Goal: Task Accomplishment & Management: Manage account settings

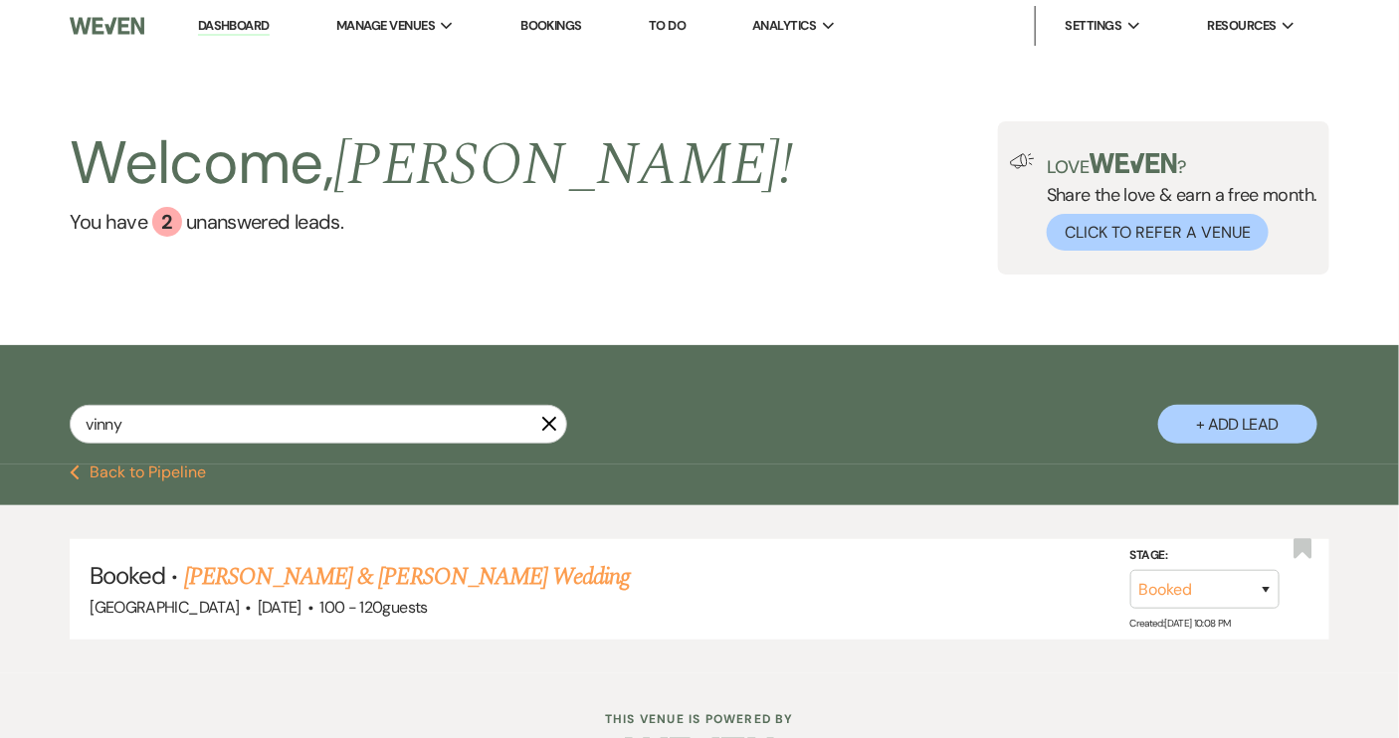
click at [543, 423] on icon "X" at bounding box center [549, 424] width 16 height 16
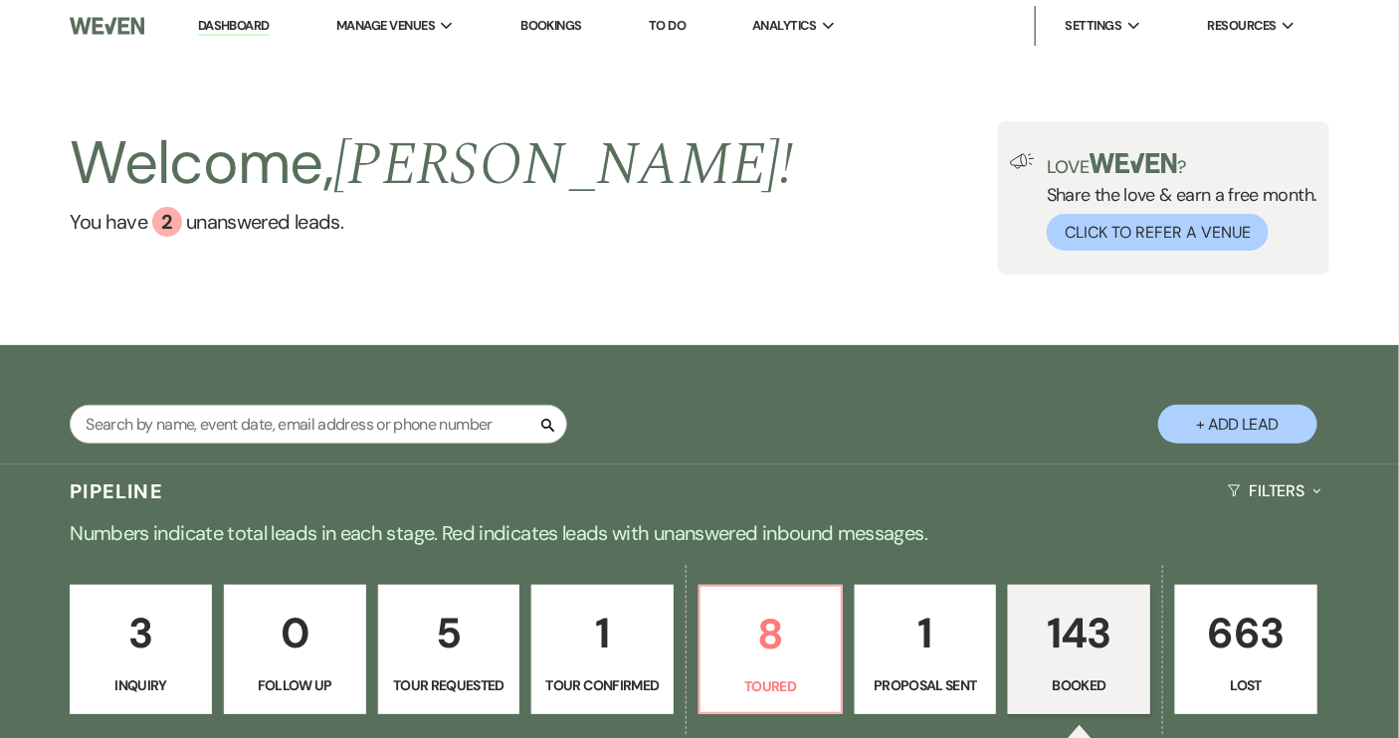
click at [241, 31] on link "Dashboard" at bounding box center [234, 26] width 72 height 19
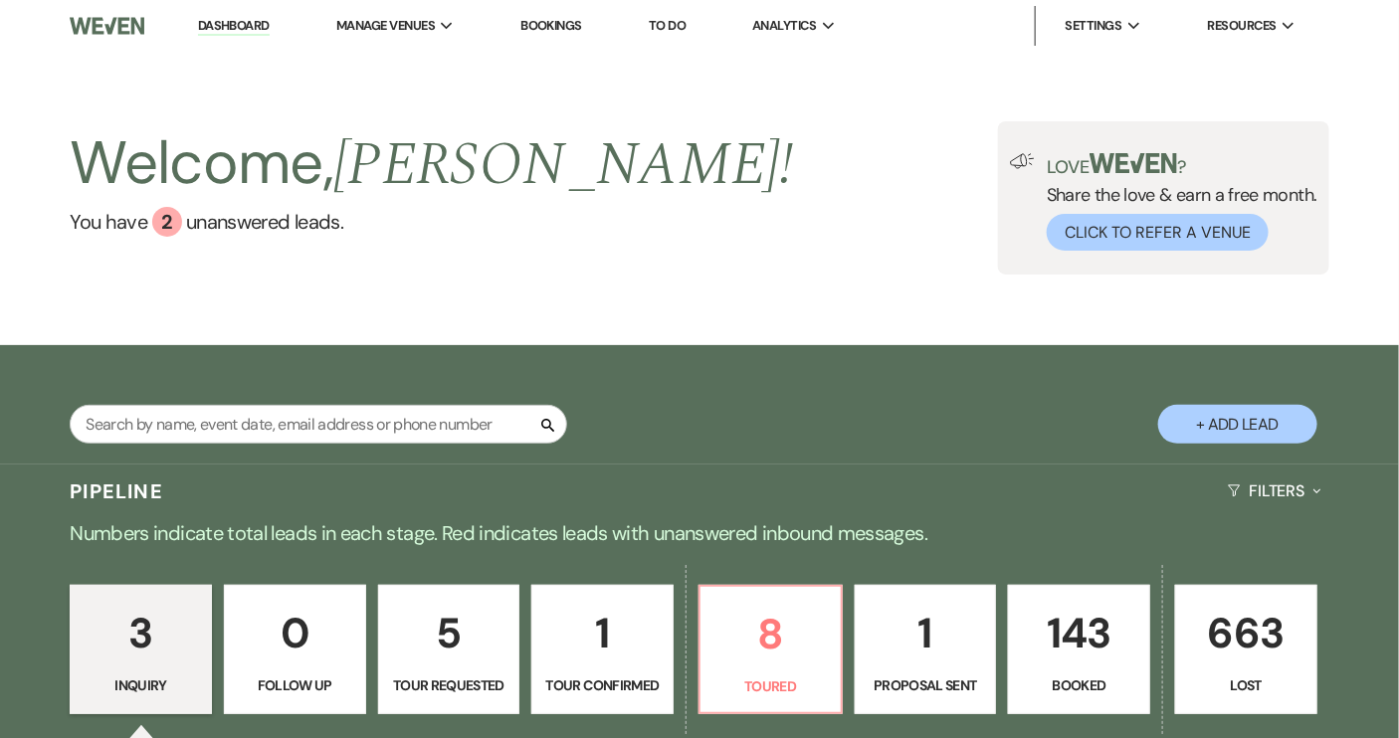
click at [603, 653] on p "1" at bounding box center [602, 633] width 116 height 67
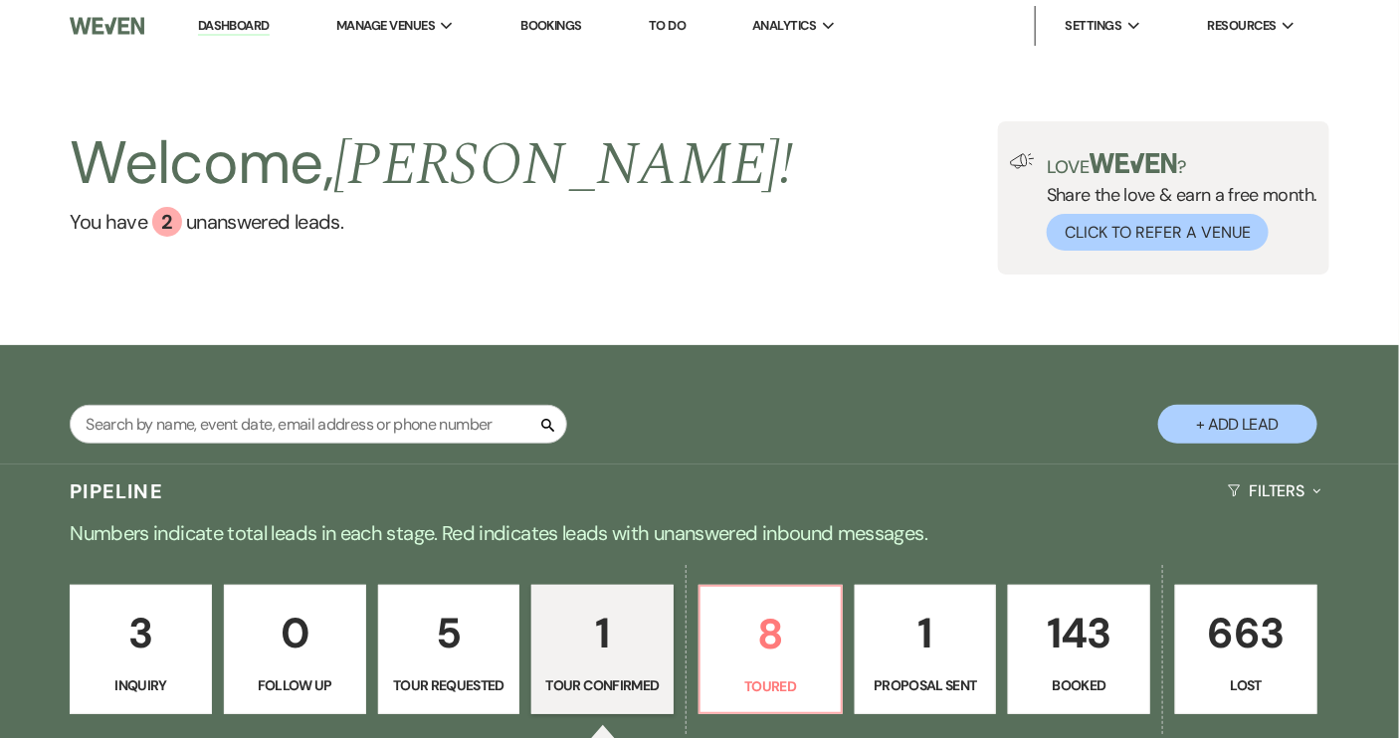
select select "4"
click at [775, 657] on p "8" at bounding box center [771, 634] width 116 height 67
select select "5"
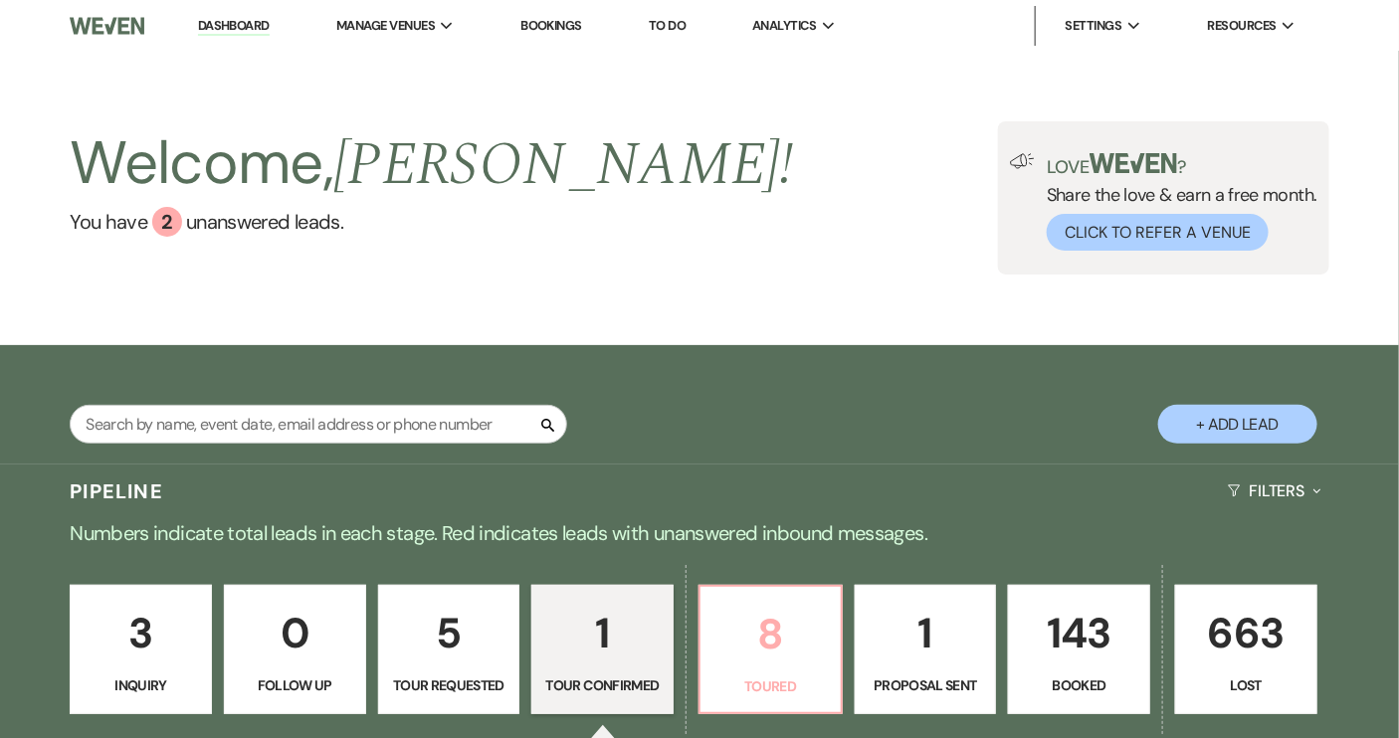
select select "5"
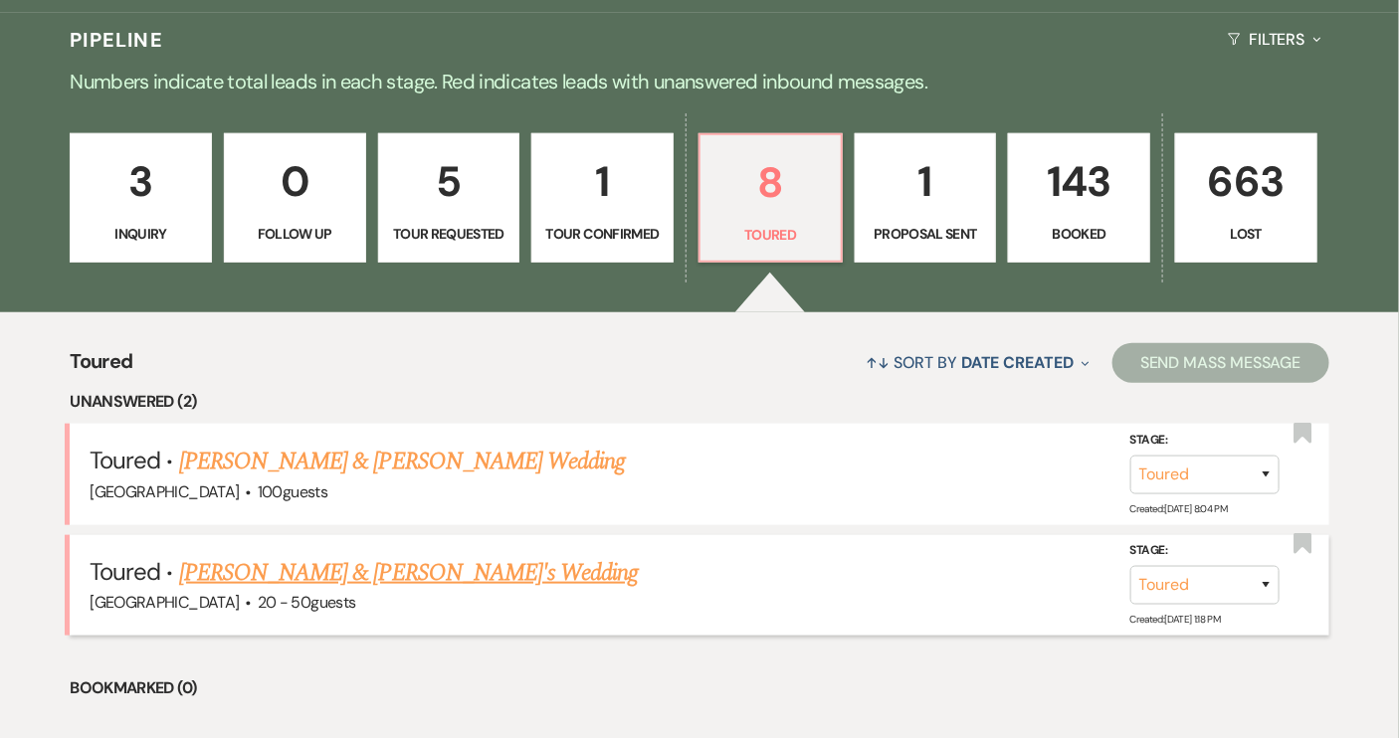
scroll to position [724, 0]
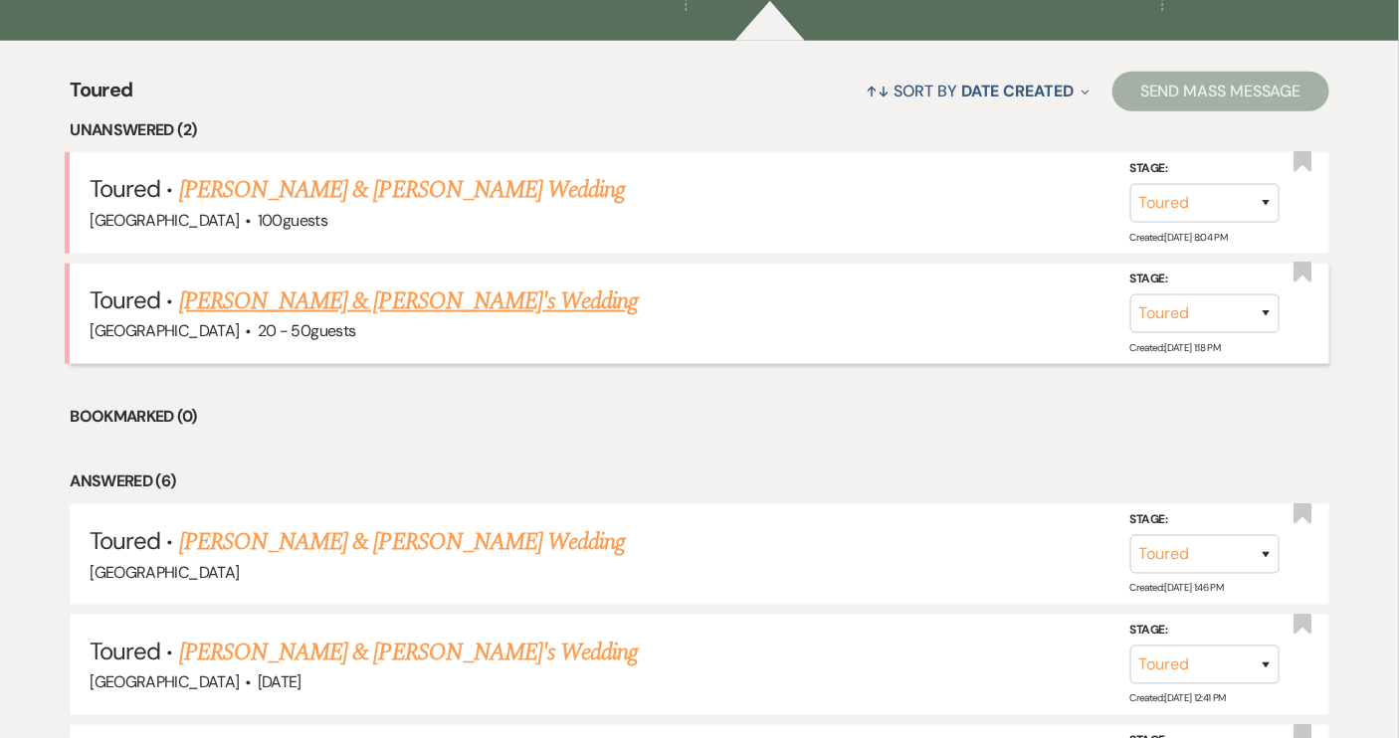
click at [450, 305] on link "[PERSON_NAME] & [PERSON_NAME]'s Wedding" at bounding box center [409, 302] width 460 height 36
select select "5"
select select "14"
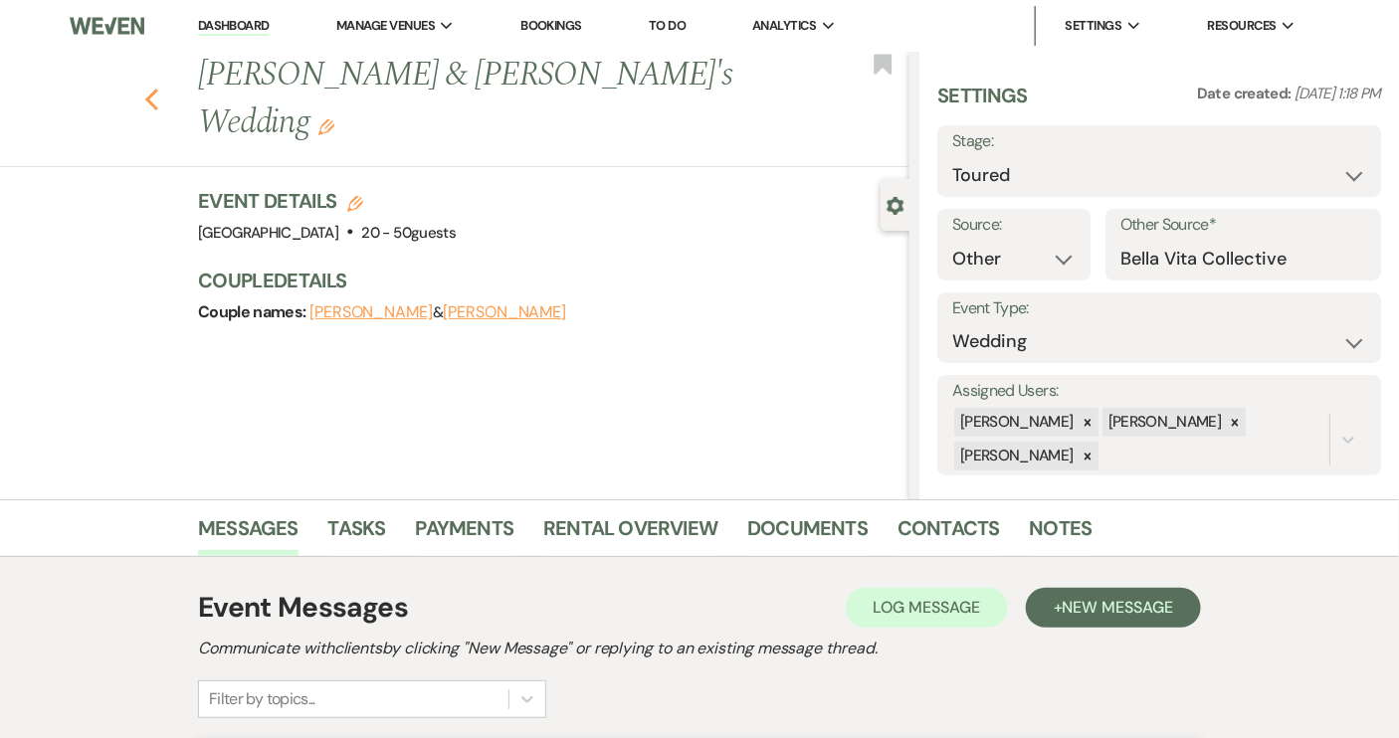
click at [153, 89] on use "button" at bounding box center [151, 100] width 13 height 22
select select "5"
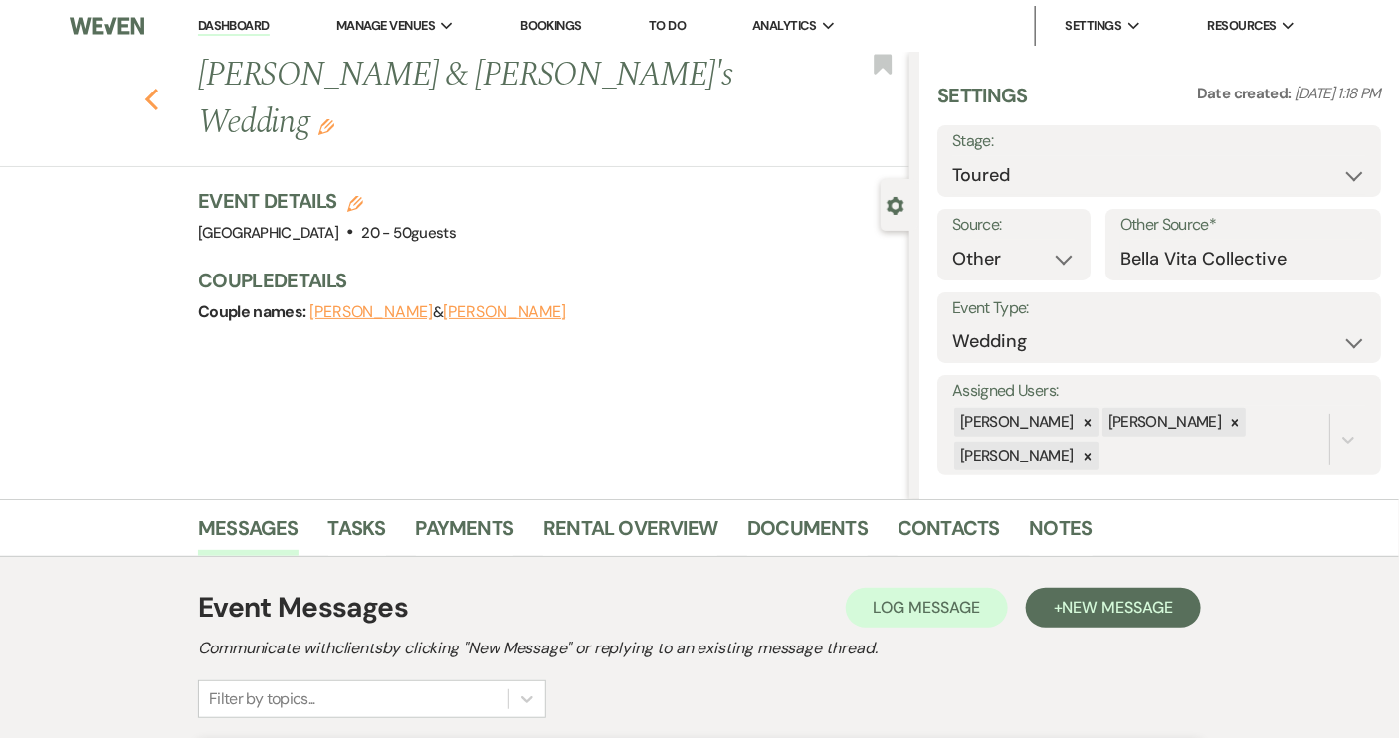
select select "5"
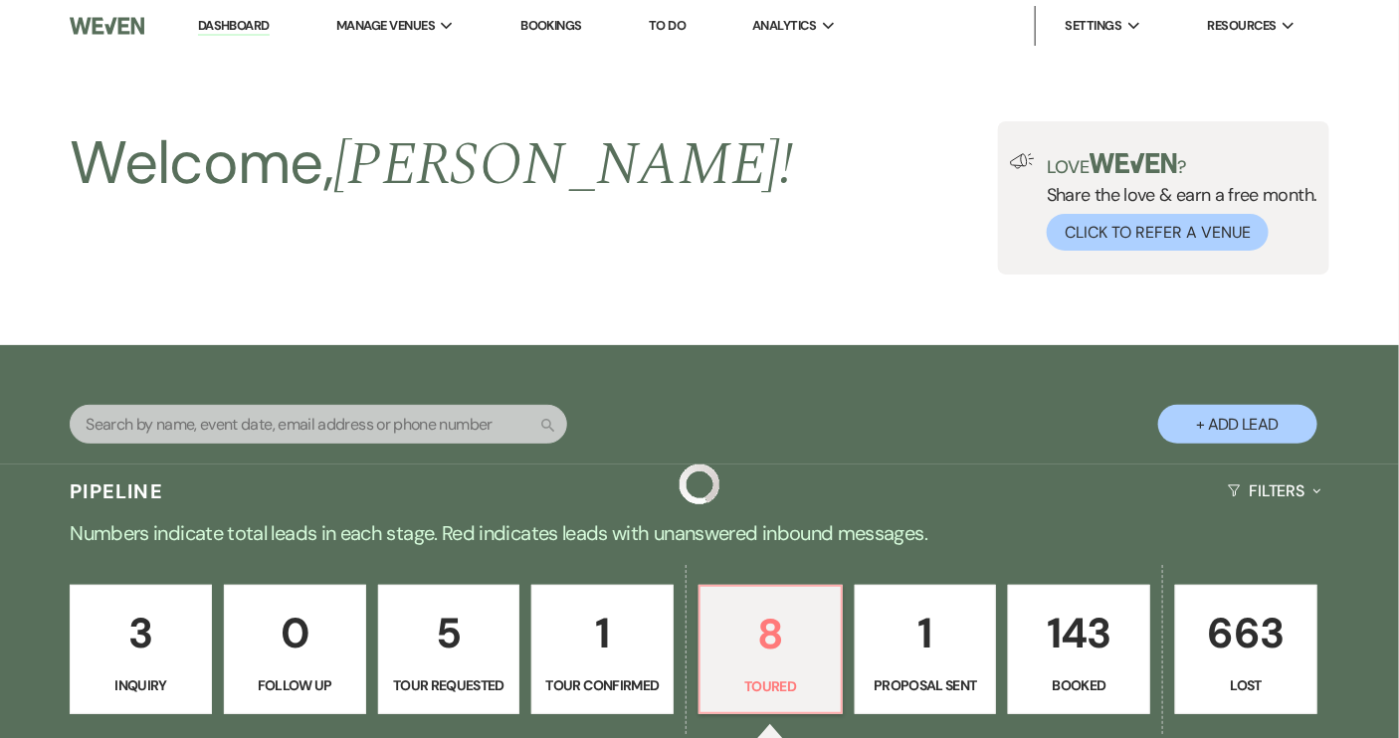
scroll to position [724, 0]
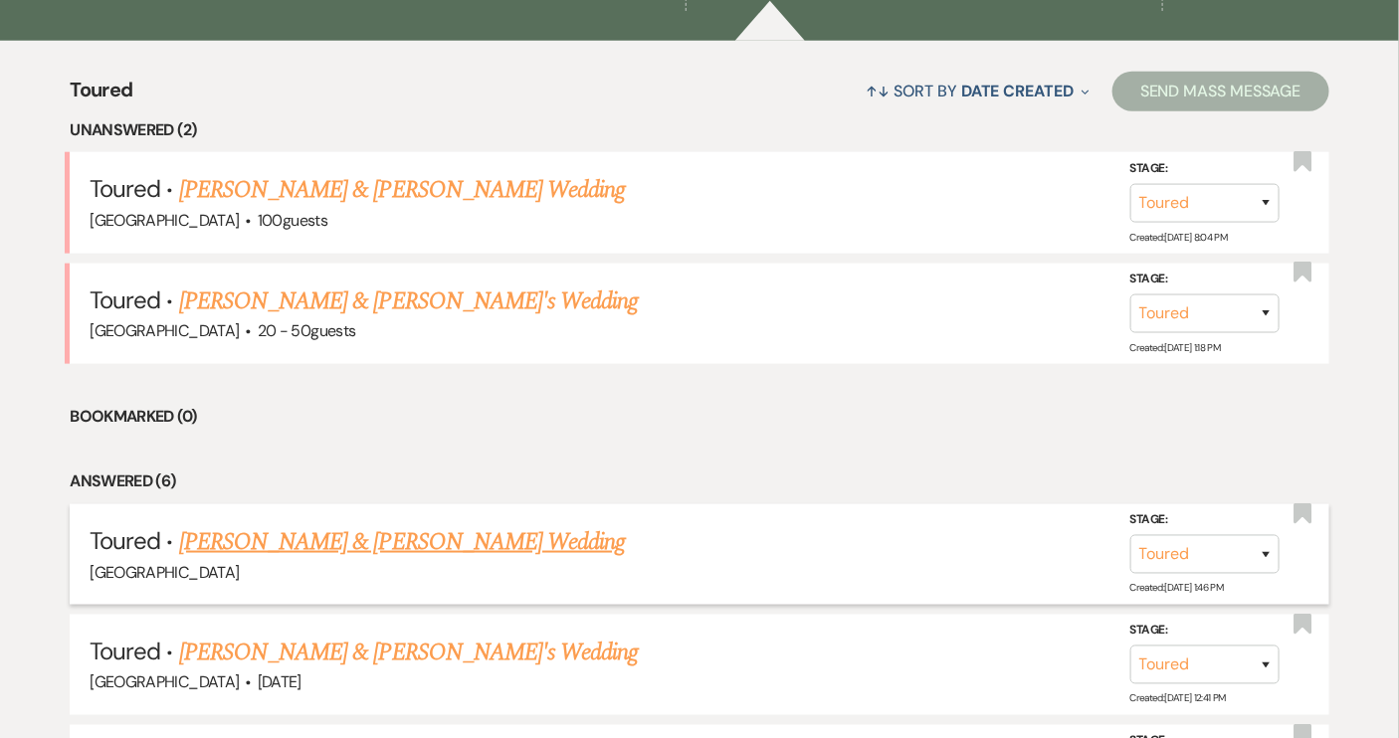
click at [375, 534] on link "[PERSON_NAME] & [PERSON_NAME] Wedding" at bounding box center [402, 542] width 446 height 36
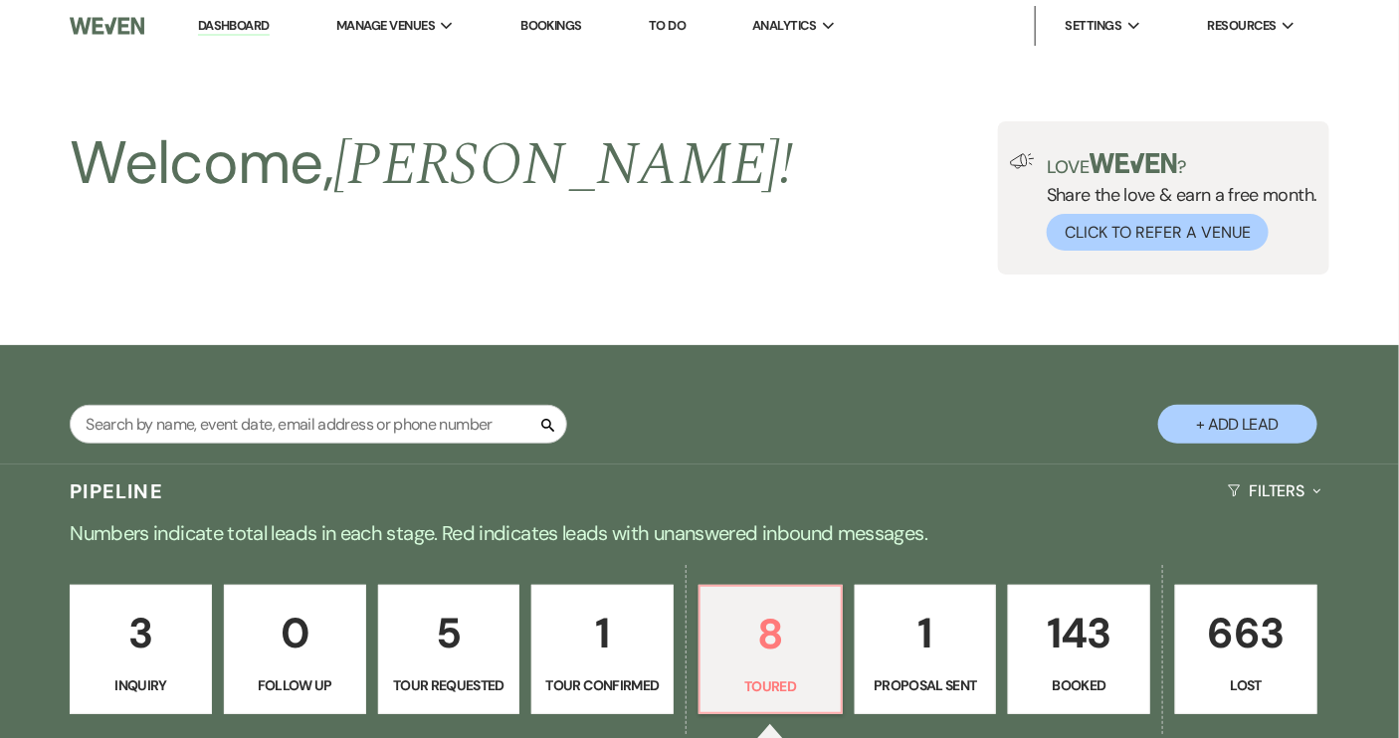
select select "5"
select select "14"
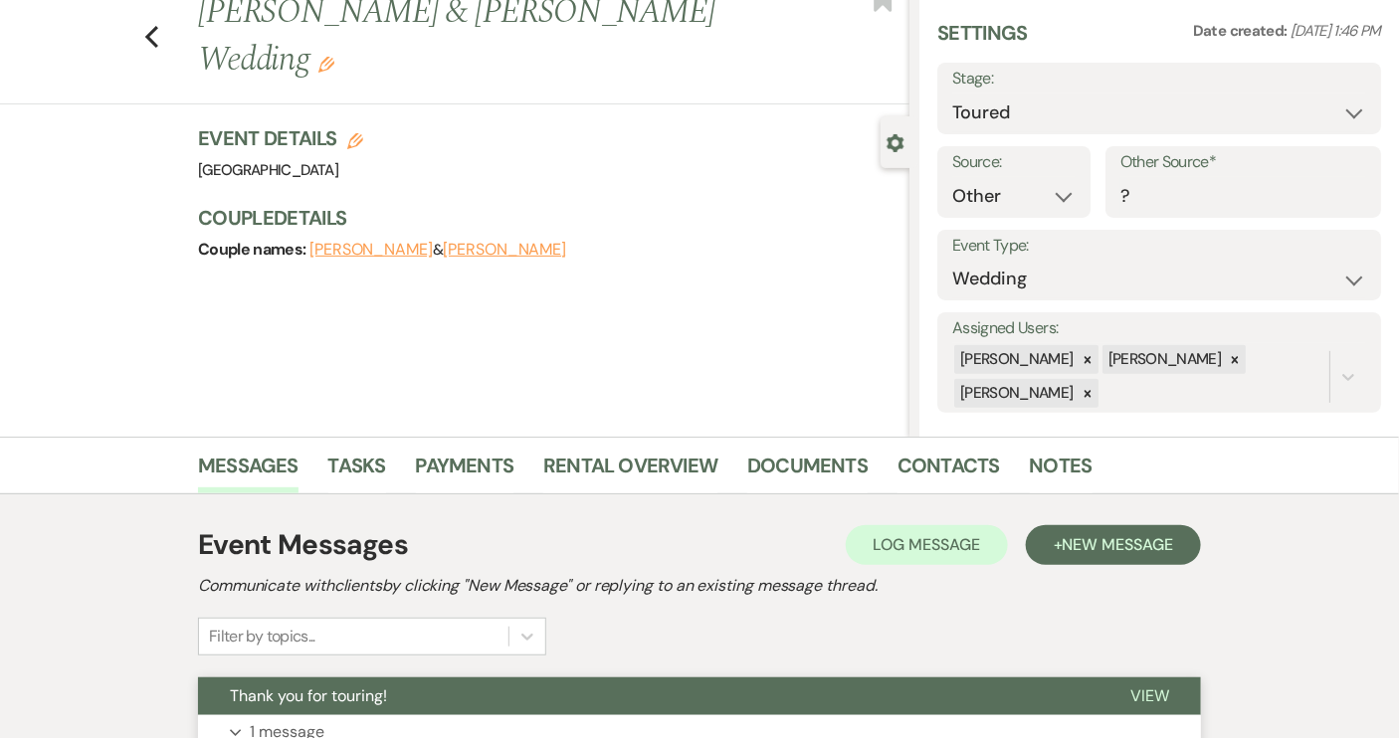
scroll to position [230, 0]
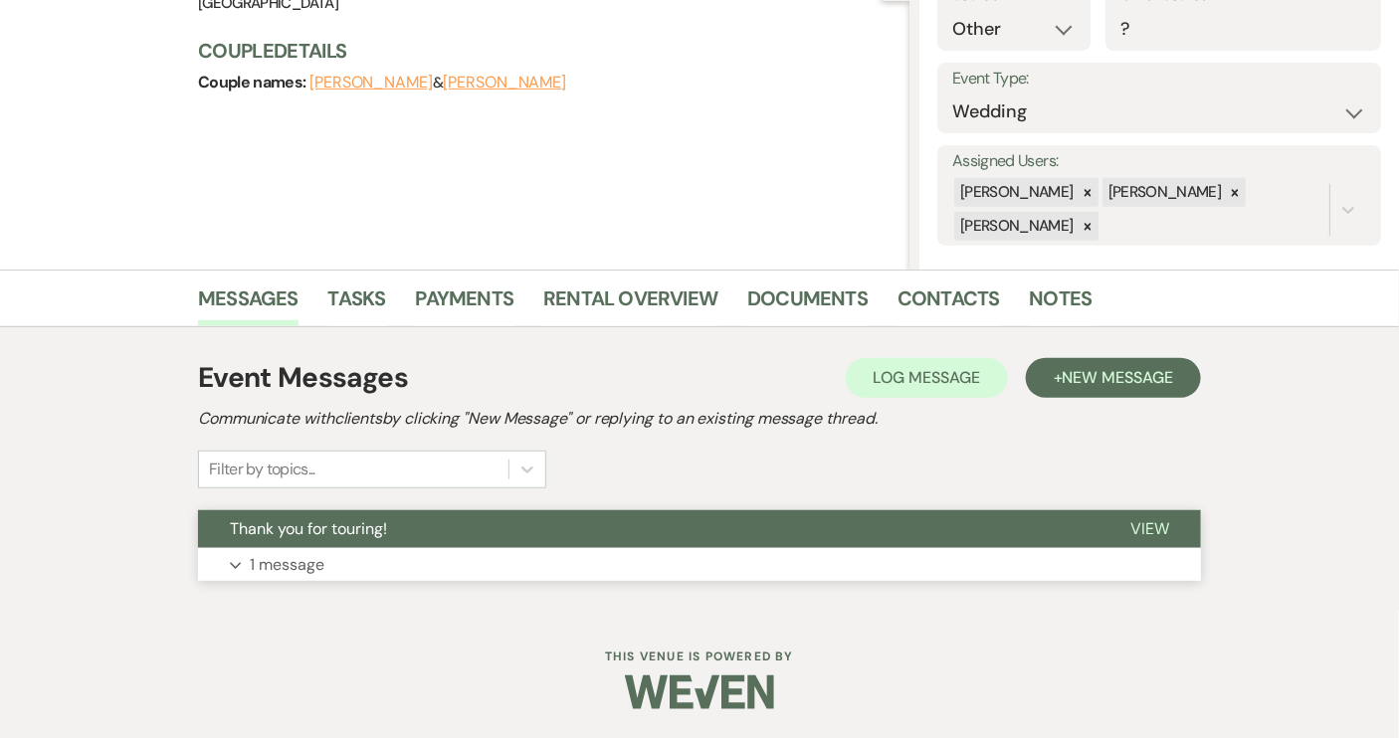
click at [1148, 528] on span "View" at bounding box center [1150, 529] width 39 height 21
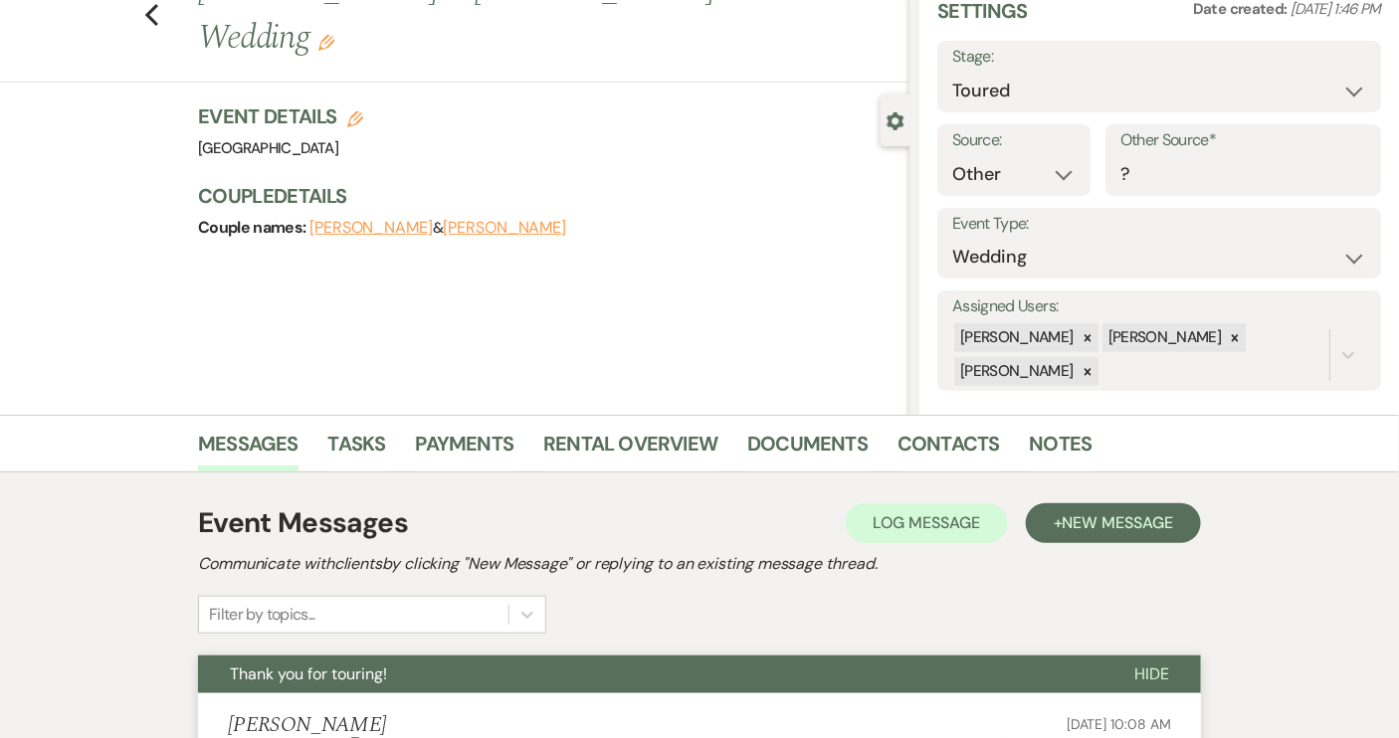
scroll to position [0, 0]
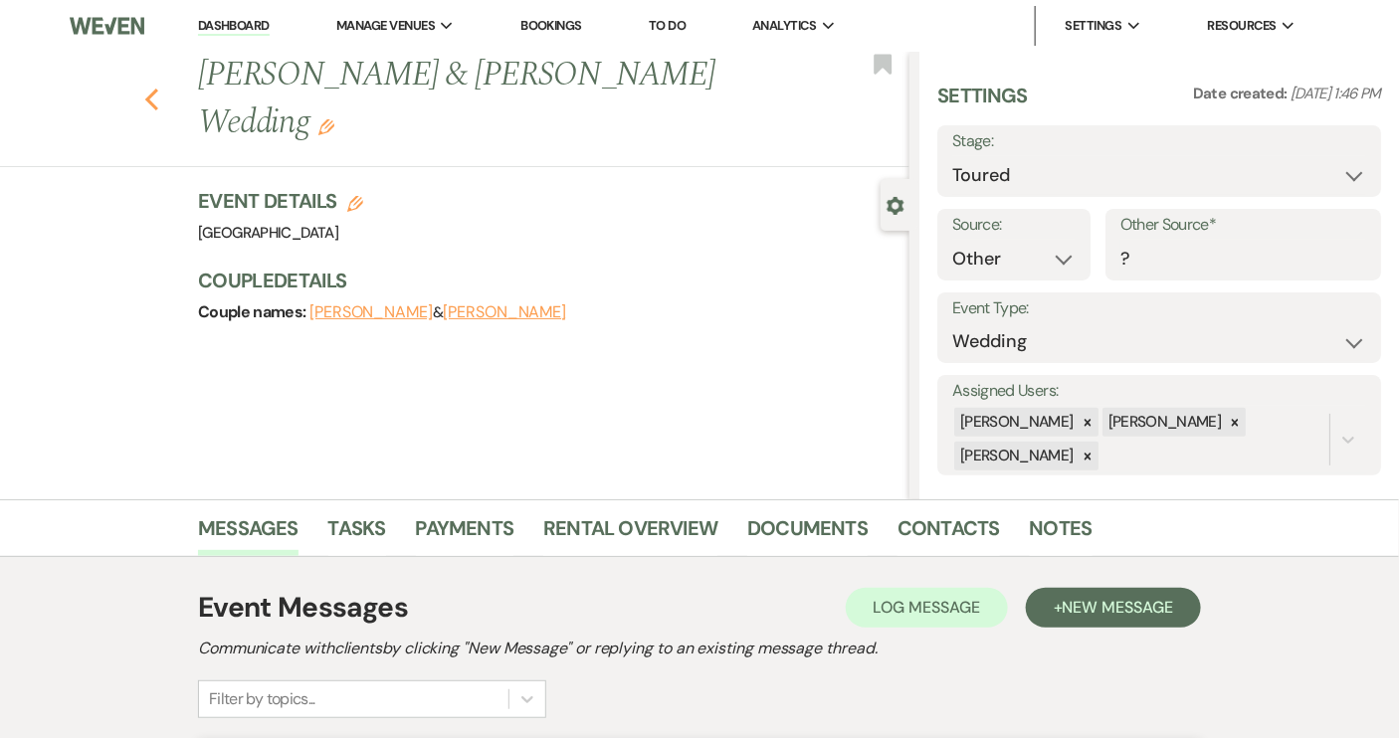
click at [153, 88] on icon "Previous" at bounding box center [151, 100] width 15 height 24
select select "5"
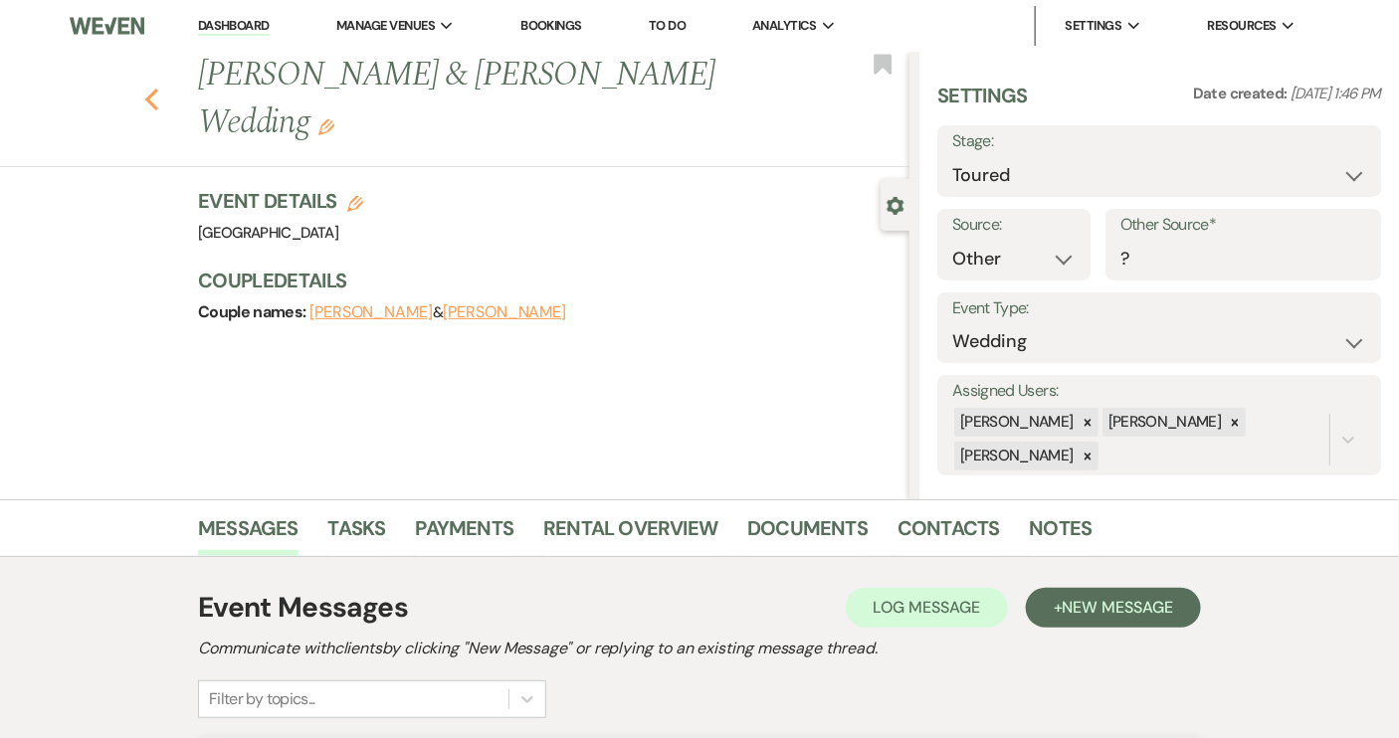
select select "5"
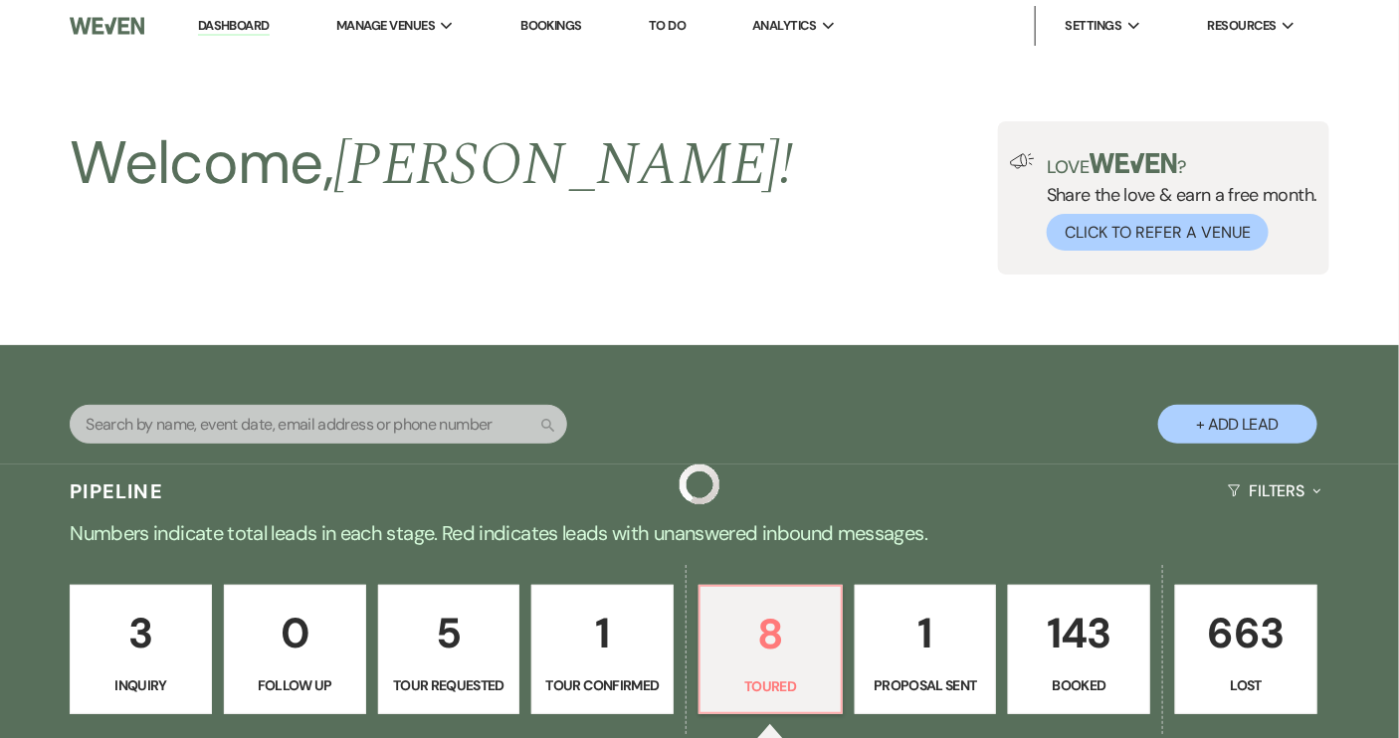
scroll to position [724, 0]
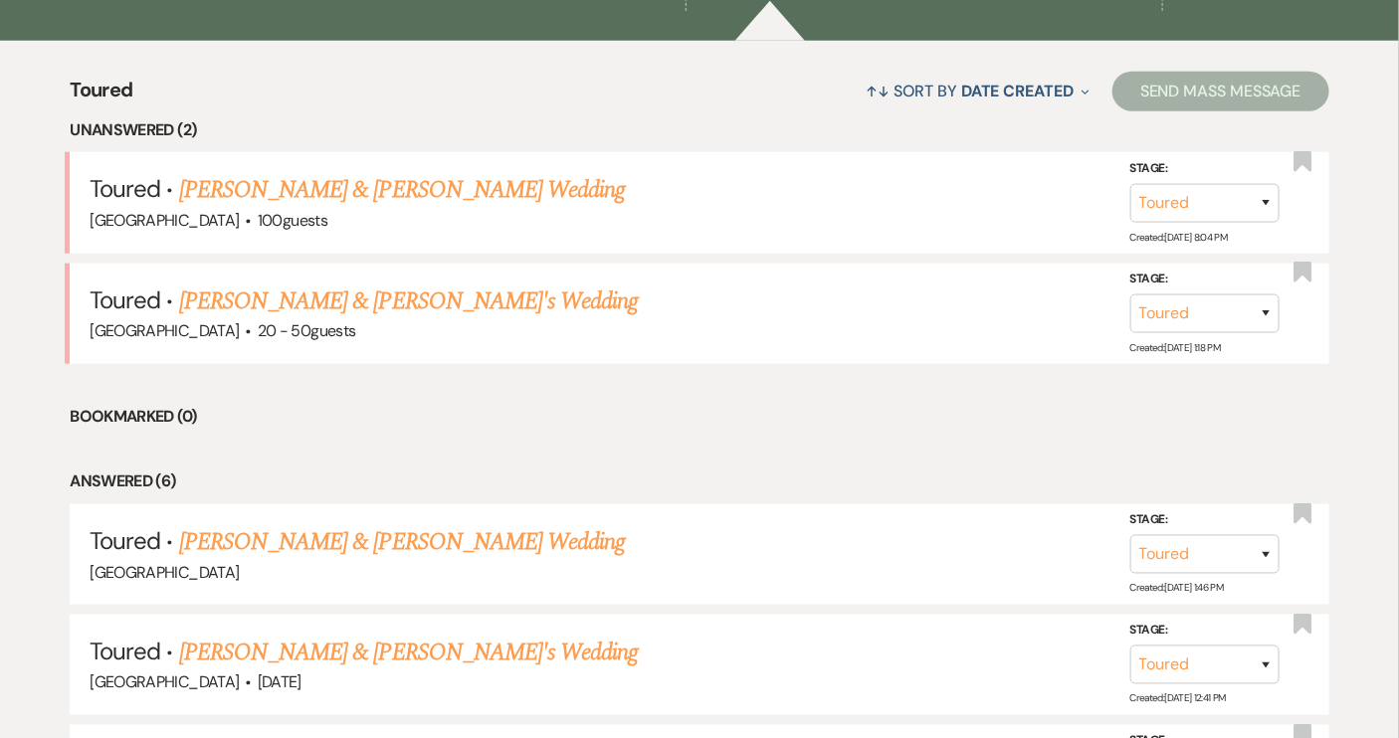
click at [323, 640] on link "[PERSON_NAME] & [PERSON_NAME]'s Wedding" at bounding box center [409, 653] width 460 height 36
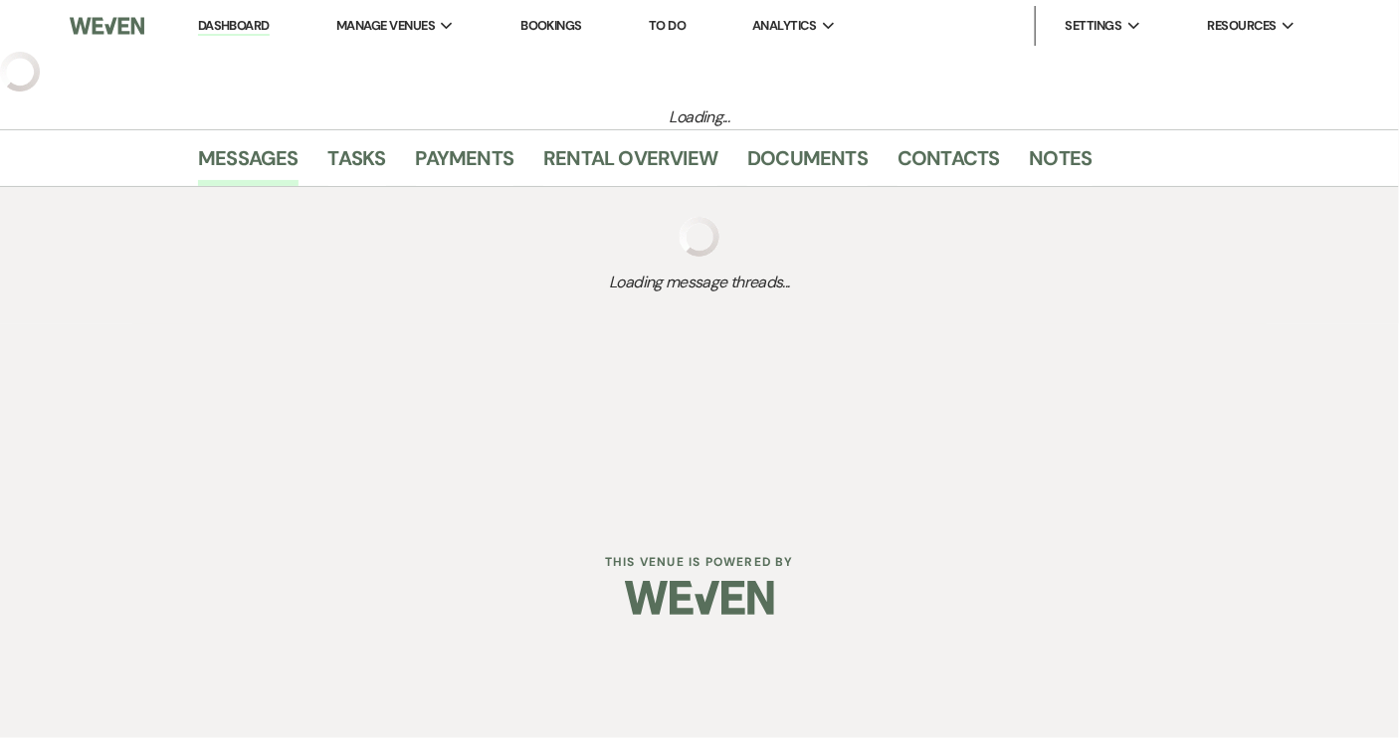
select select "5"
select select "2"
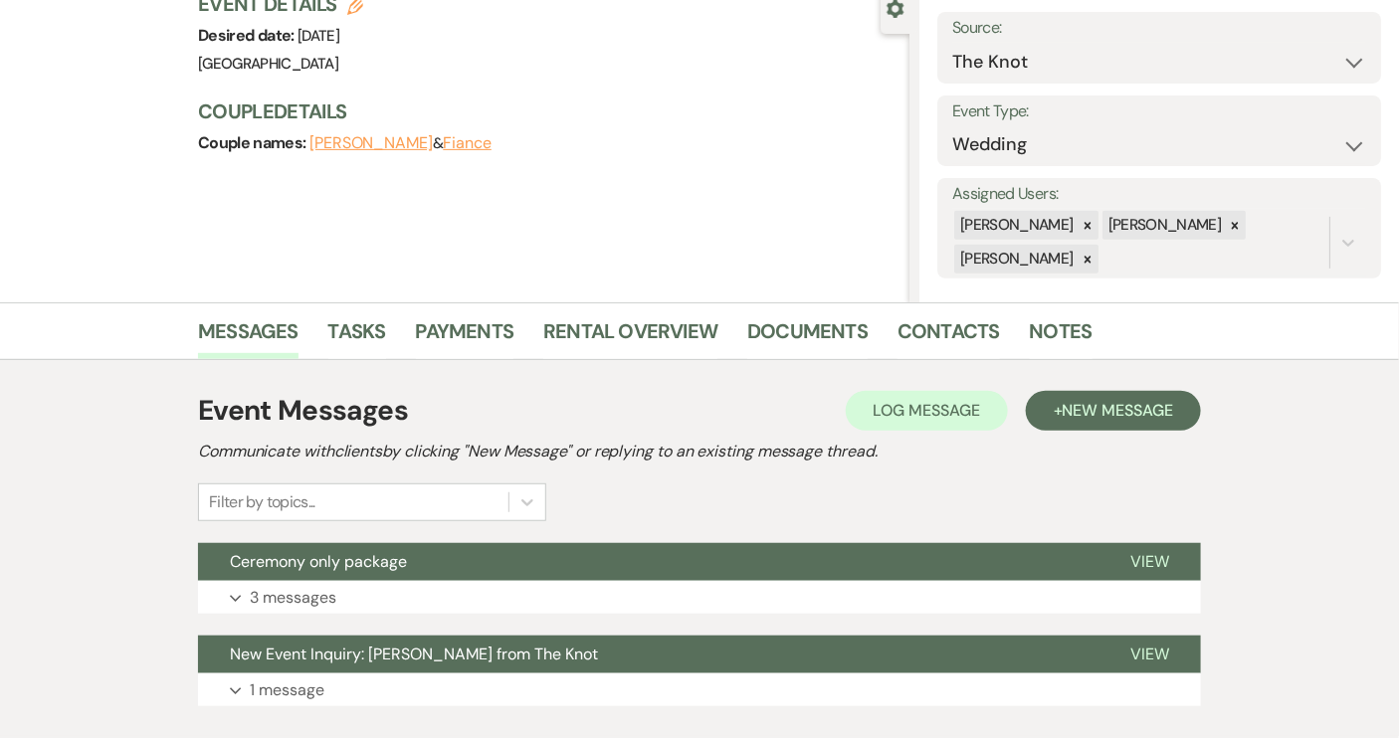
scroll to position [322, 0]
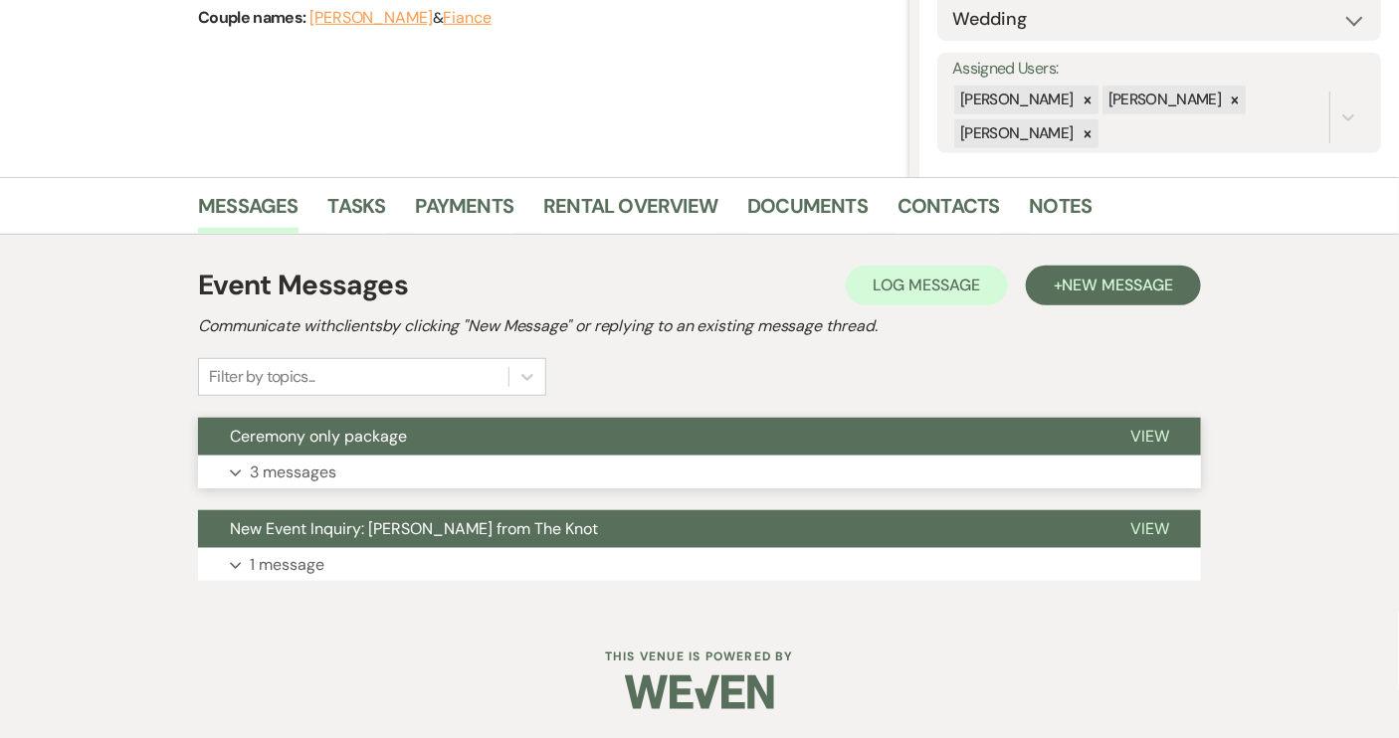
click at [1161, 433] on span "View" at bounding box center [1150, 436] width 39 height 21
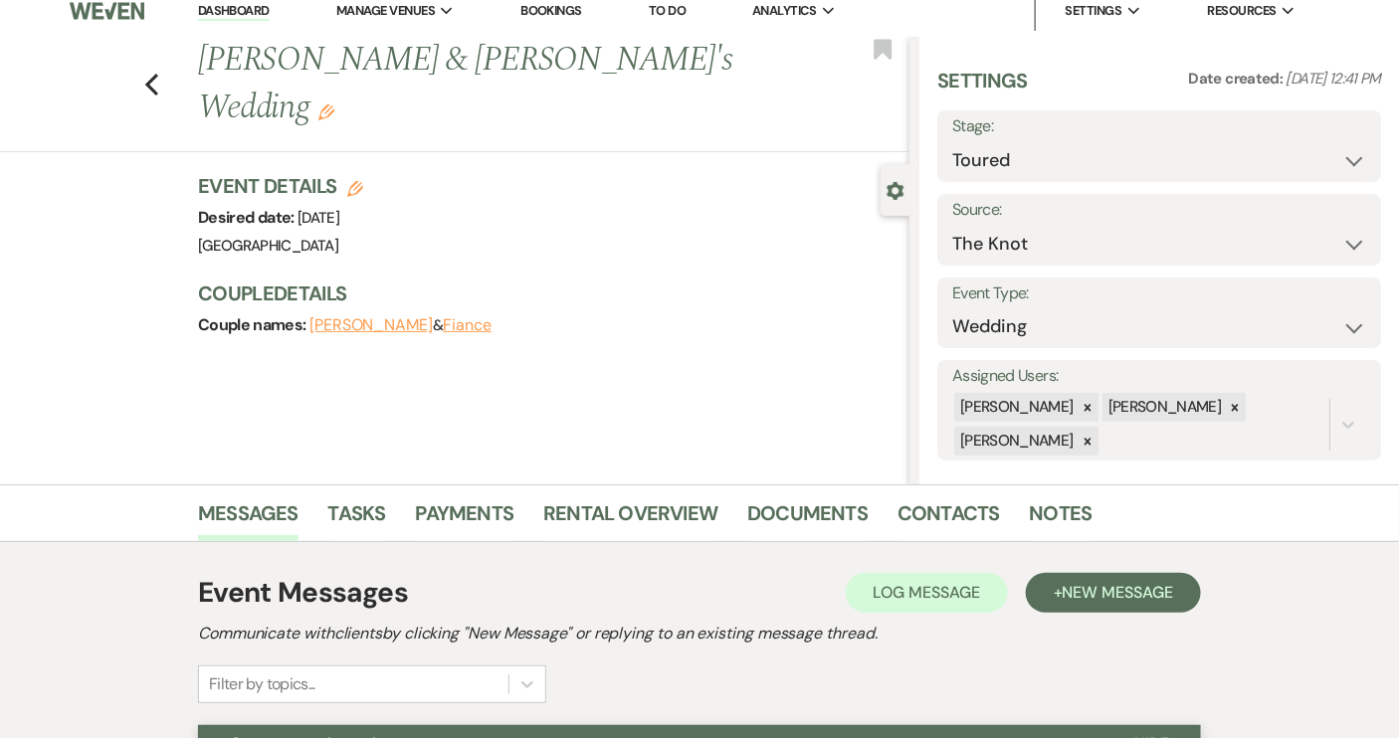
scroll to position [0, 0]
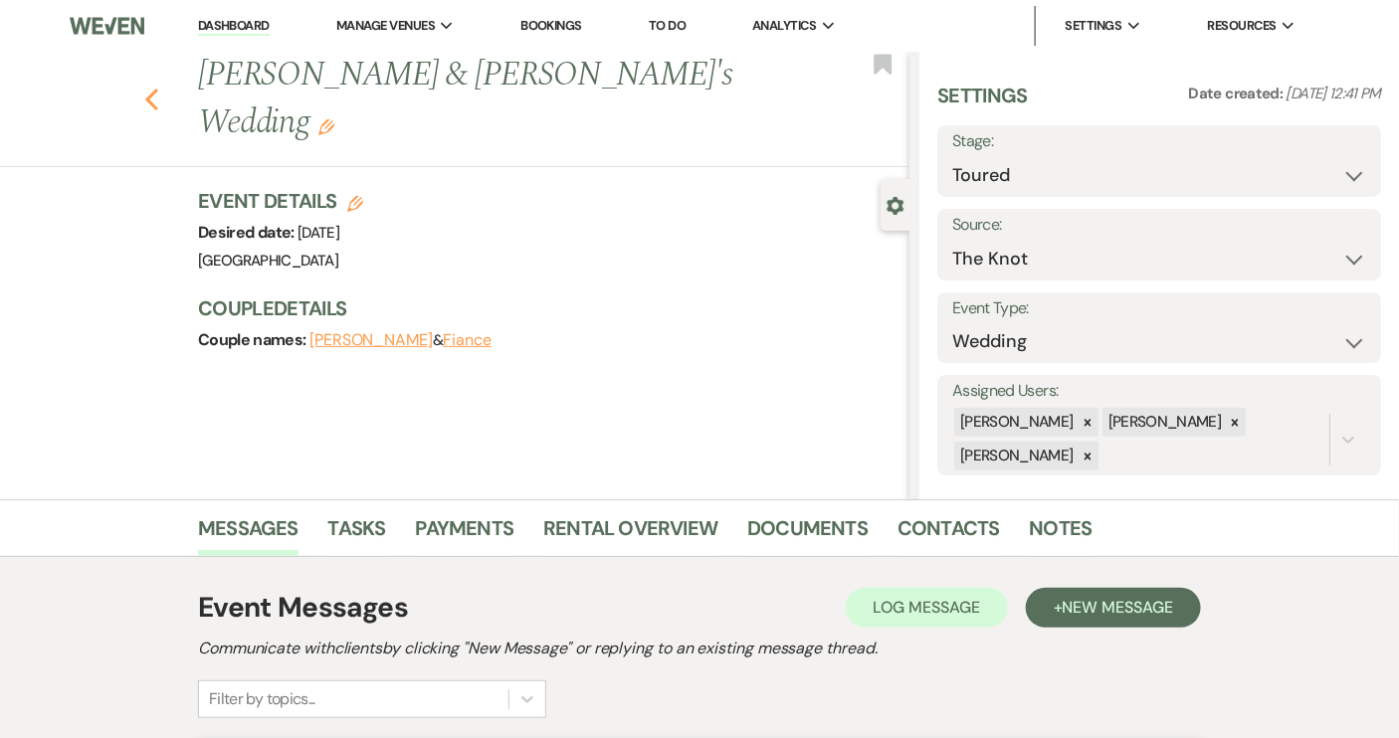
click at [159, 88] on icon "Previous" at bounding box center [151, 100] width 15 height 24
select select "5"
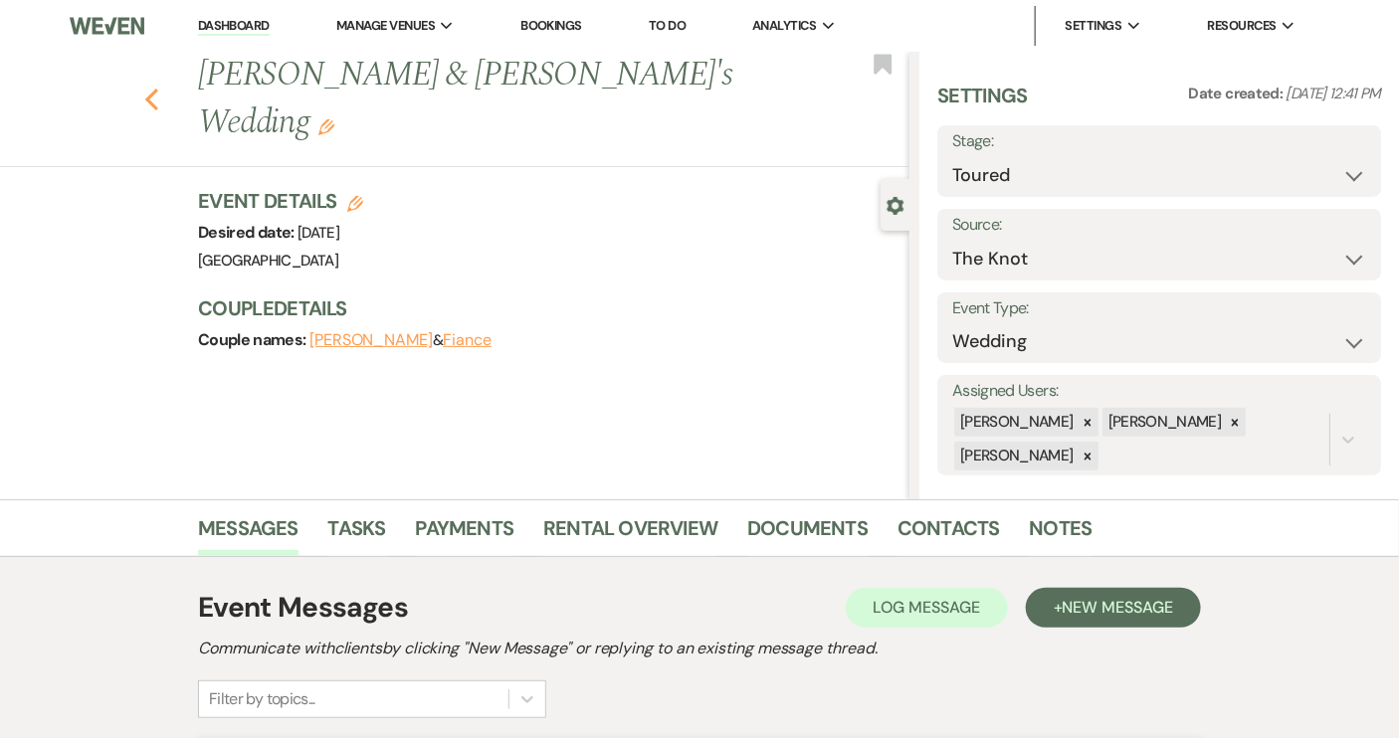
select select "5"
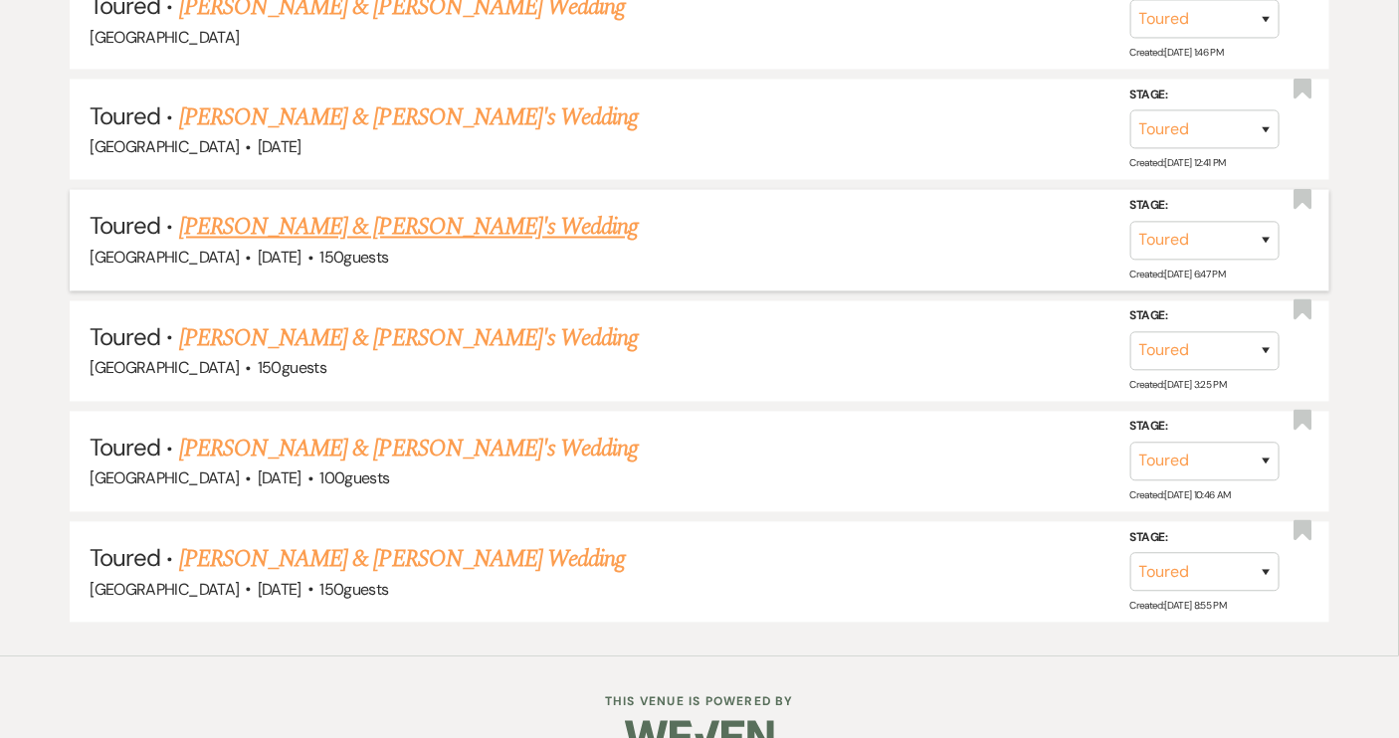
scroll to position [1266, 0]
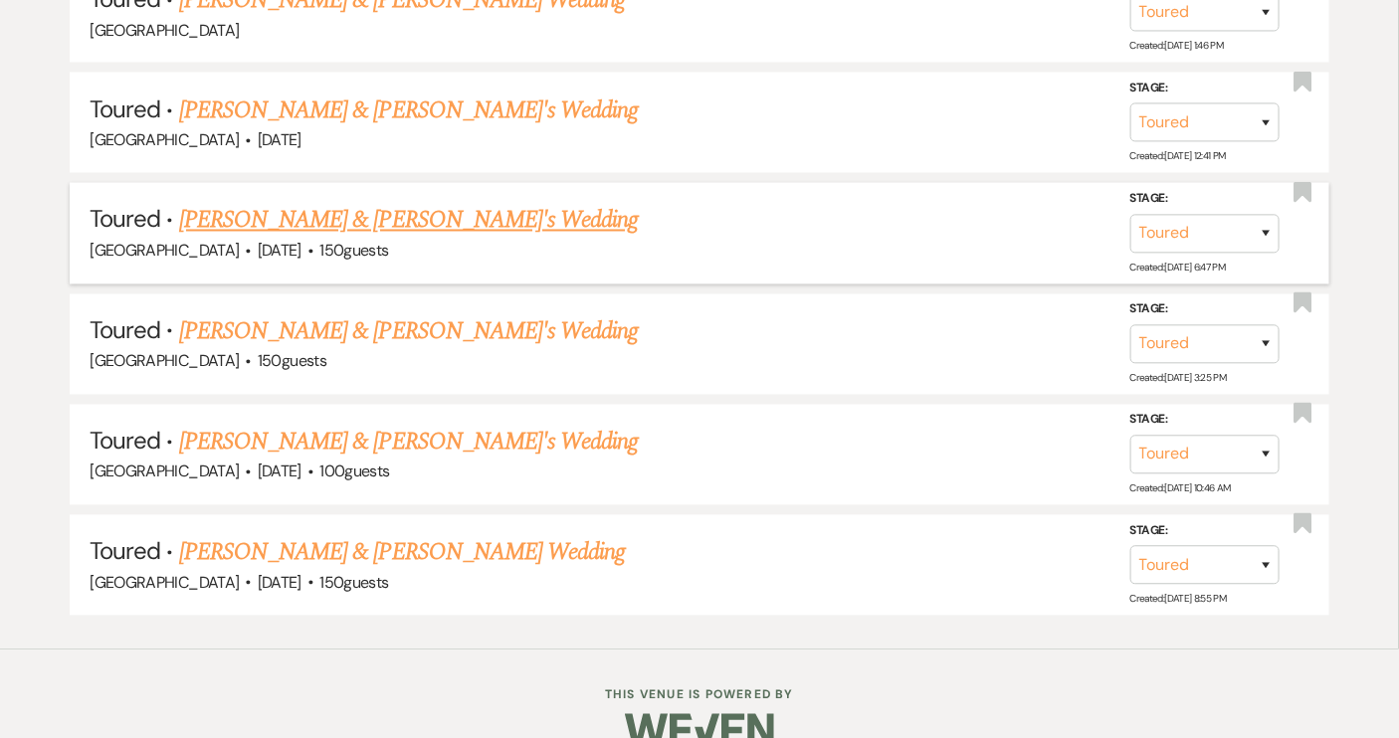
click at [442, 218] on link "[PERSON_NAME] & [PERSON_NAME]'s Wedding" at bounding box center [409, 221] width 460 height 36
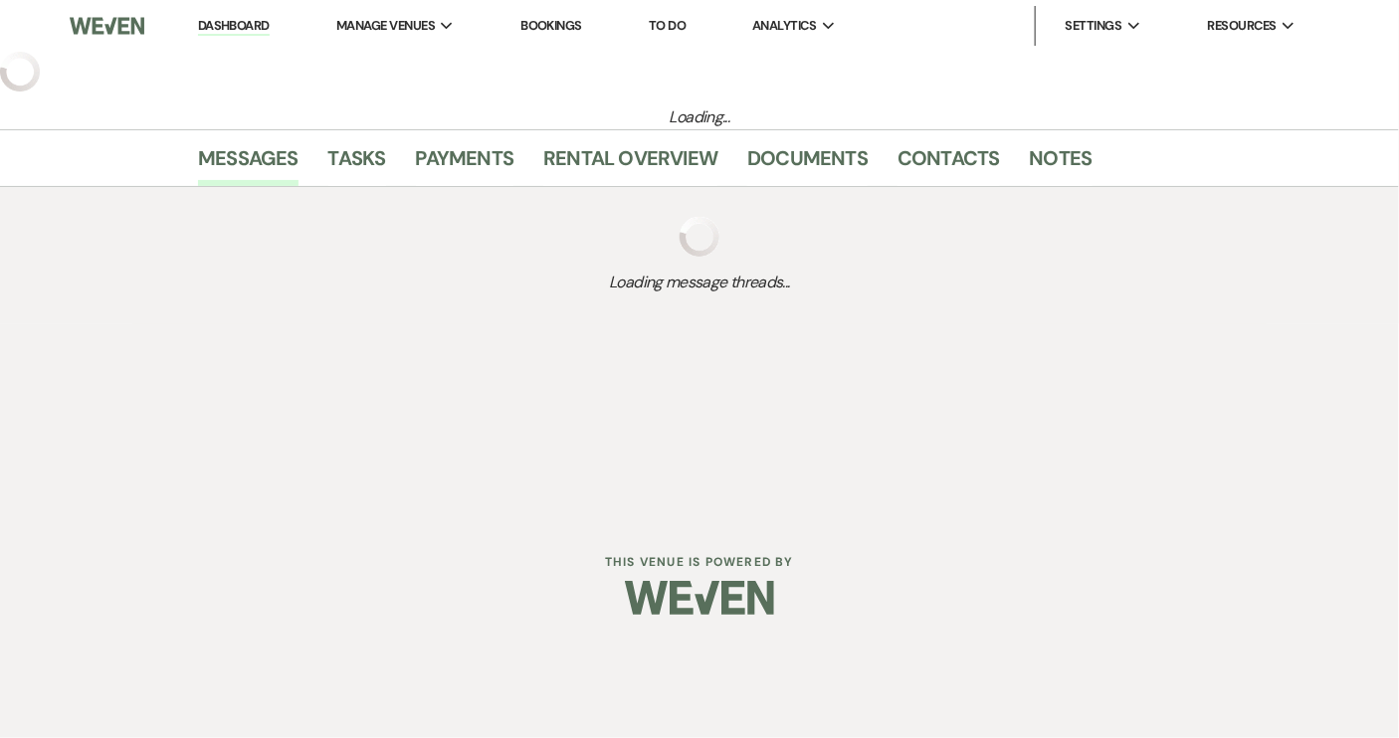
select select "5"
select select "12"
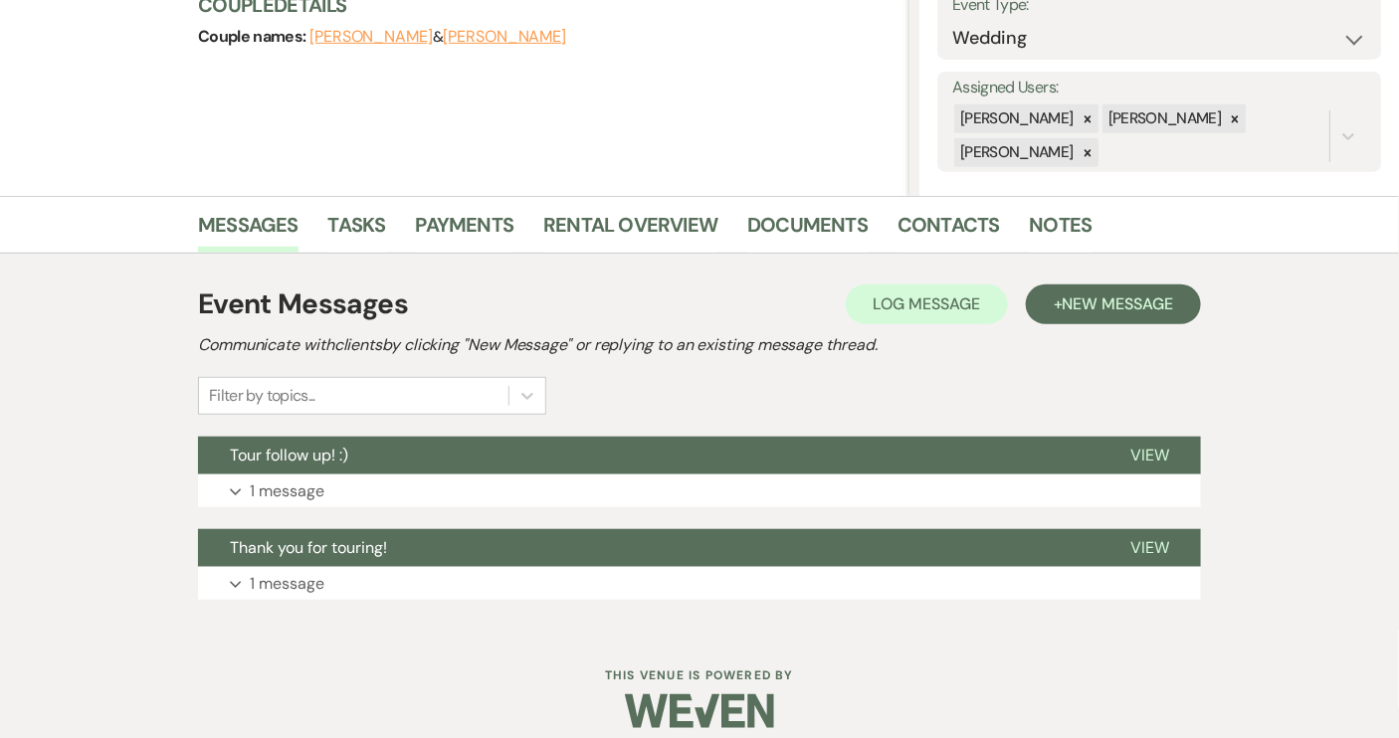
scroll to position [322, 0]
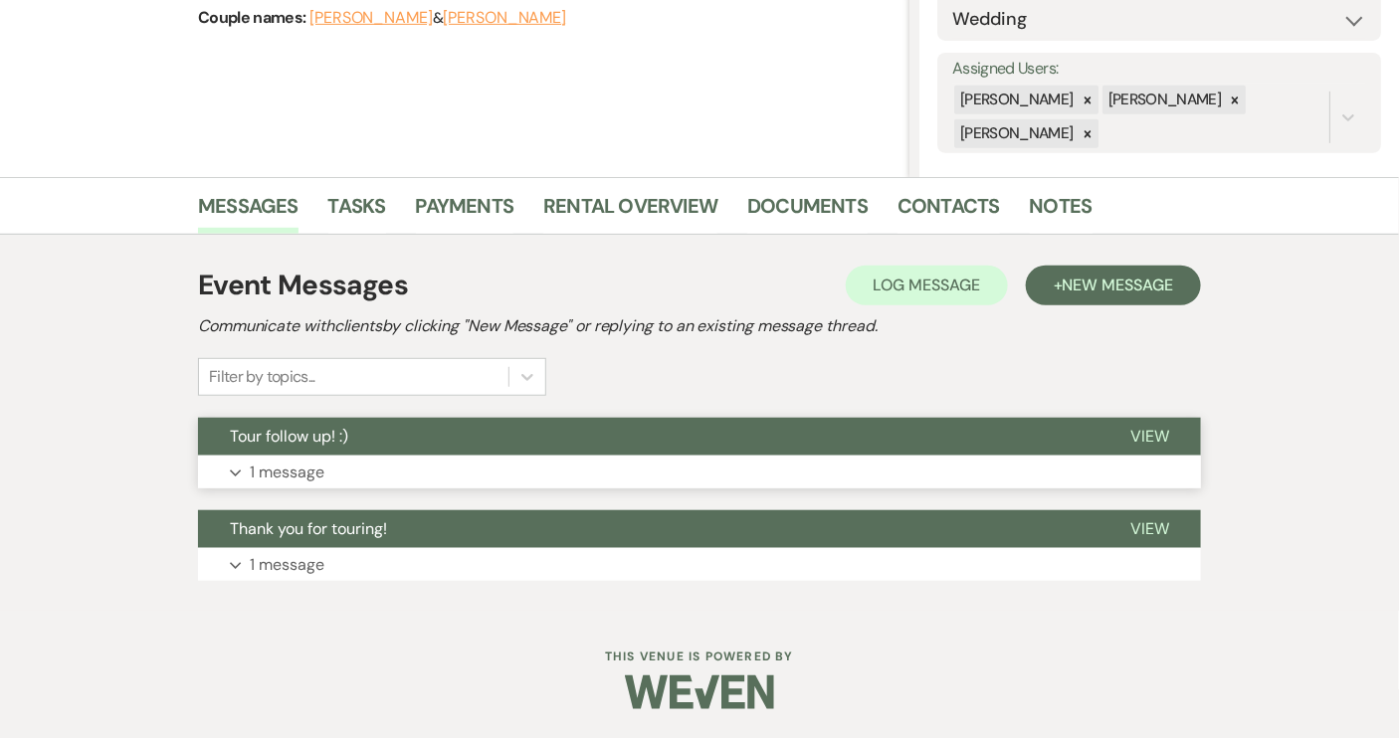
click at [1156, 434] on span "View" at bounding box center [1150, 436] width 39 height 21
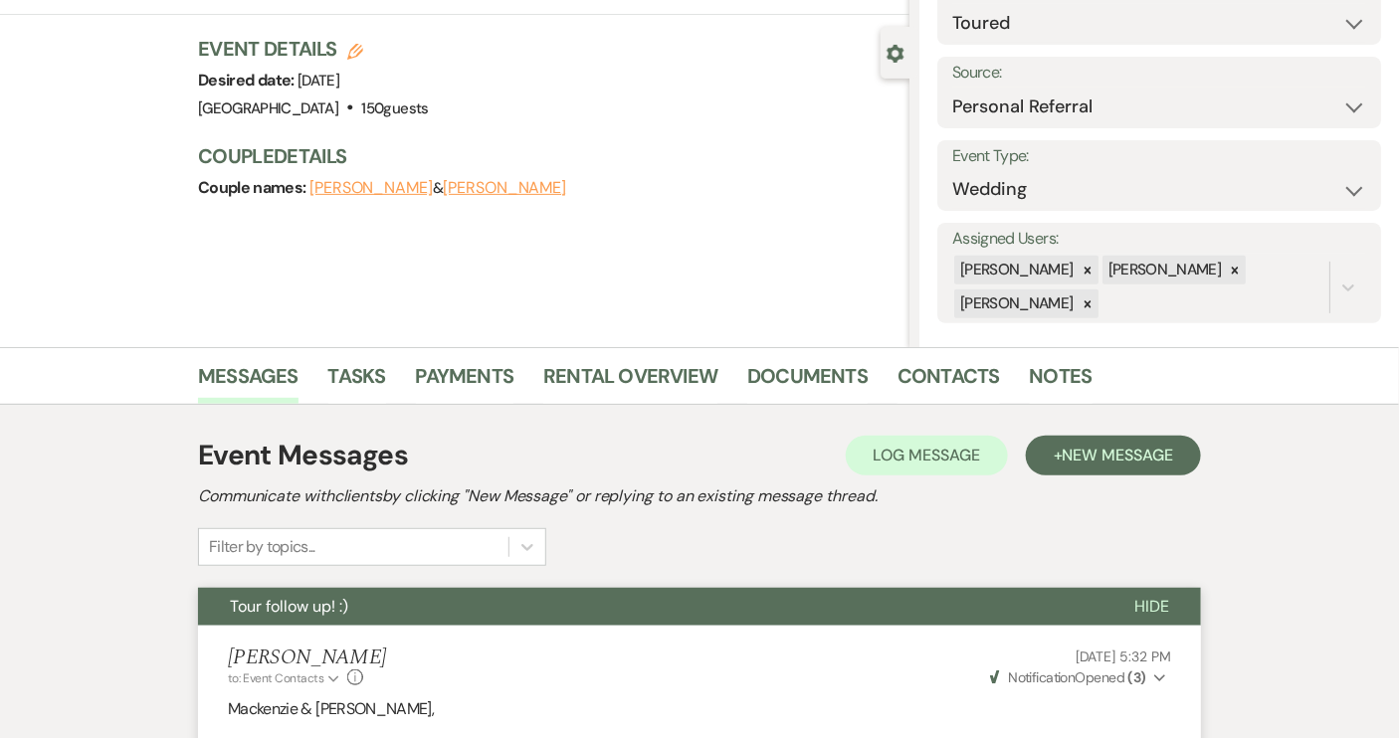
scroll to position [0, 0]
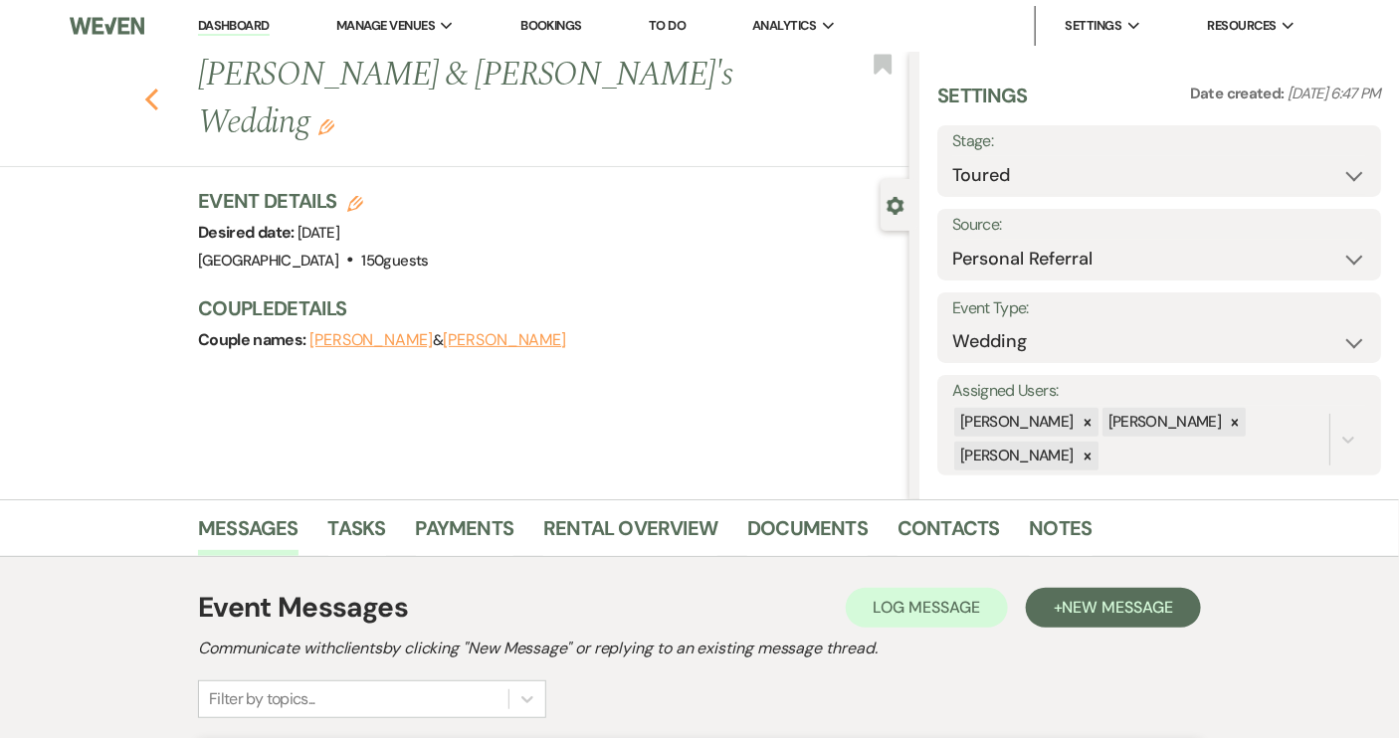
click at [158, 89] on use "button" at bounding box center [151, 100] width 13 height 22
select select "5"
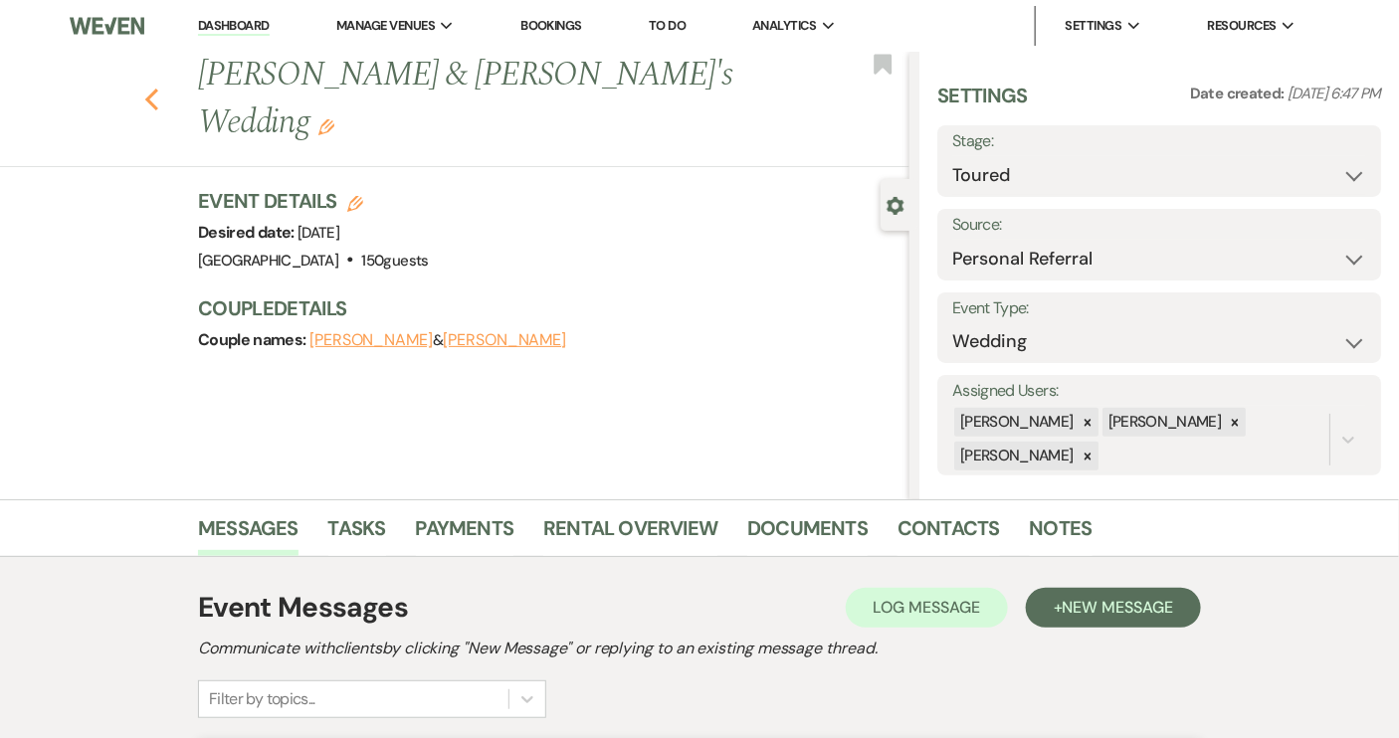
select select "5"
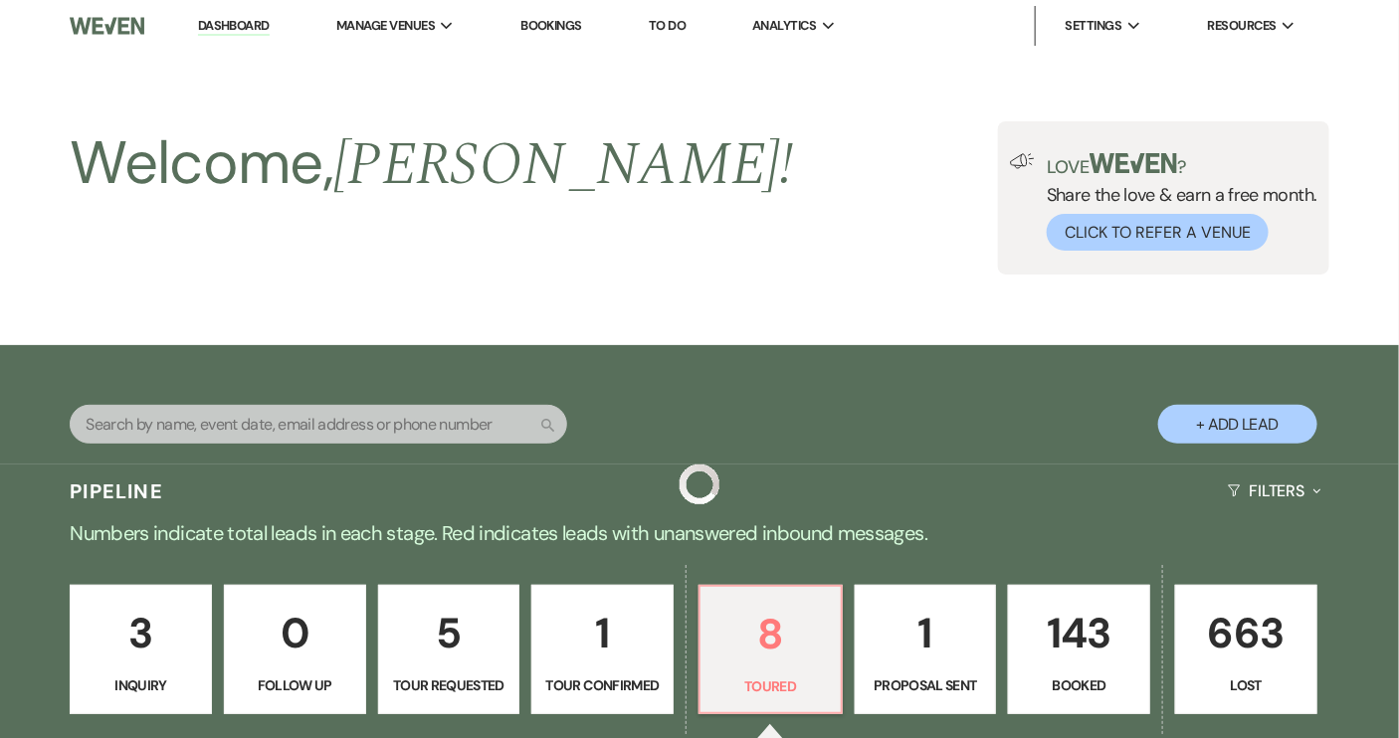
scroll to position [1266, 0]
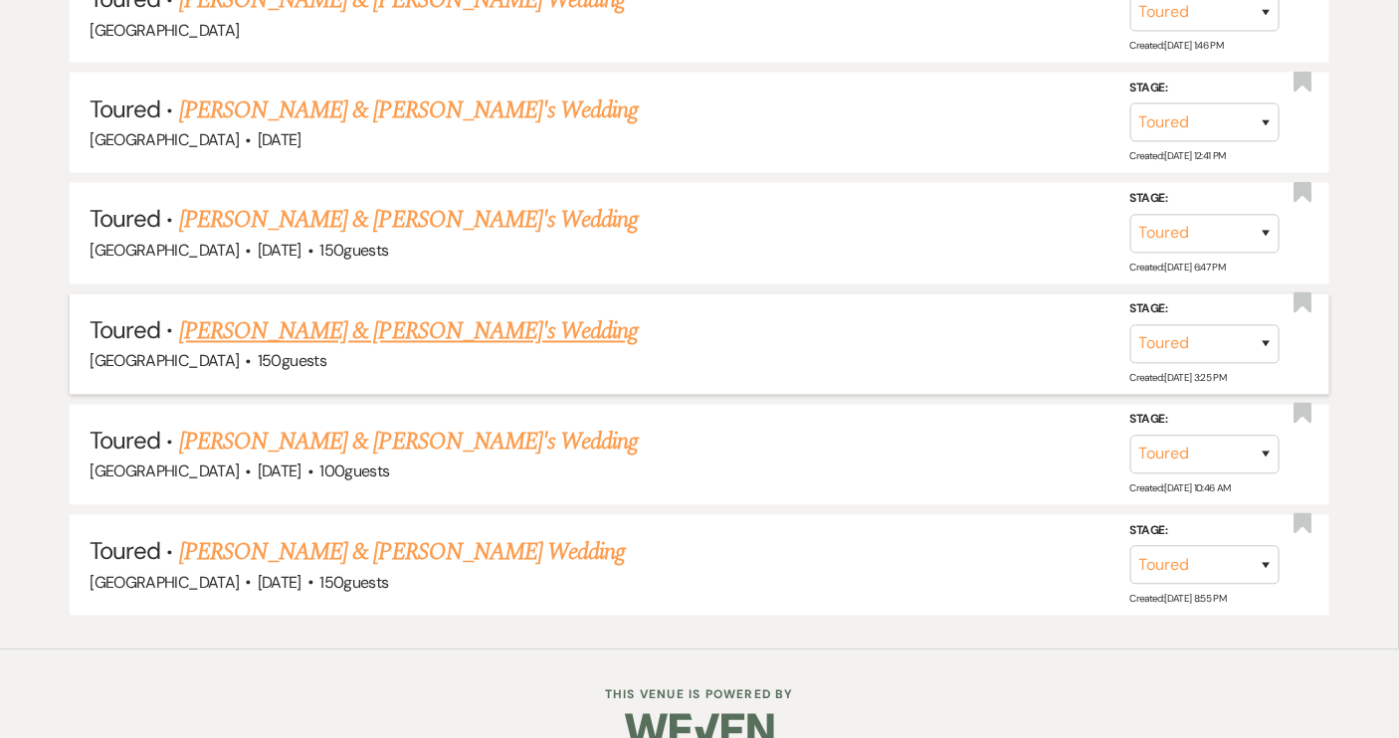
click at [402, 327] on link "[PERSON_NAME] & [PERSON_NAME]'s Wedding" at bounding box center [409, 332] width 460 height 36
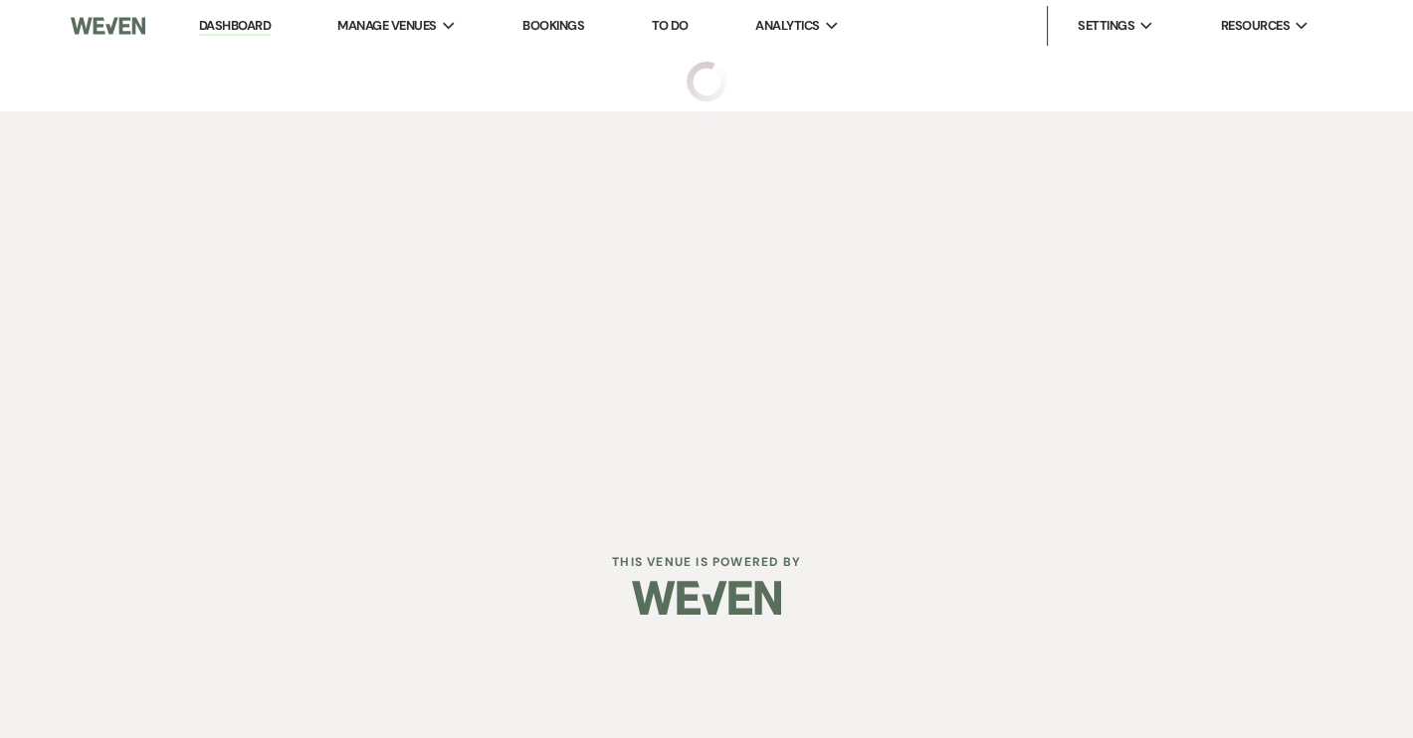
select select "5"
select select "7"
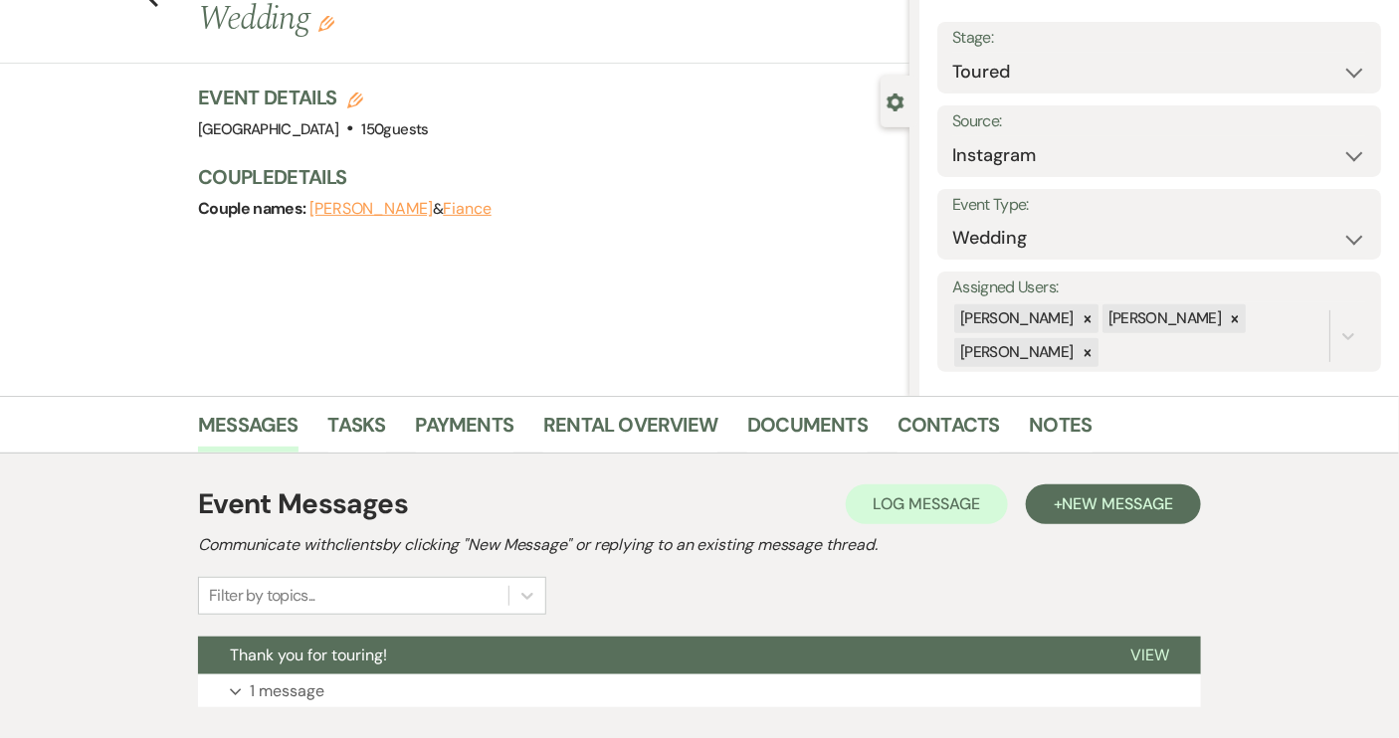
scroll to position [230, 0]
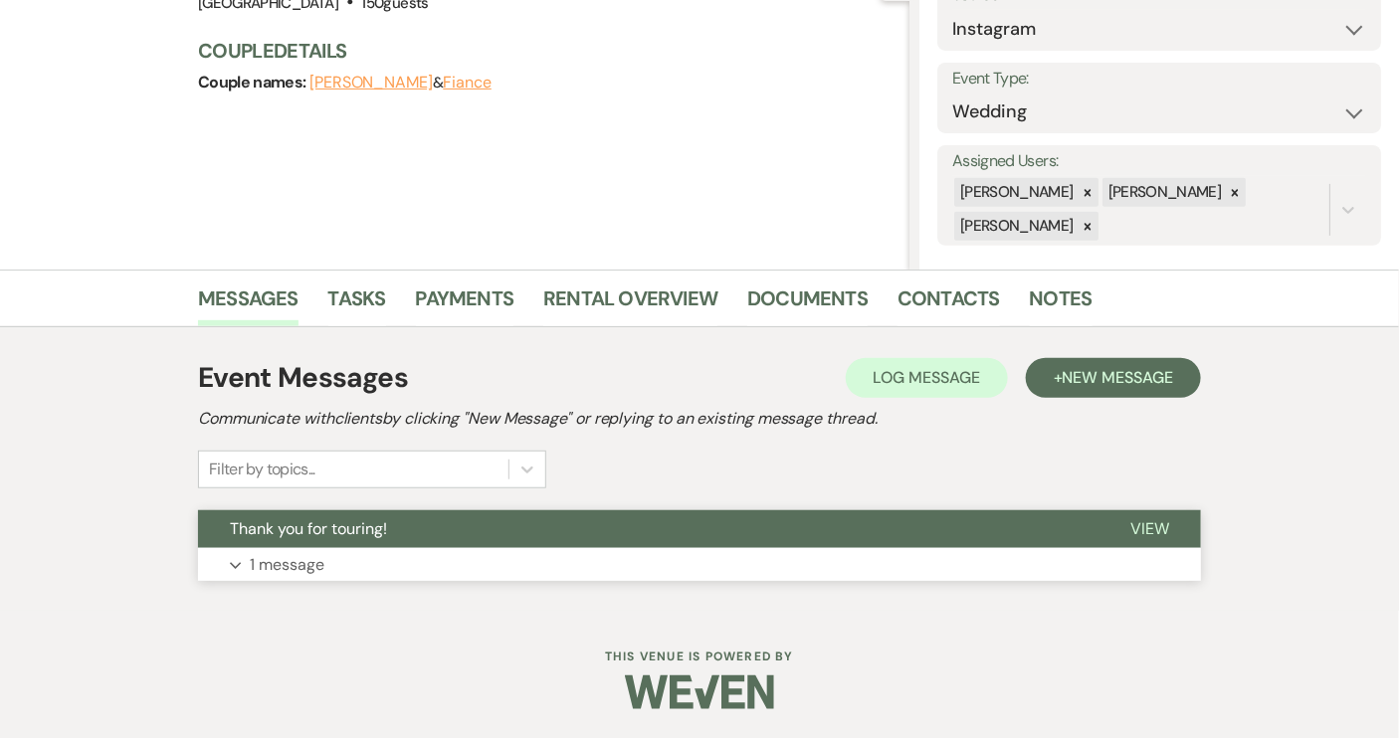
click at [555, 522] on button "Thank you for touring!" at bounding box center [648, 530] width 901 height 38
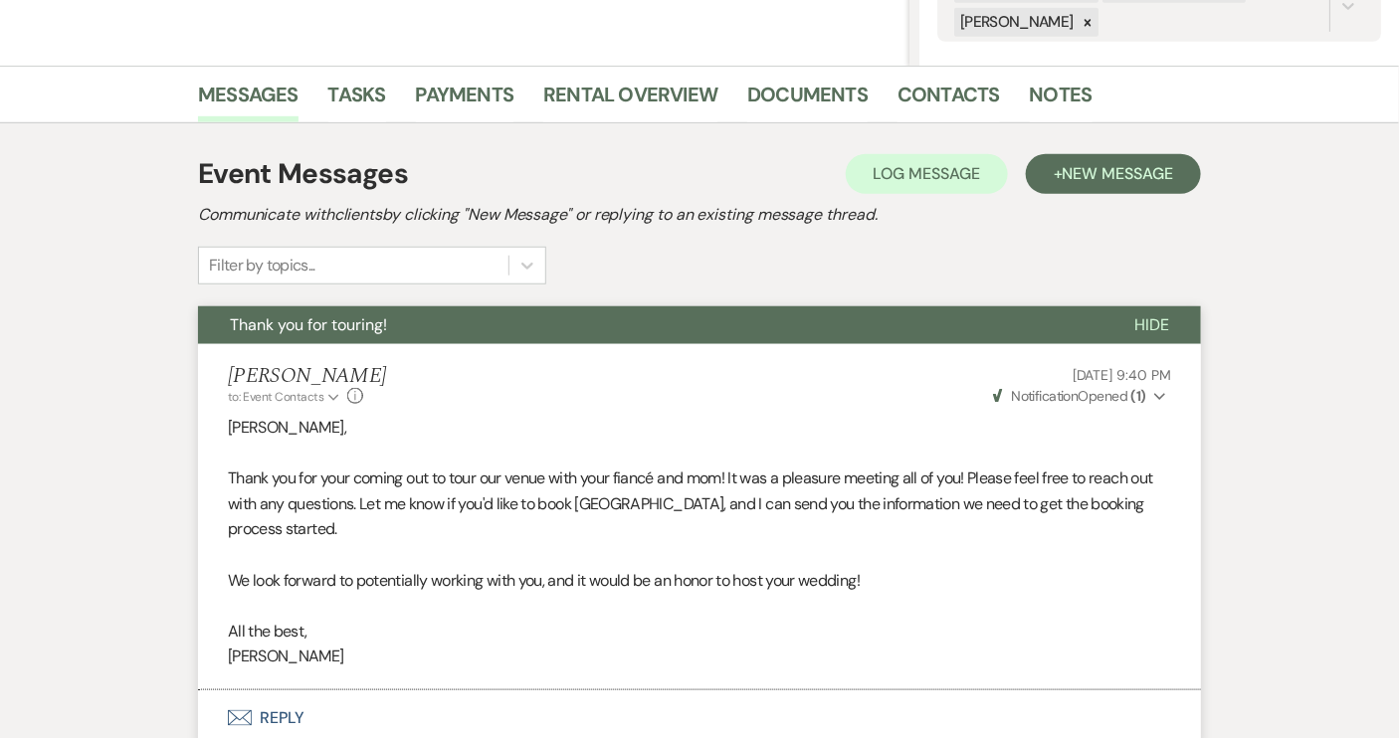
scroll to position [320, 0]
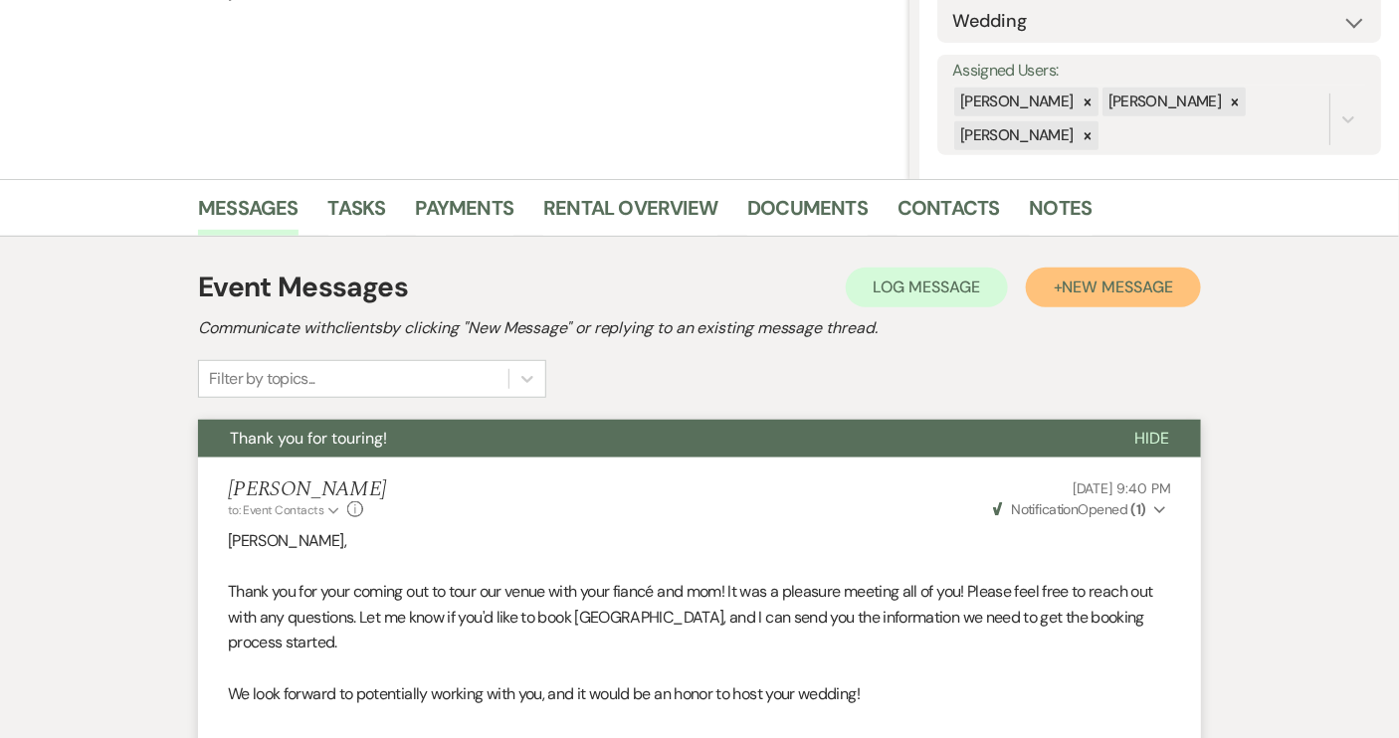
click at [1125, 289] on span "New Message" at bounding box center [1118, 287] width 110 height 21
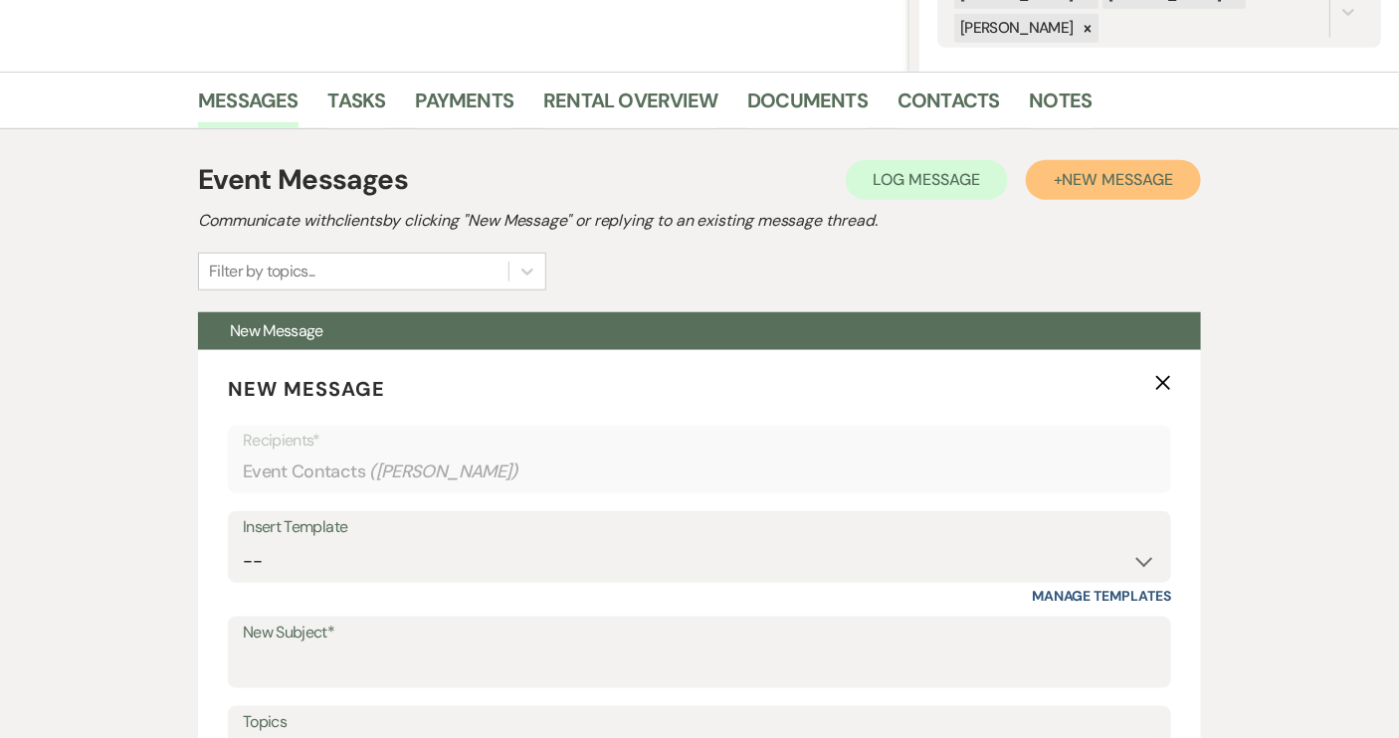
scroll to position [682, 0]
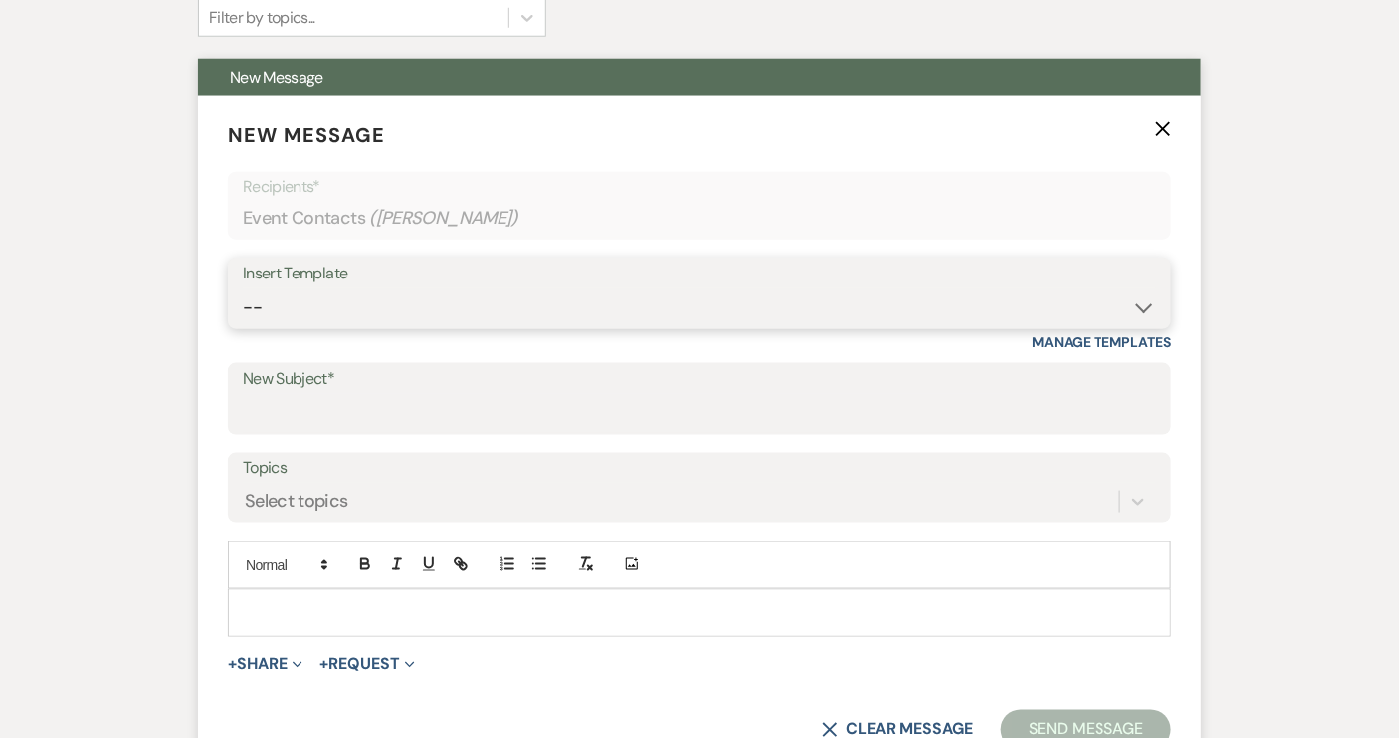
click at [1144, 309] on select "-- Weven Planning Portal Introduction (Booked Events) Tour Request Response Con…" at bounding box center [700, 308] width 914 height 39
select select "2131"
click at [243, 289] on select "-- Weven Planning Portal Introduction (Booked Events) Tour Request Response Con…" at bounding box center [700, 308] width 914 height 39
type input "Tour follow up! :)"
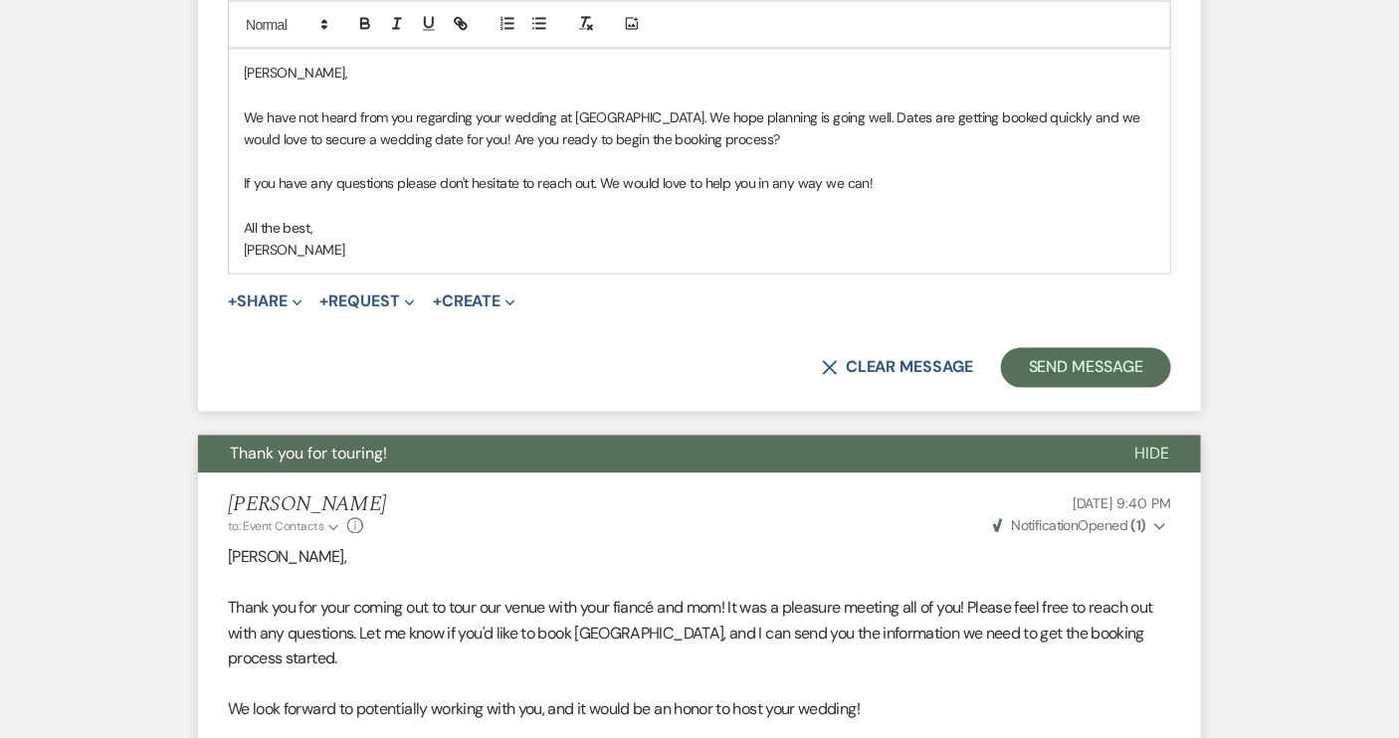
scroll to position [1225, 0]
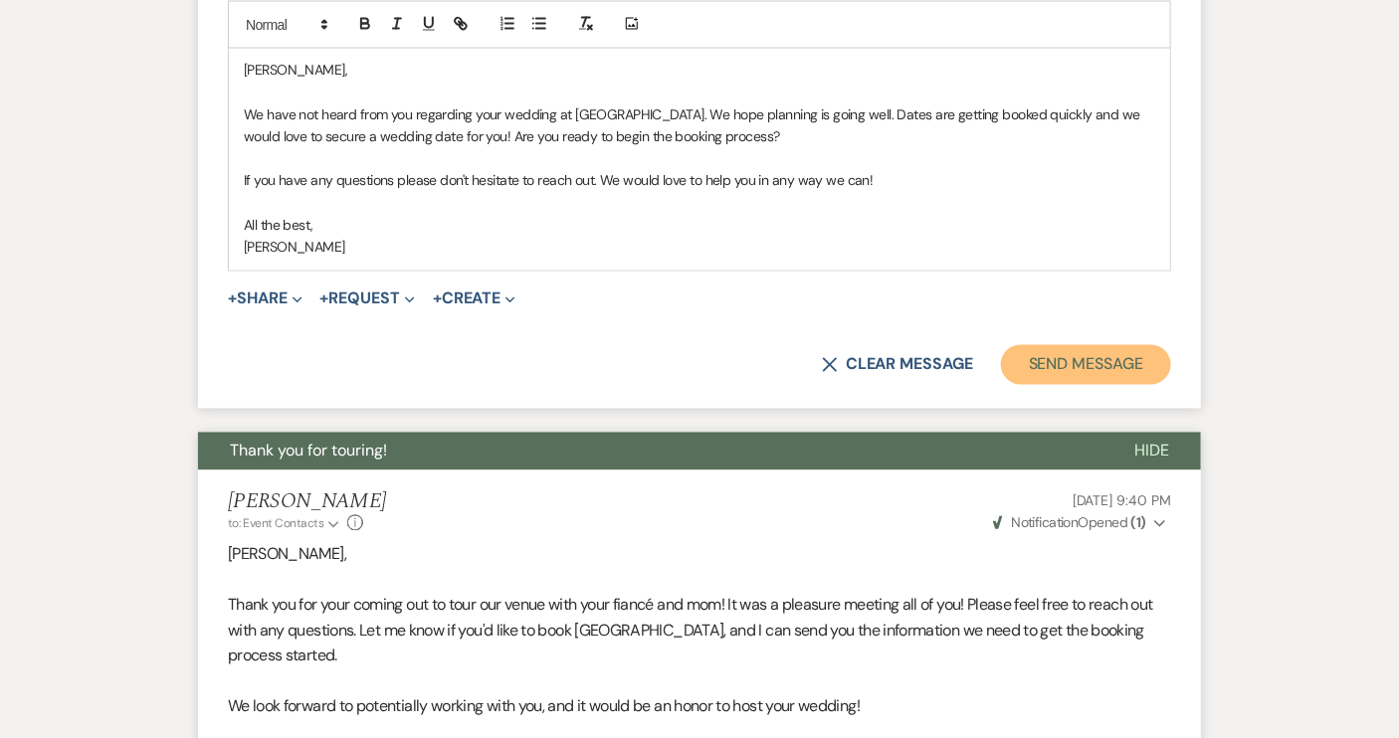
click at [1068, 366] on button "Send Message" at bounding box center [1086, 365] width 170 height 40
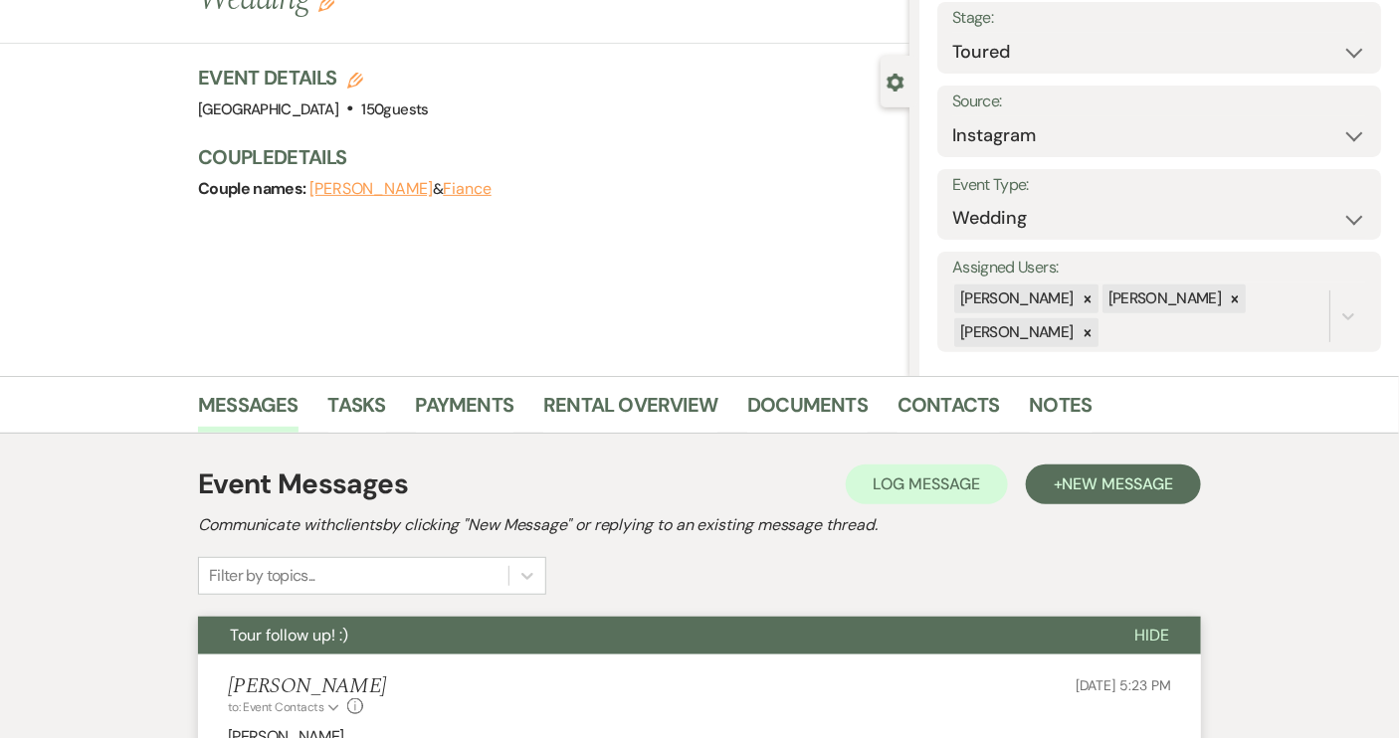
scroll to position [0, 0]
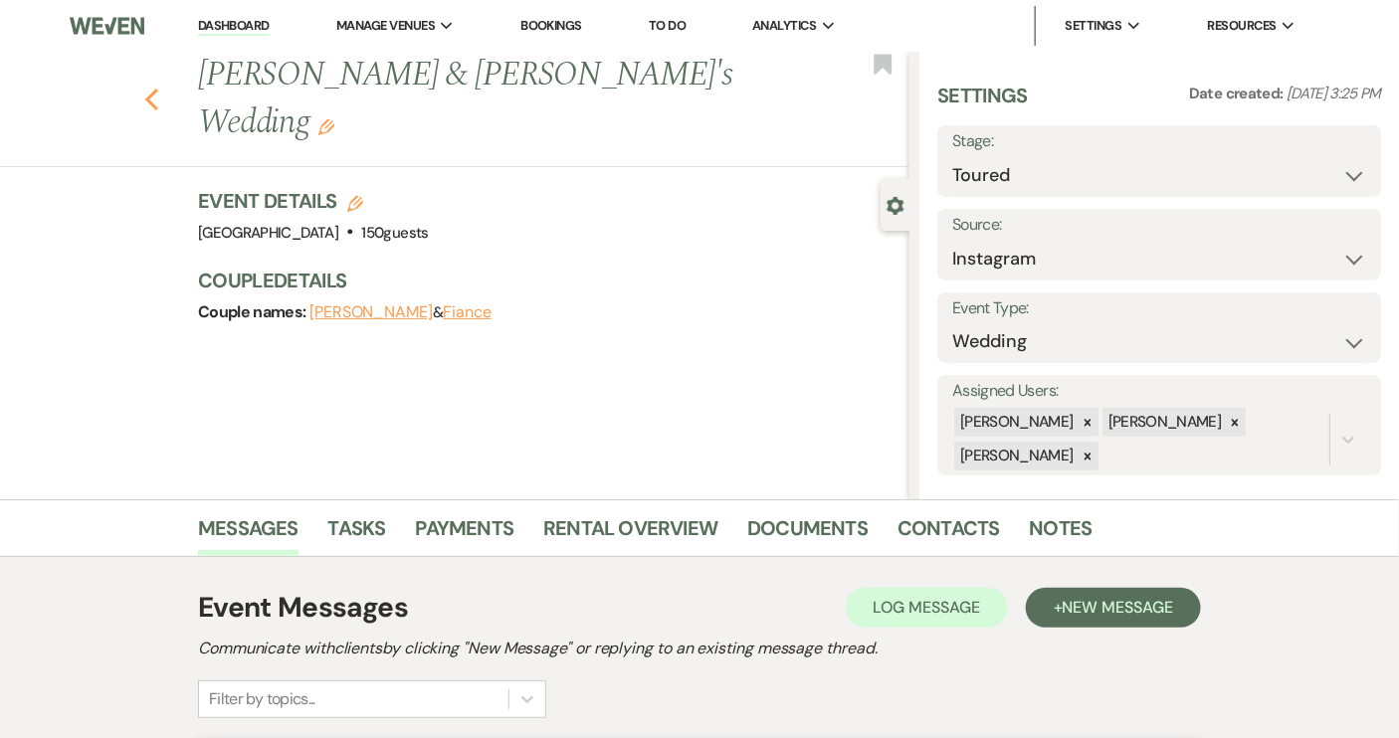
click at [153, 89] on use "button" at bounding box center [151, 100] width 13 height 22
select select "5"
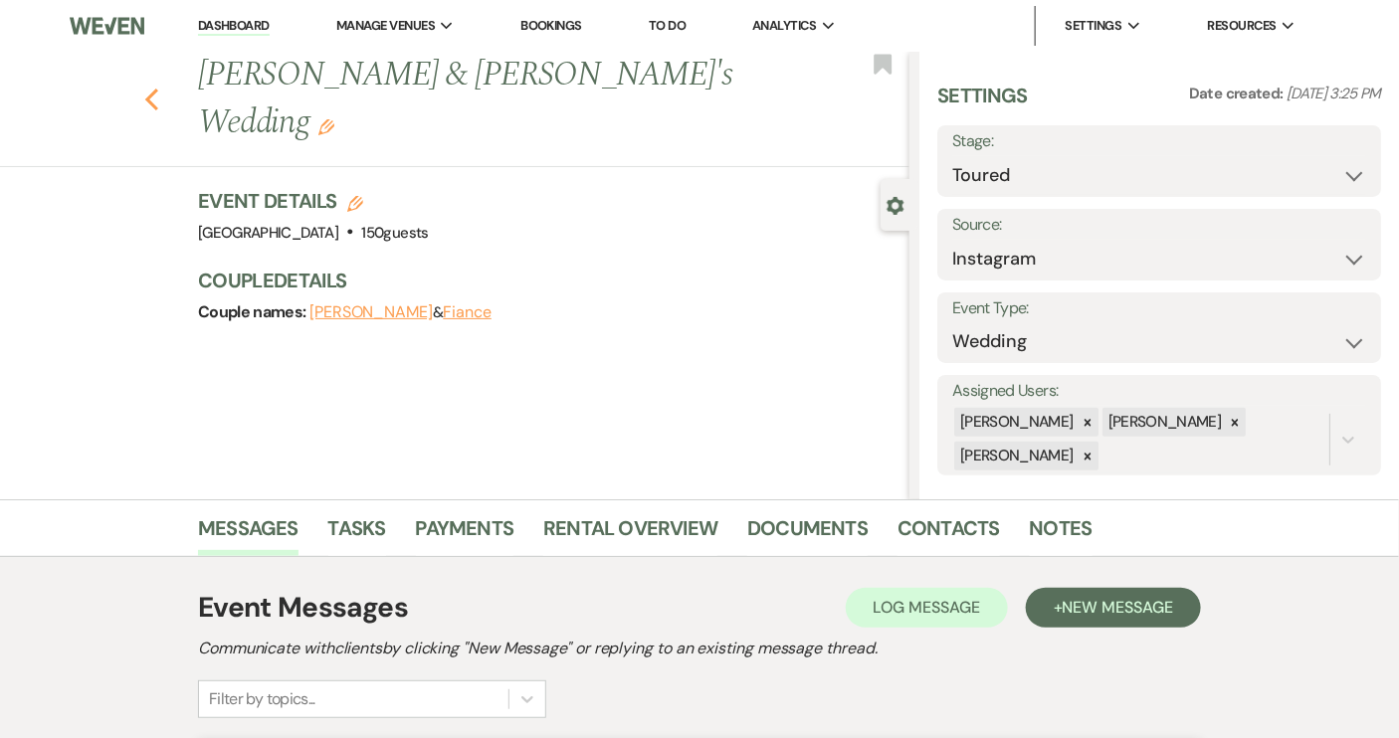
select select "5"
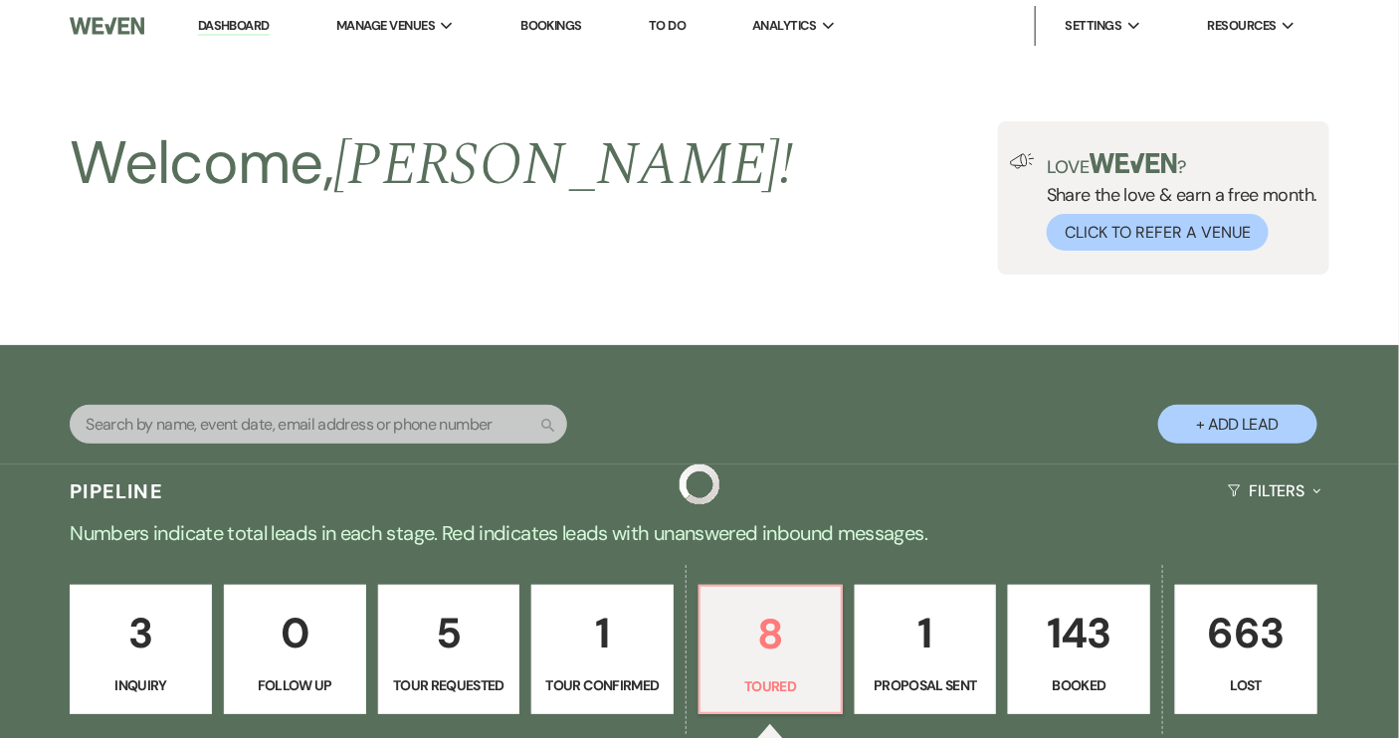
scroll to position [1266, 0]
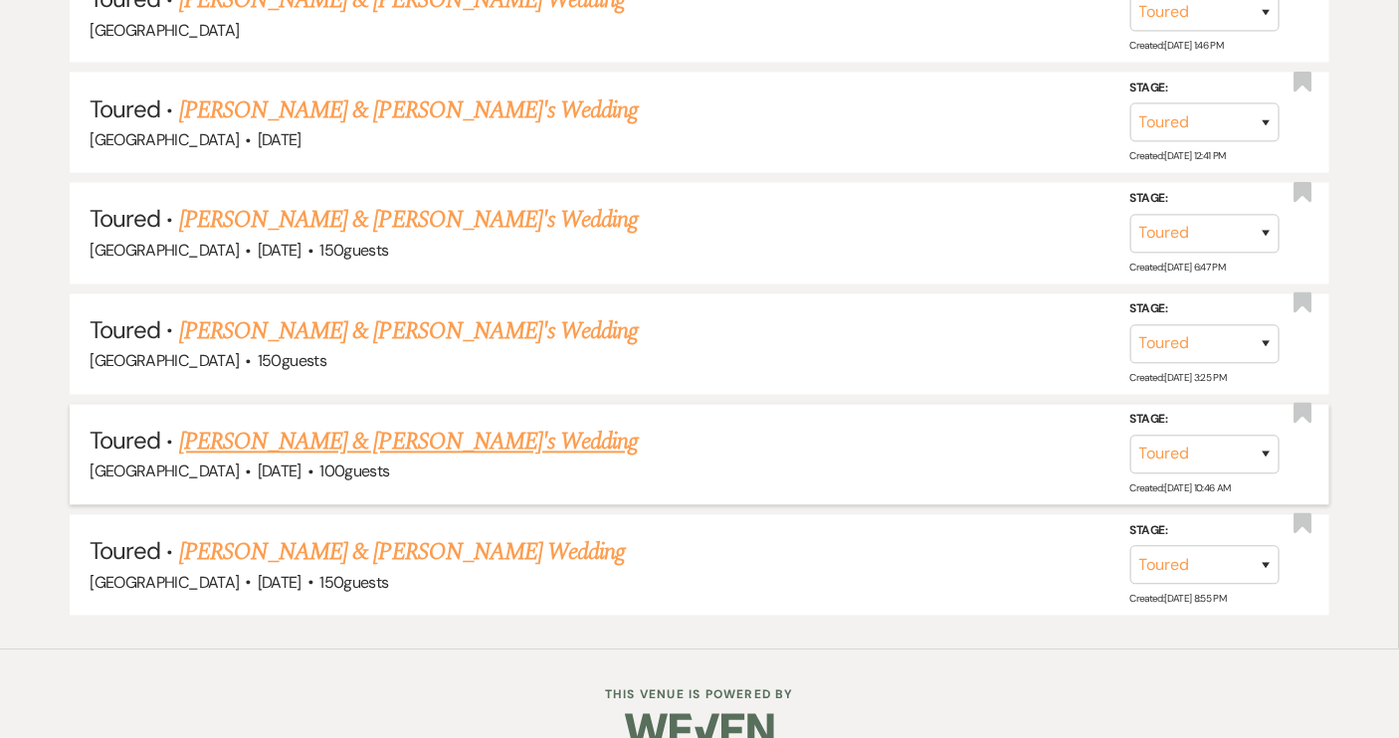
click at [361, 433] on link "[PERSON_NAME] & [PERSON_NAME]'s Wedding" at bounding box center [409, 443] width 460 height 36
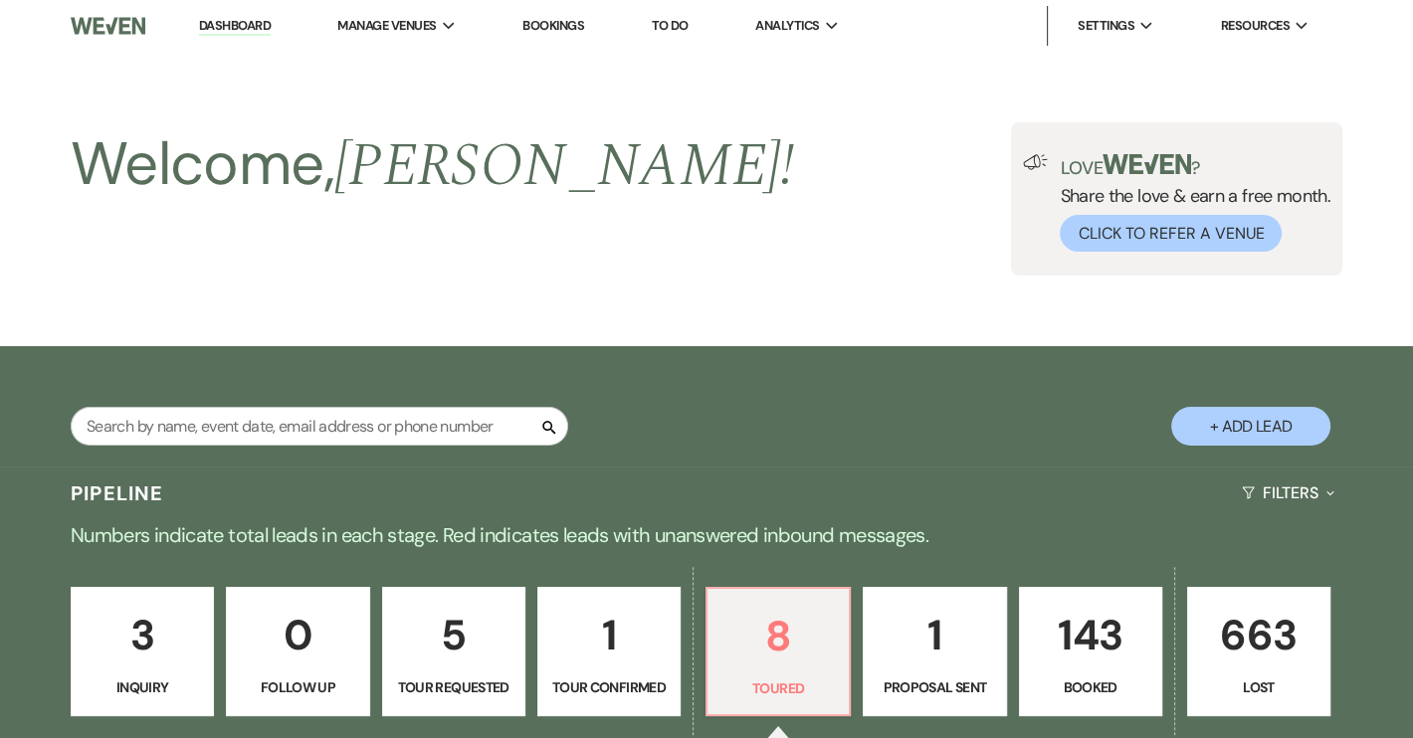
select select "5"
select select "6"
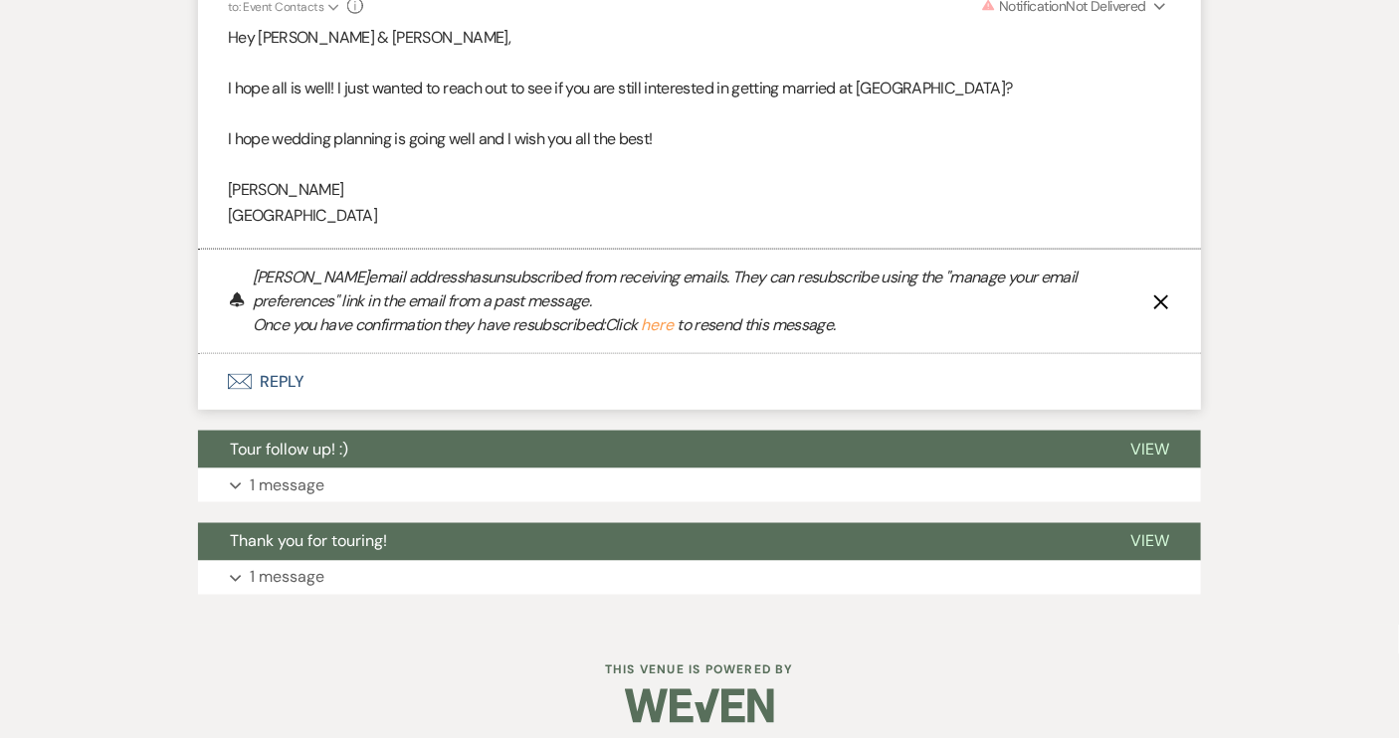
scroll to position [866, 0]
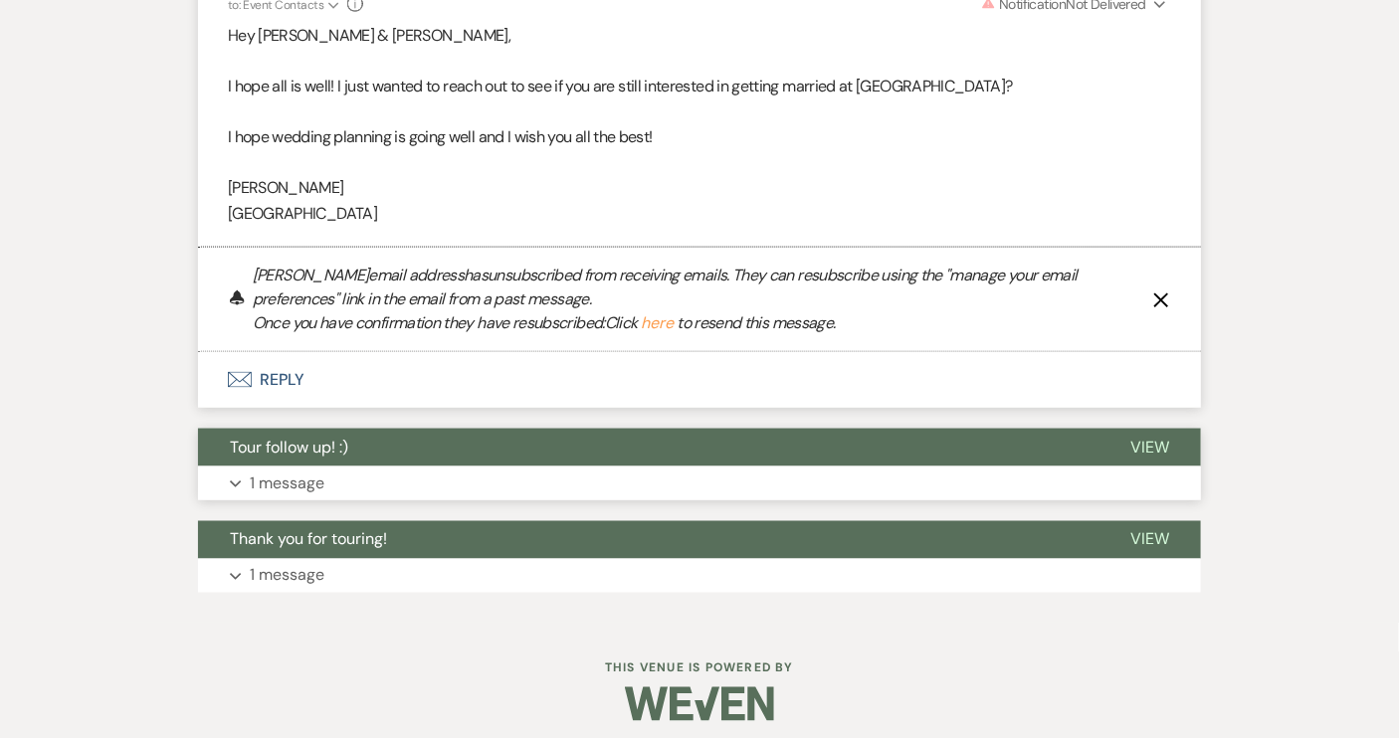
click at [1178, 448] on button "View" at bounding box center [1150, 448] width 103 height 38
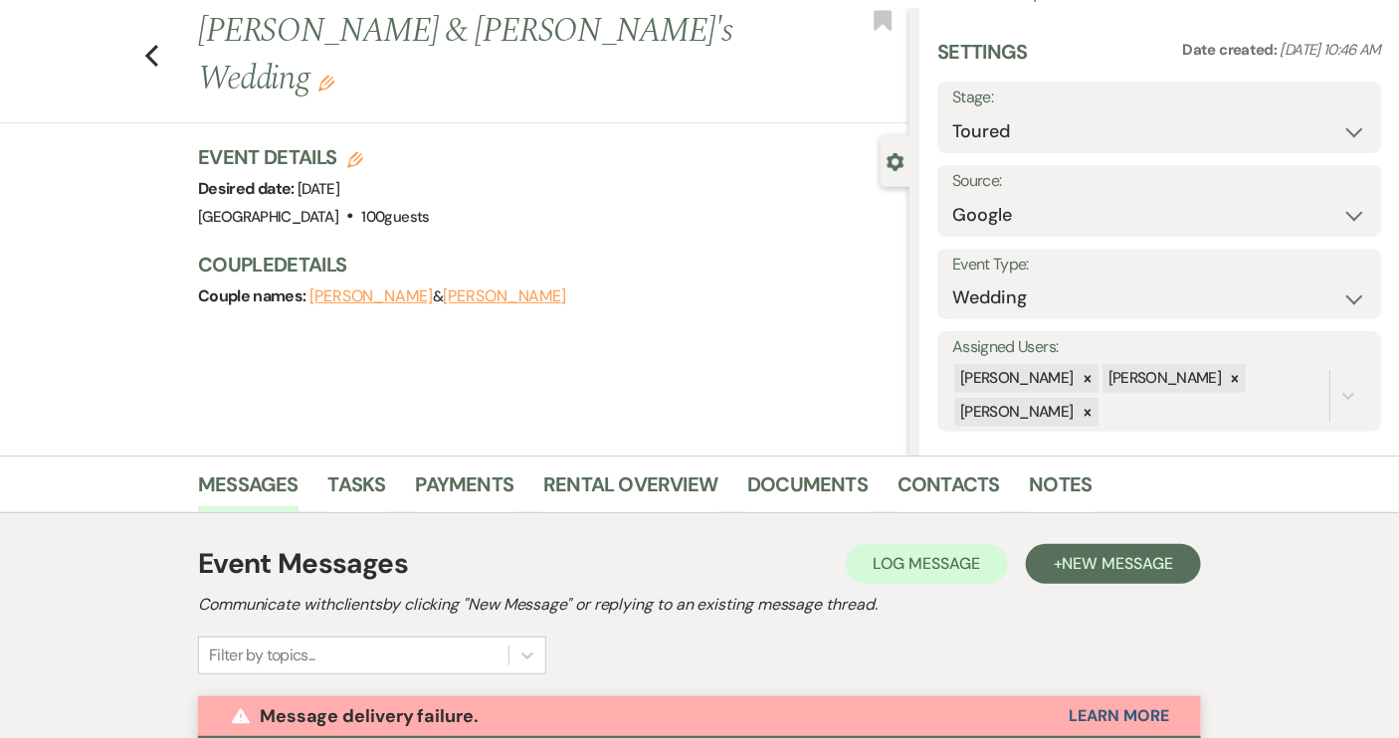
scroll to position [0, 0]
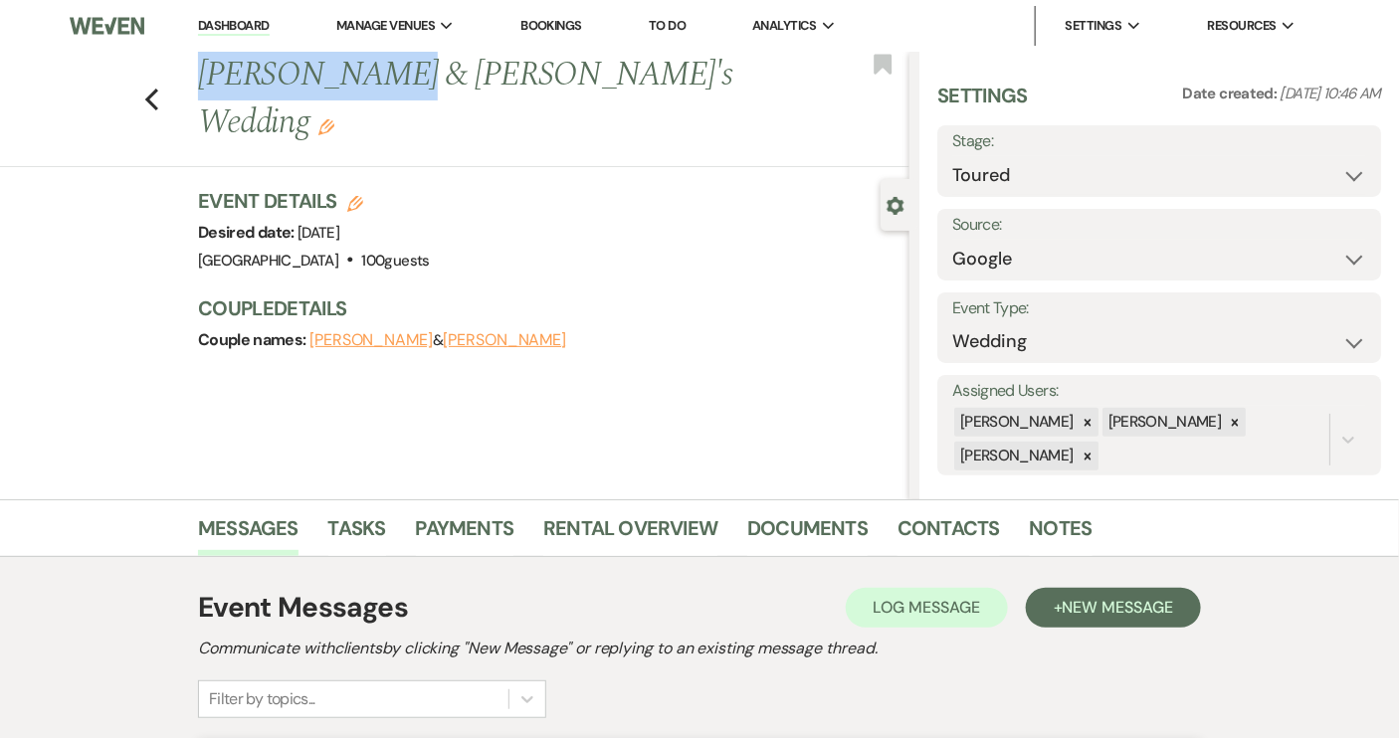
drag, startPoint x: 208, startPoint y: 72, endPoint x: 375, endPoint y: 79, distance: 167.3
click at [375, 79] on h1 "[PERSON_NAME] & [PERSON_NAME]'s Wedding Edit" at bounding box center [478, 99] width 561 height 95
click at [157, 88] on icon "Previous" at bounding box center [151, 100] width 15 height 24
select select "5"
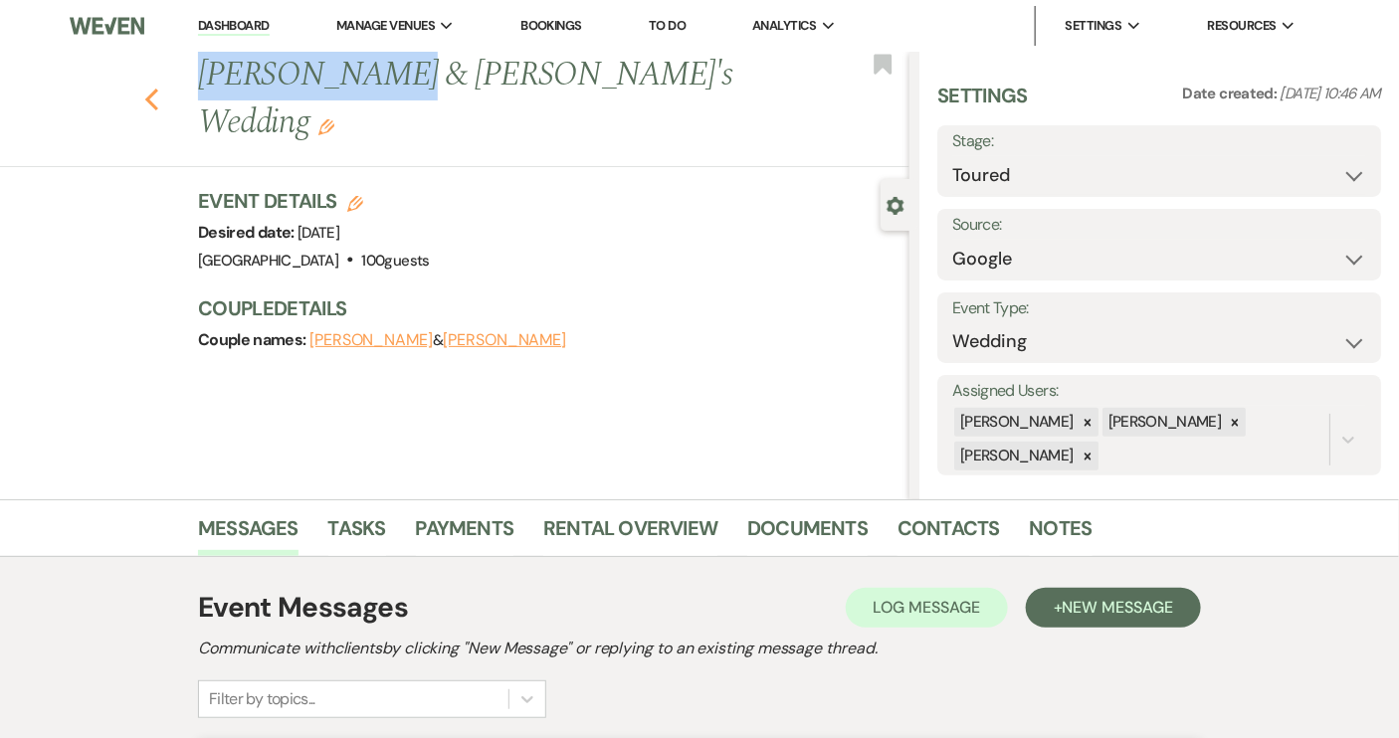
select select "5"
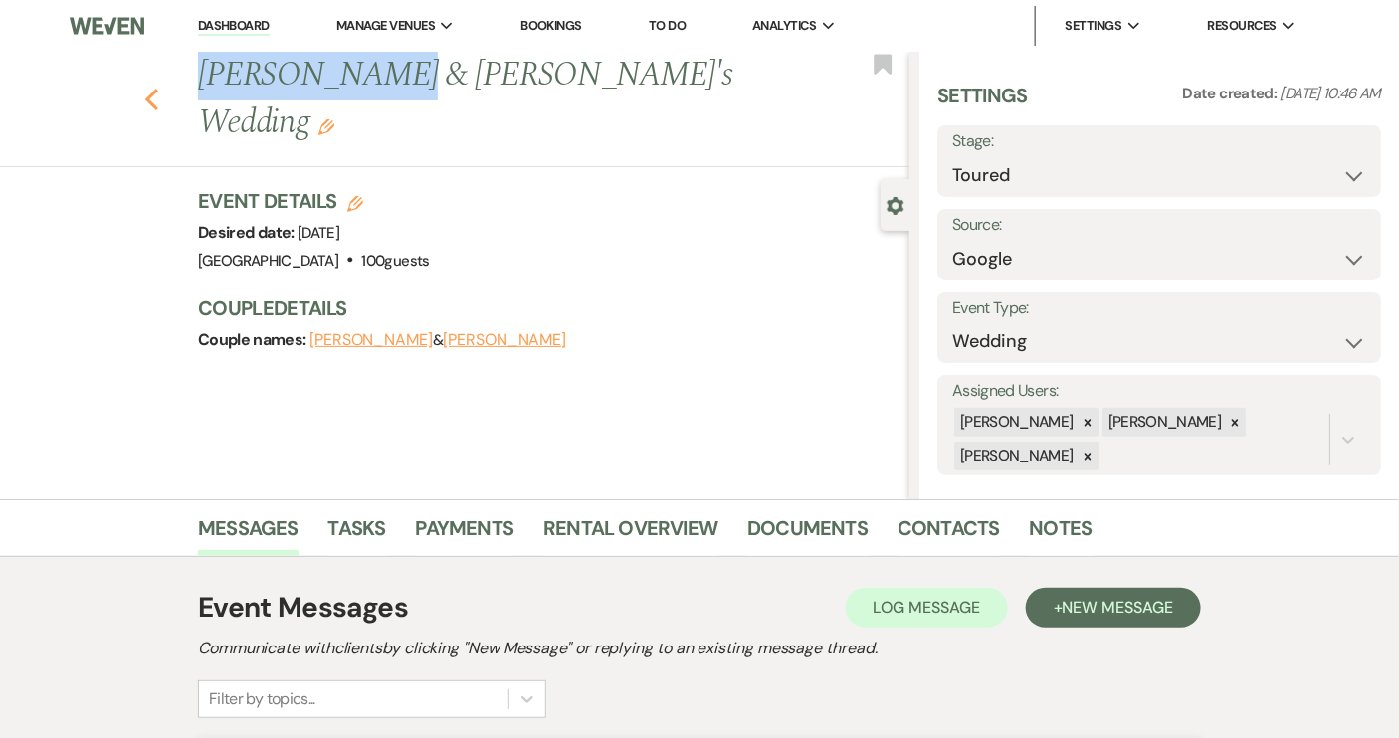
select select "5"
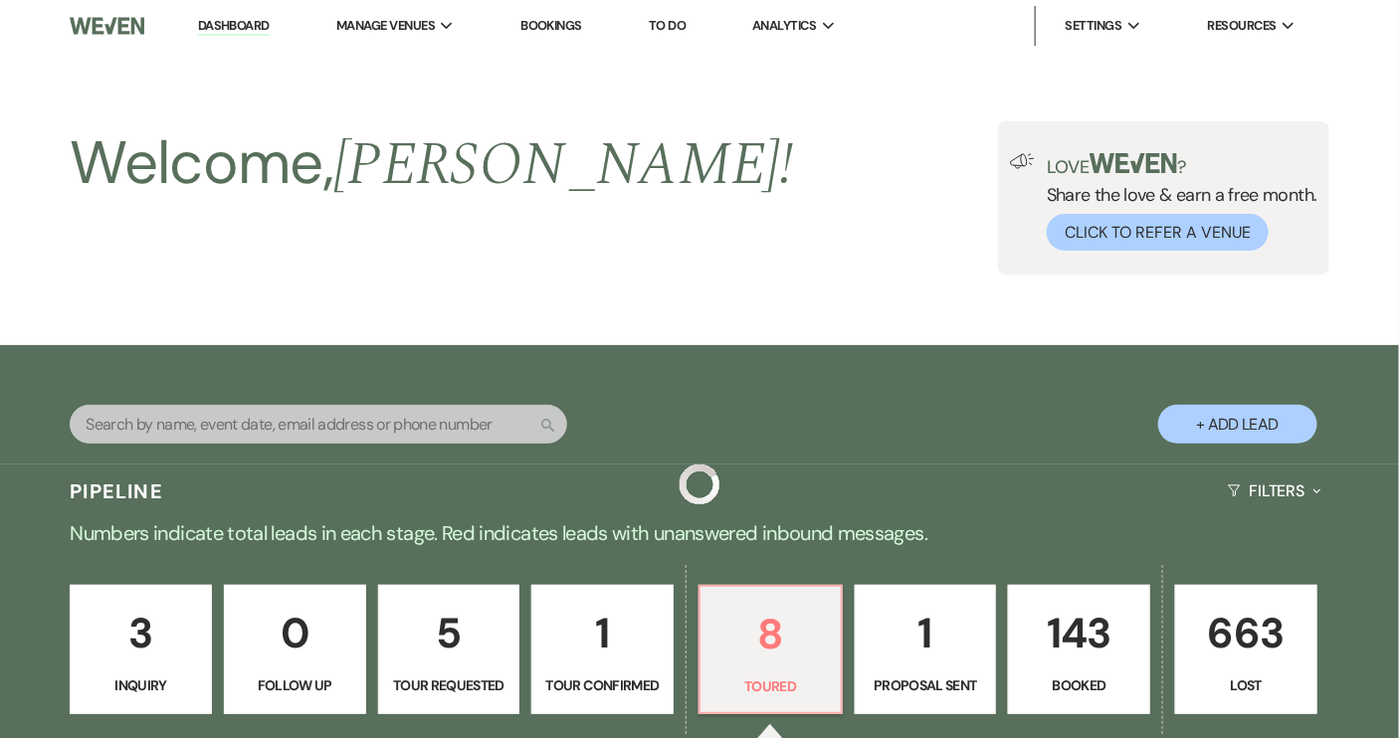
scroll to position [1266, 0]
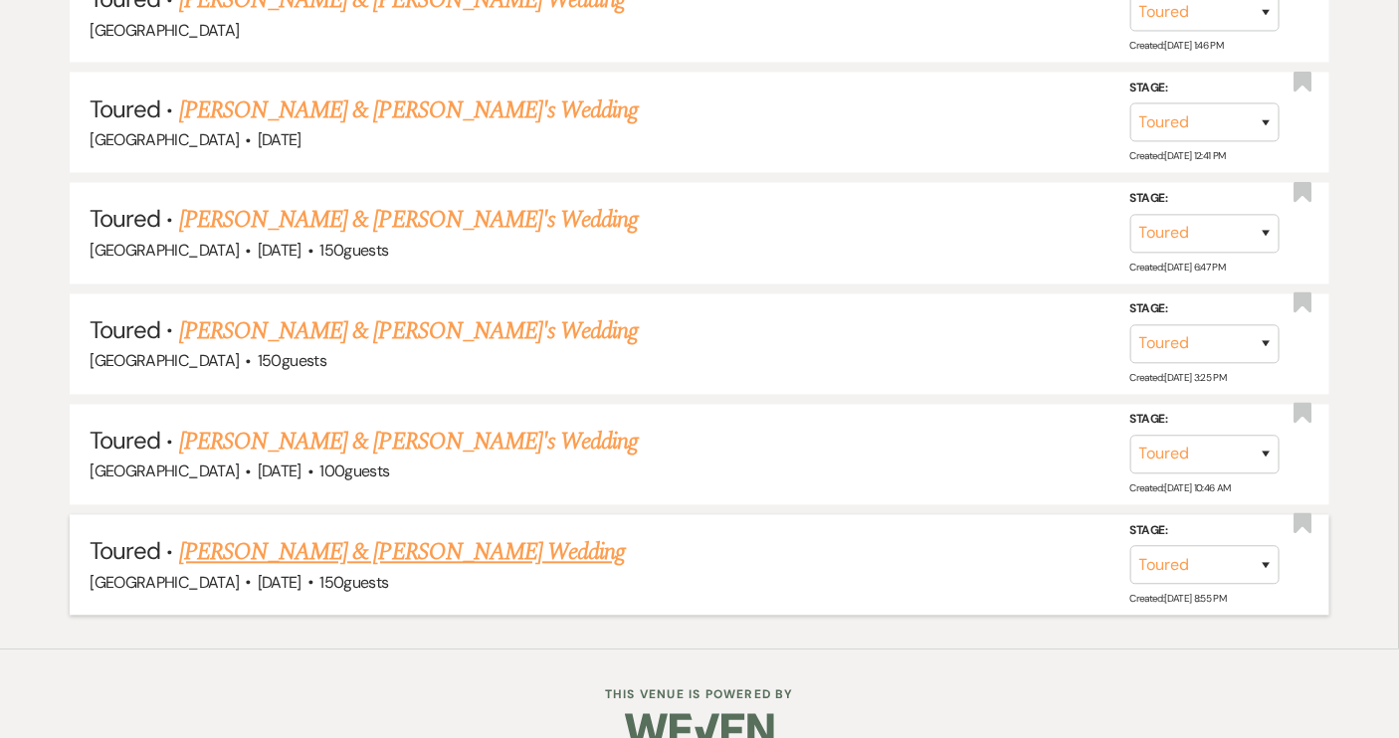
click at [428, 548] on link "[PERSON_NAME] & [PERSON_NAME] Wedding" at bounding box center [402, 553] width 446 height 36
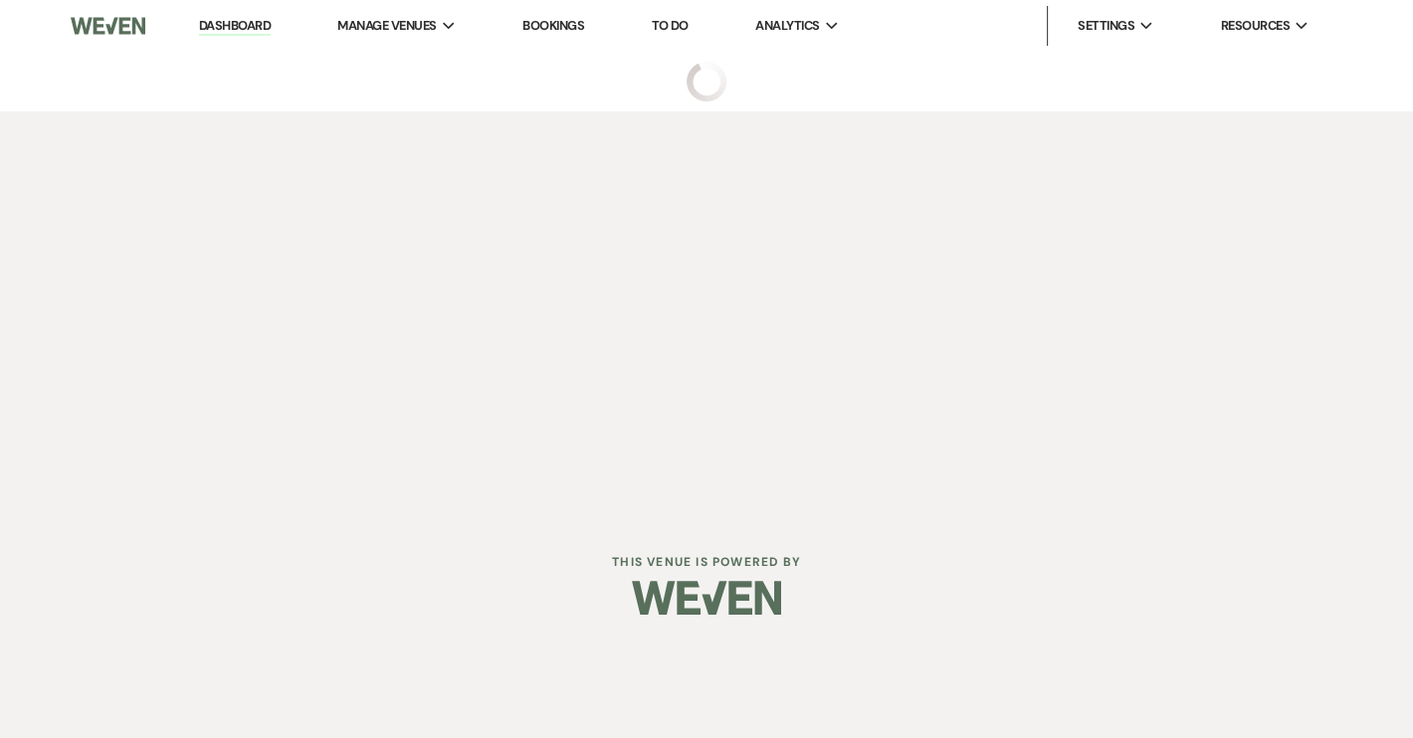
select select "5"
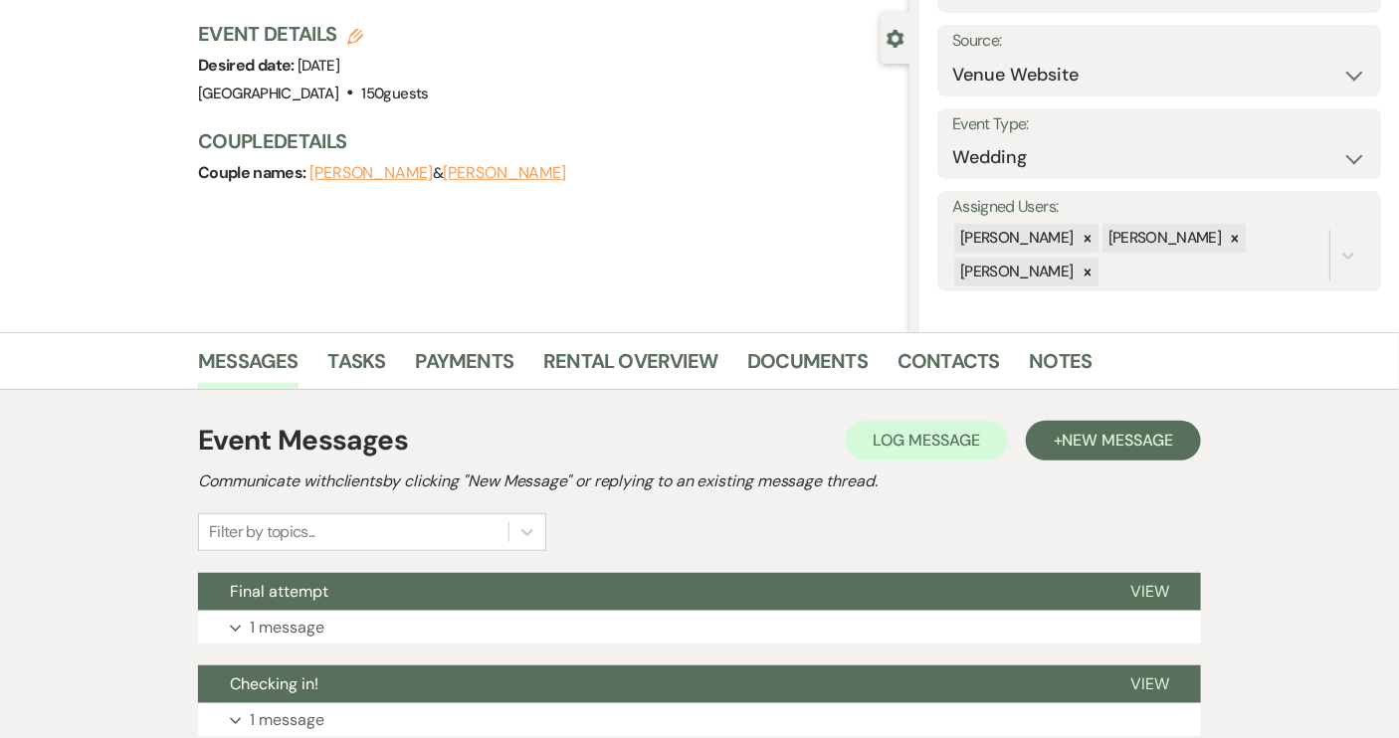
scroll to position [361, 0]
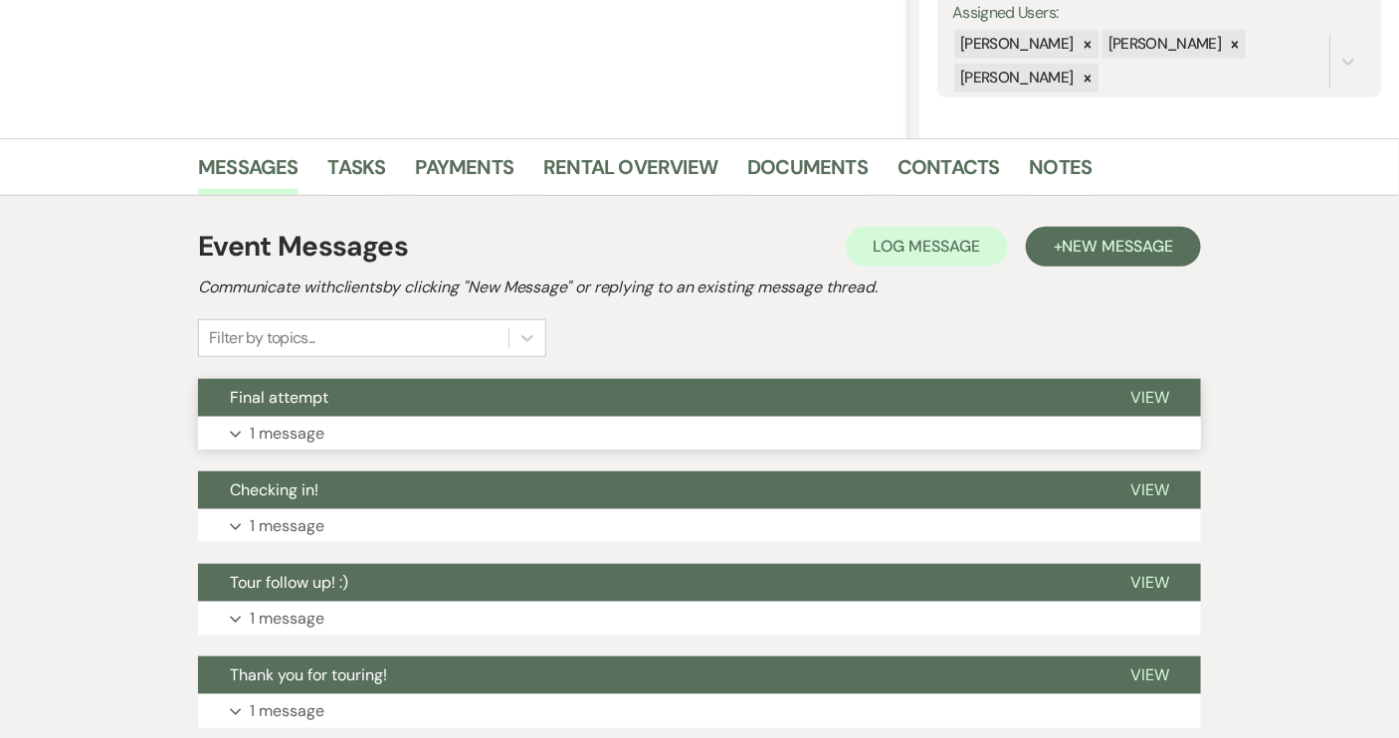
click at [1142, 395] on span "View" at bounding box center [1150, 397] width 39 height 21
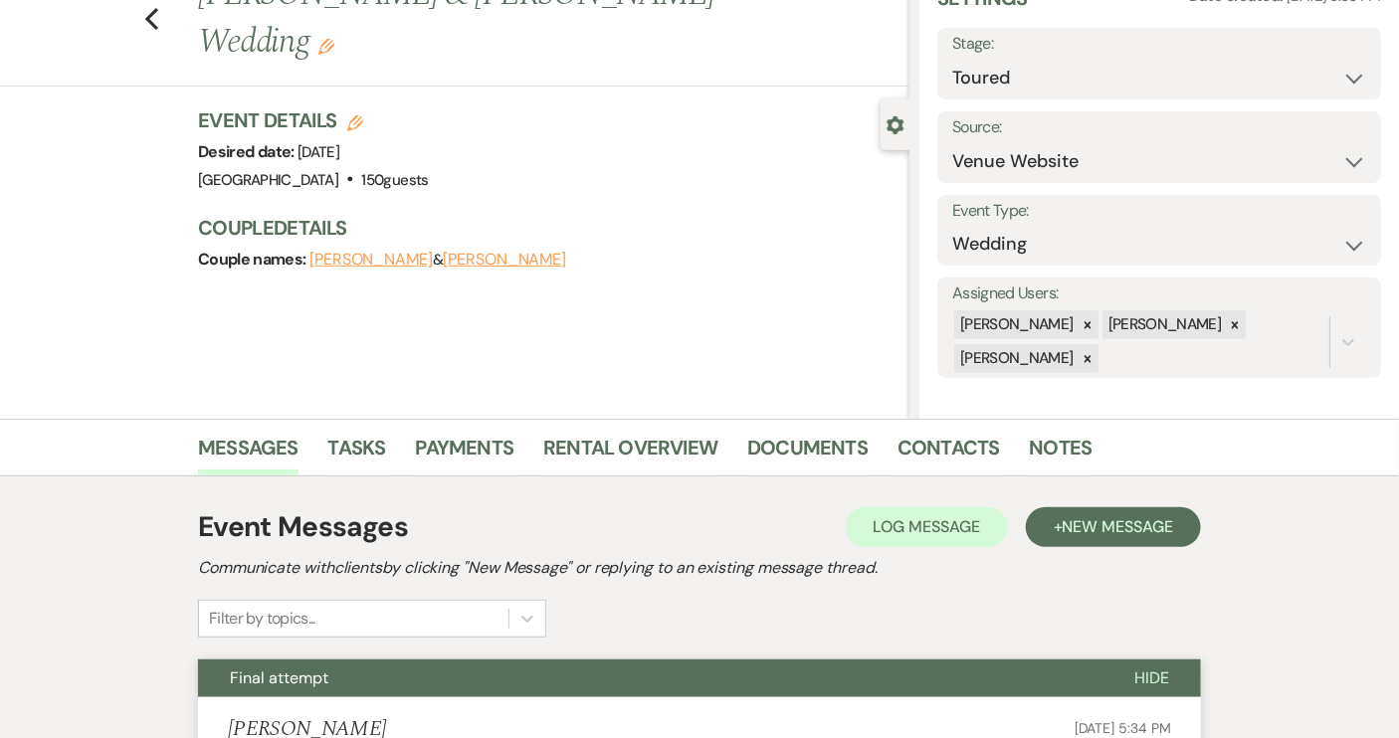
scroll to position [0, 0]
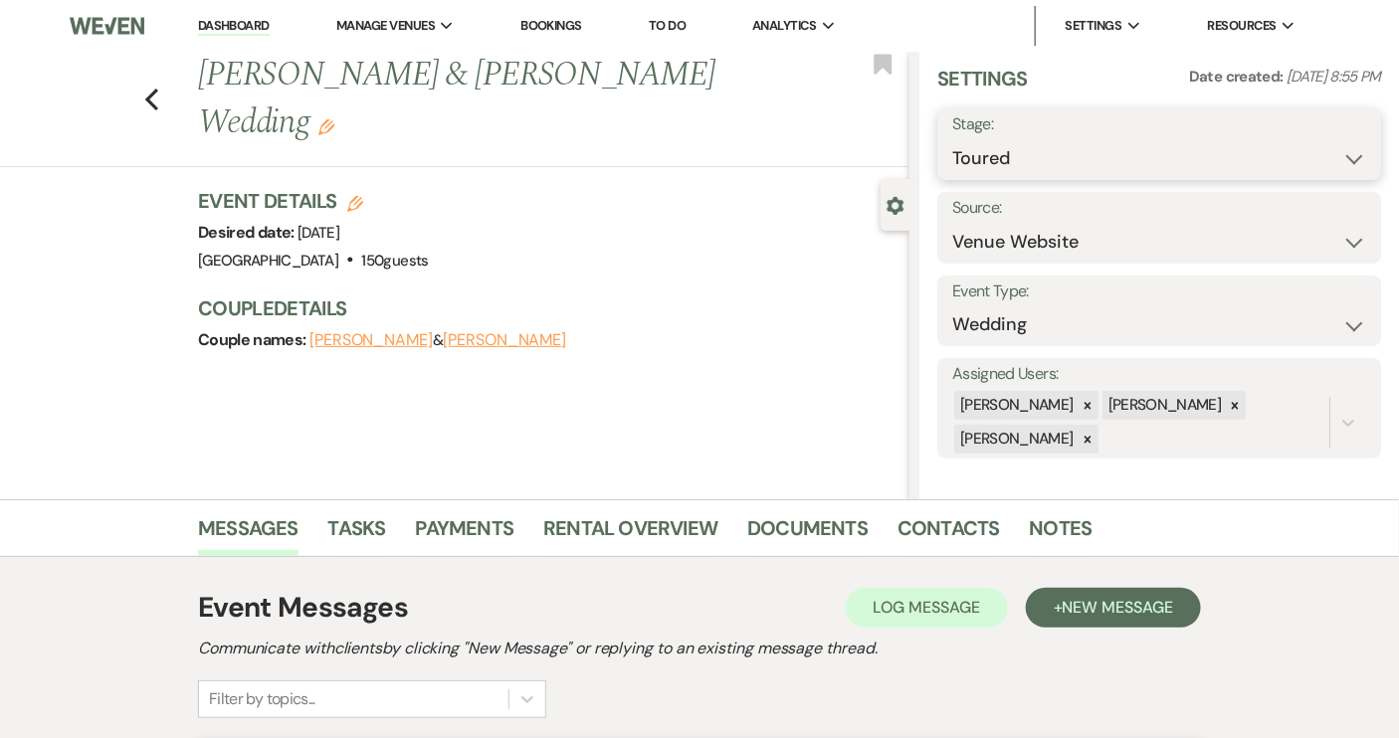
click at [1339, 166] on select "Inquiry Follow Up Tour Requested Tour Confirmed Toured Proposal Sent Booked Lost" at bounding box center [1159, 158] width 414 height 39
click at [1152, 433] on div "[PERSON_NAME] [PERSON_NAME] [PERSON_NAME]" at bounding box center [1140, 423] width 377 height 68
click at [1343, 156] on select "Inquiry Follow Up Tour Requested Tour Confirmed Toured Proposal Sent Booked Lost" at bounding box center [1159, 158] width 414 height 39
select select "8"
click at [952, 139] on select "Inquiry Follow Up Tour Requested Tour Confirmed Toured Proposal Sent Booked Lost" at bounding box center [1159, 158] width 414 height 39
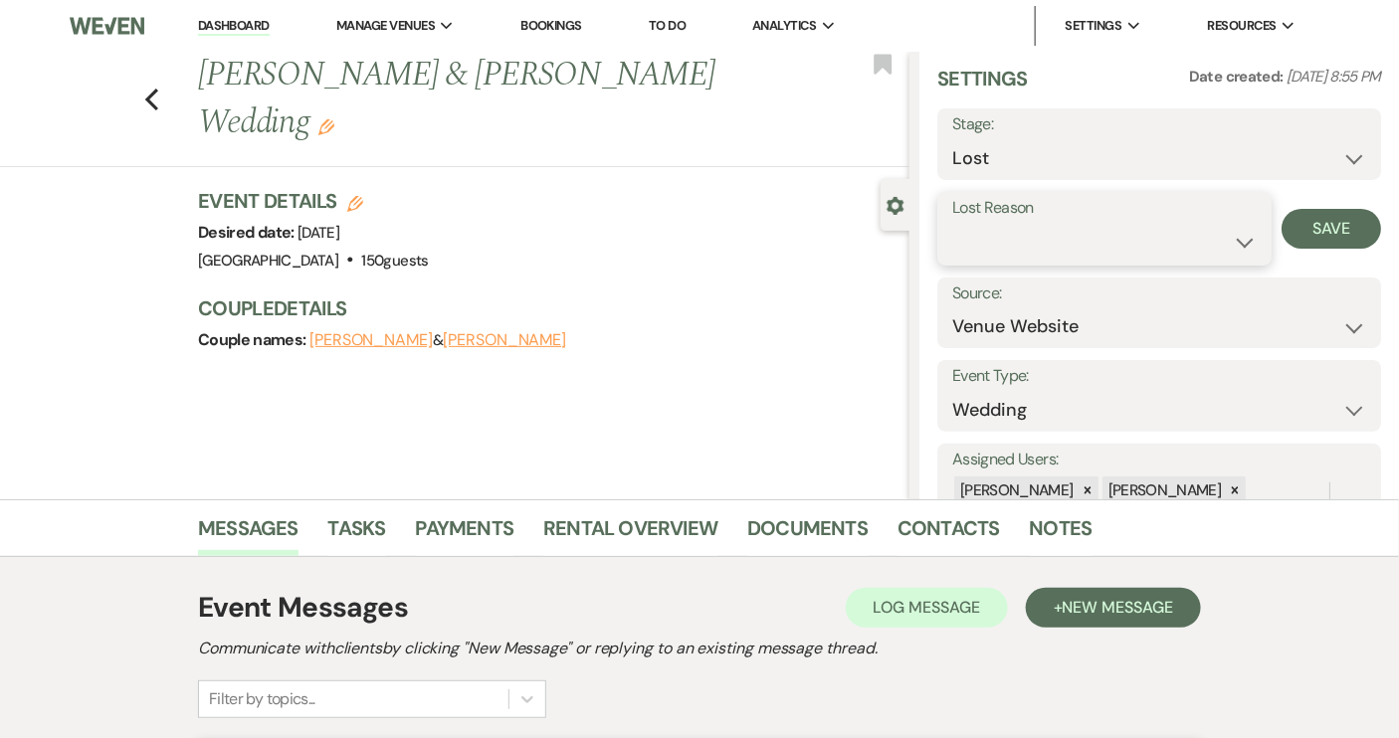
click at [1232, 244] on select "Booked Elsewhere Budget Date Unavailable No Response Not a Good Match Capacity …" at bounding box center [1104, 242] width 305 height 39
select select "5"
click at [952, 223] on select "Booked Elsewhere Budget Date Unavailable No Response Not a Good Match Capacity …" at bounding box center [1104, 242] width 305 height 39
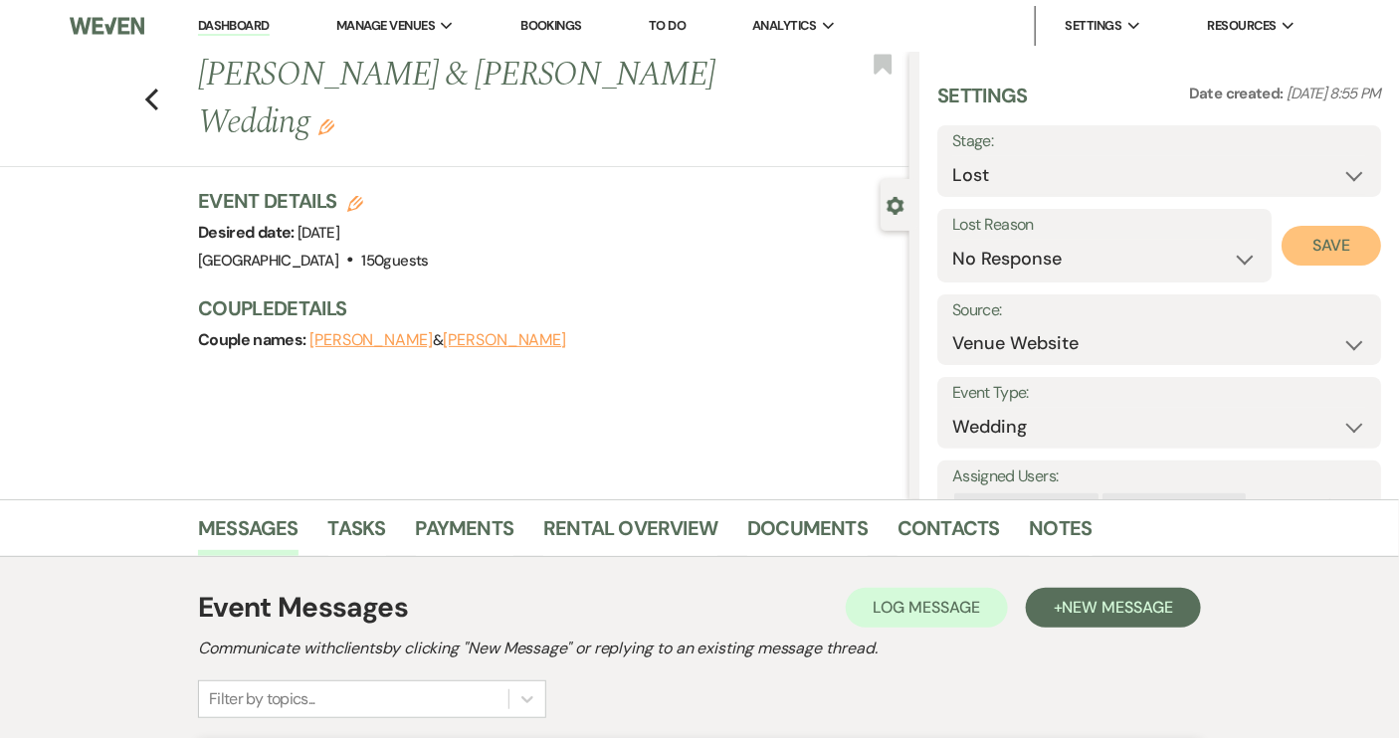
click at [1312, 247] on button "Save" at bounding box center [1332, 246] width 100 height 40
click at [158, 89] on use "button" at bounding box center [151, 100] width 13 height 22
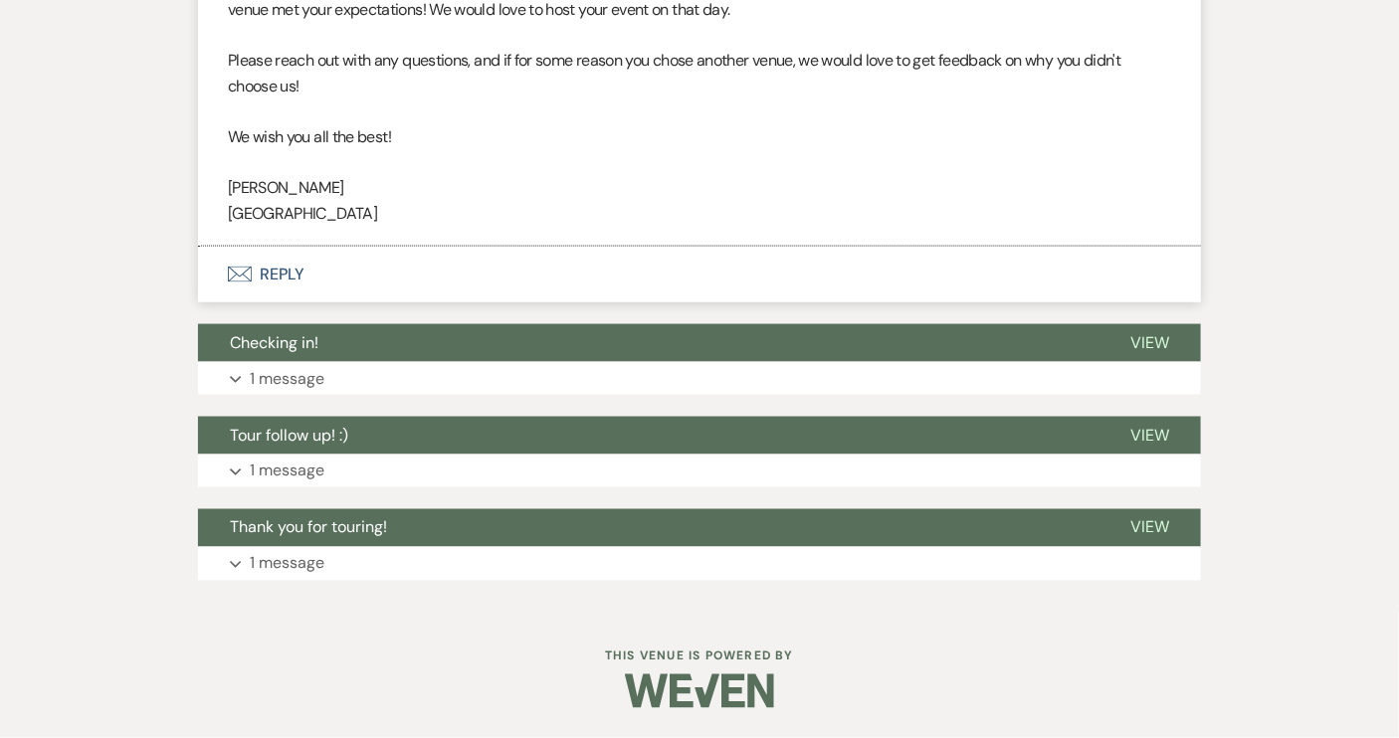
select select "5"
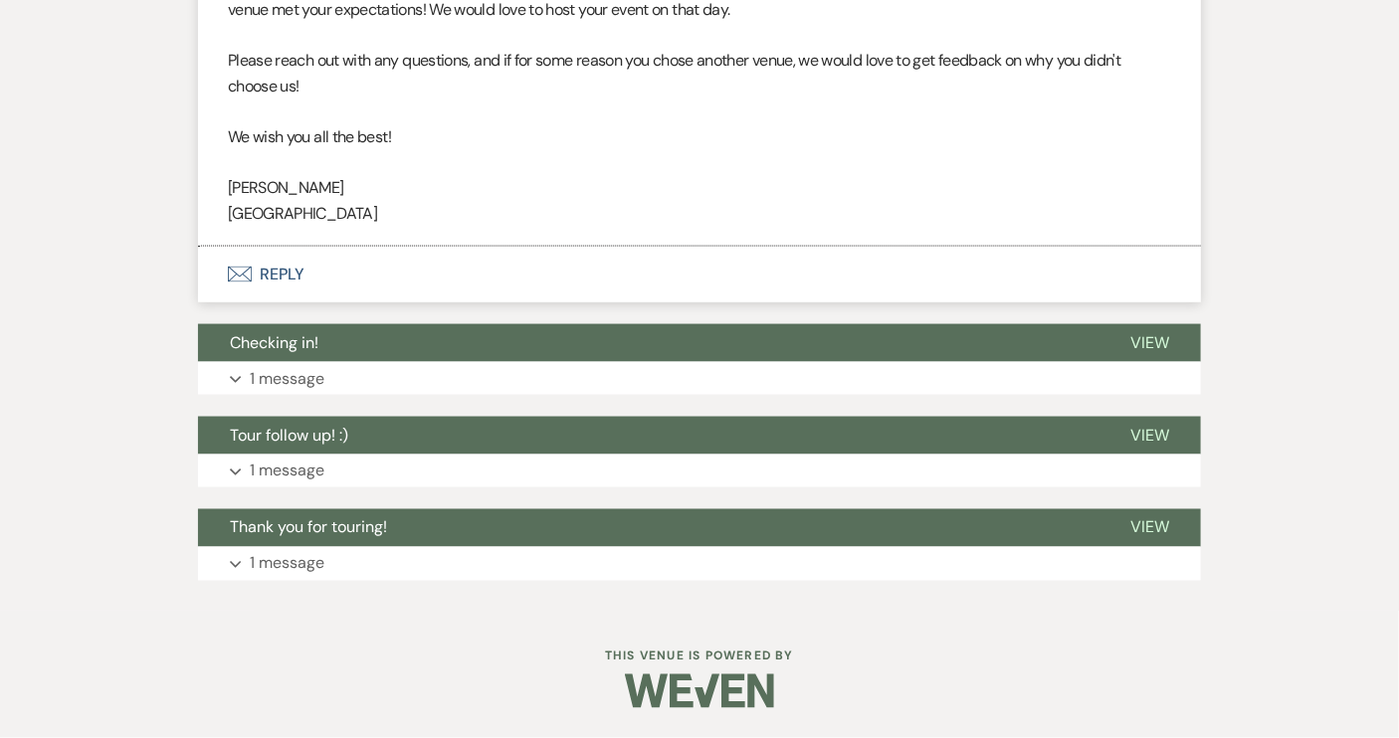
select select "5"
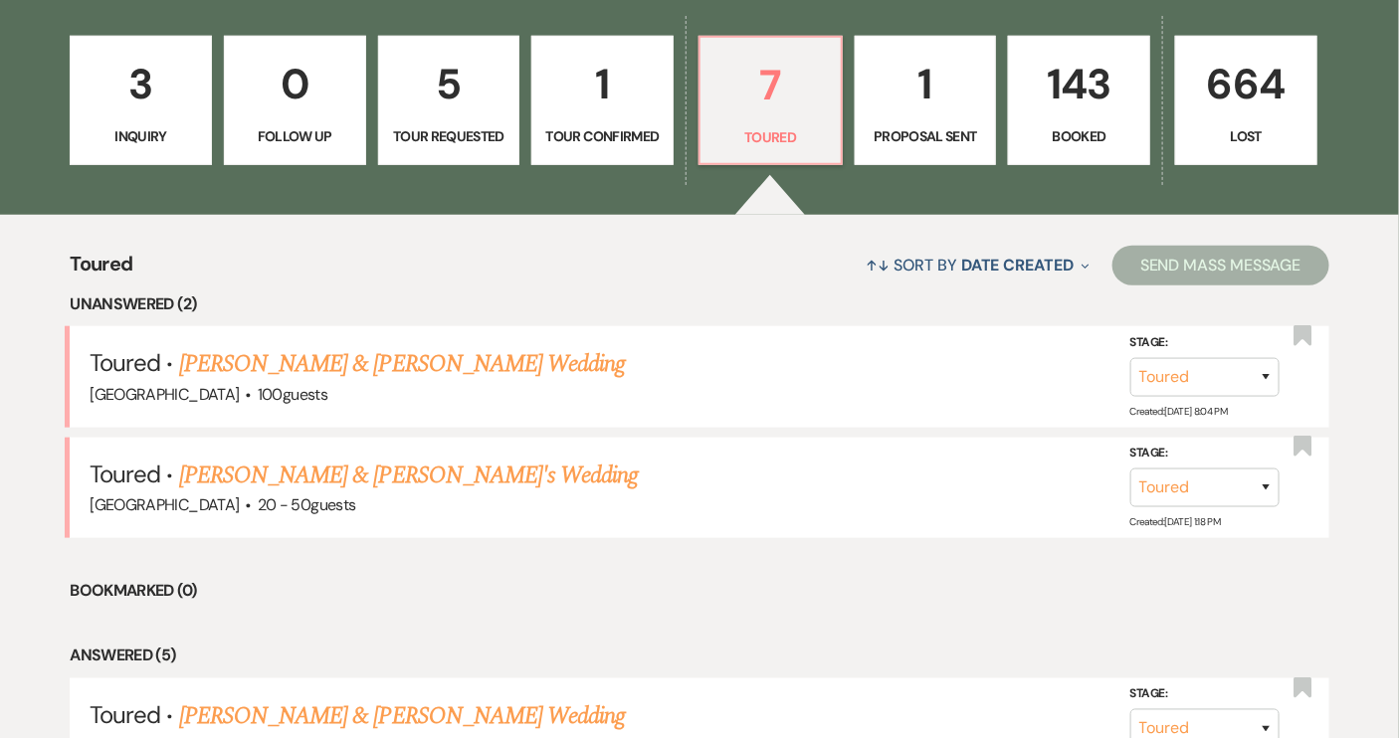
scroll to position [551, 0]
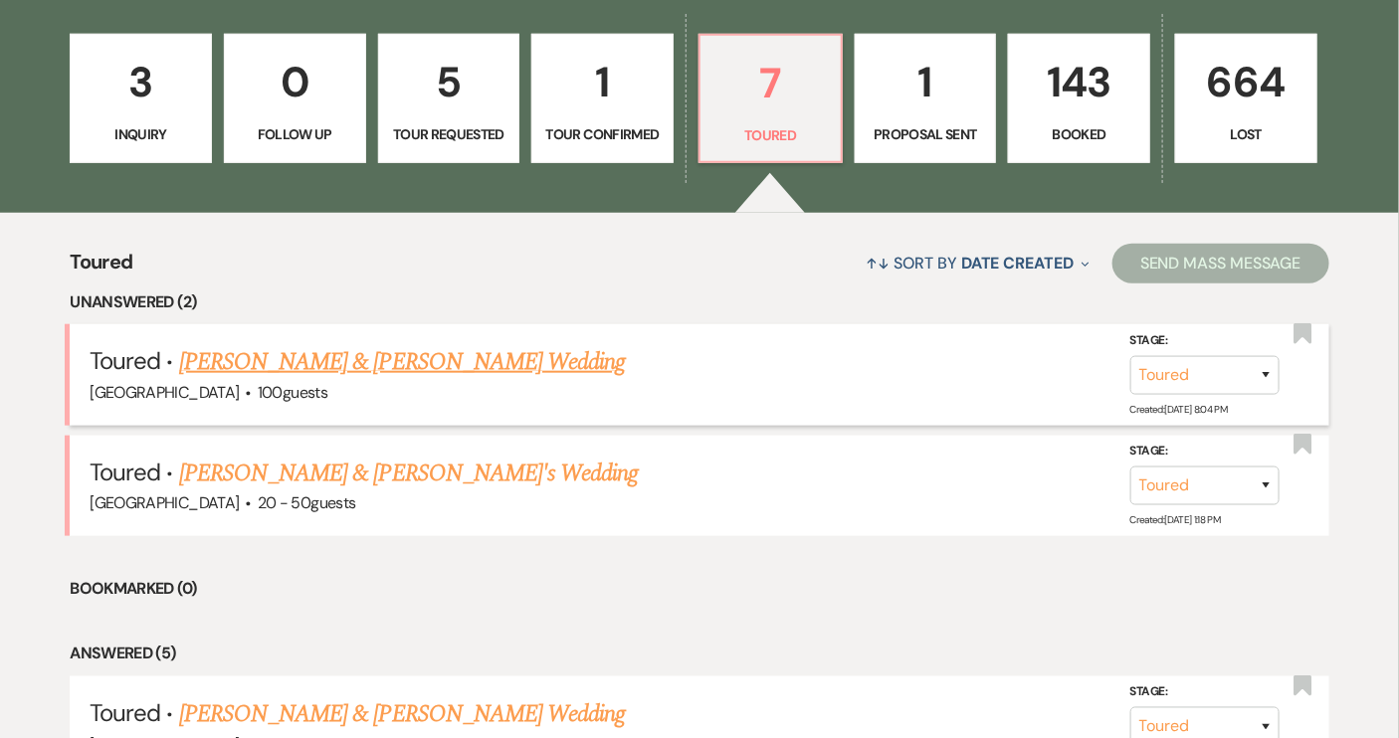
click at [385, 369] on link "[PERSON_NAME] & [PERSON_NAME] Wedding" at bounding box center [402, 362] width 446 height 36
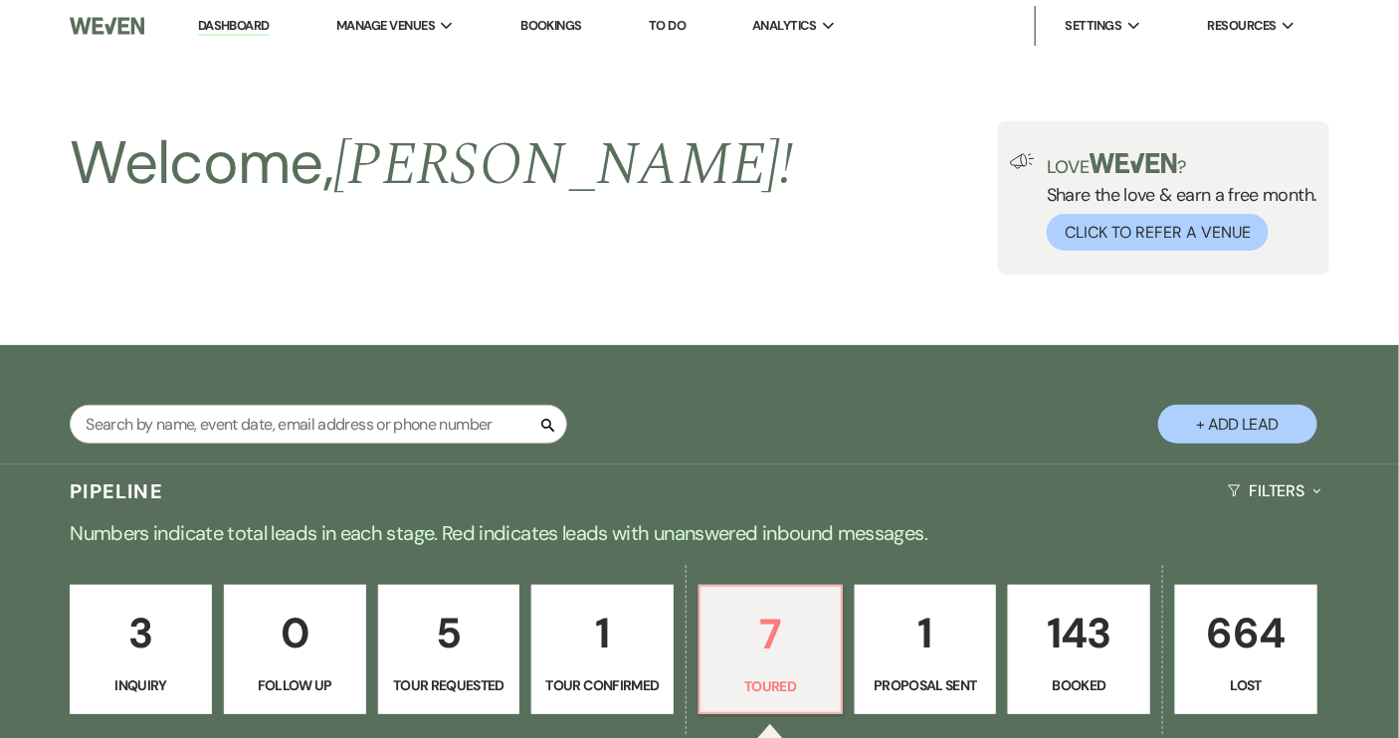
select select "5"
select select "8"
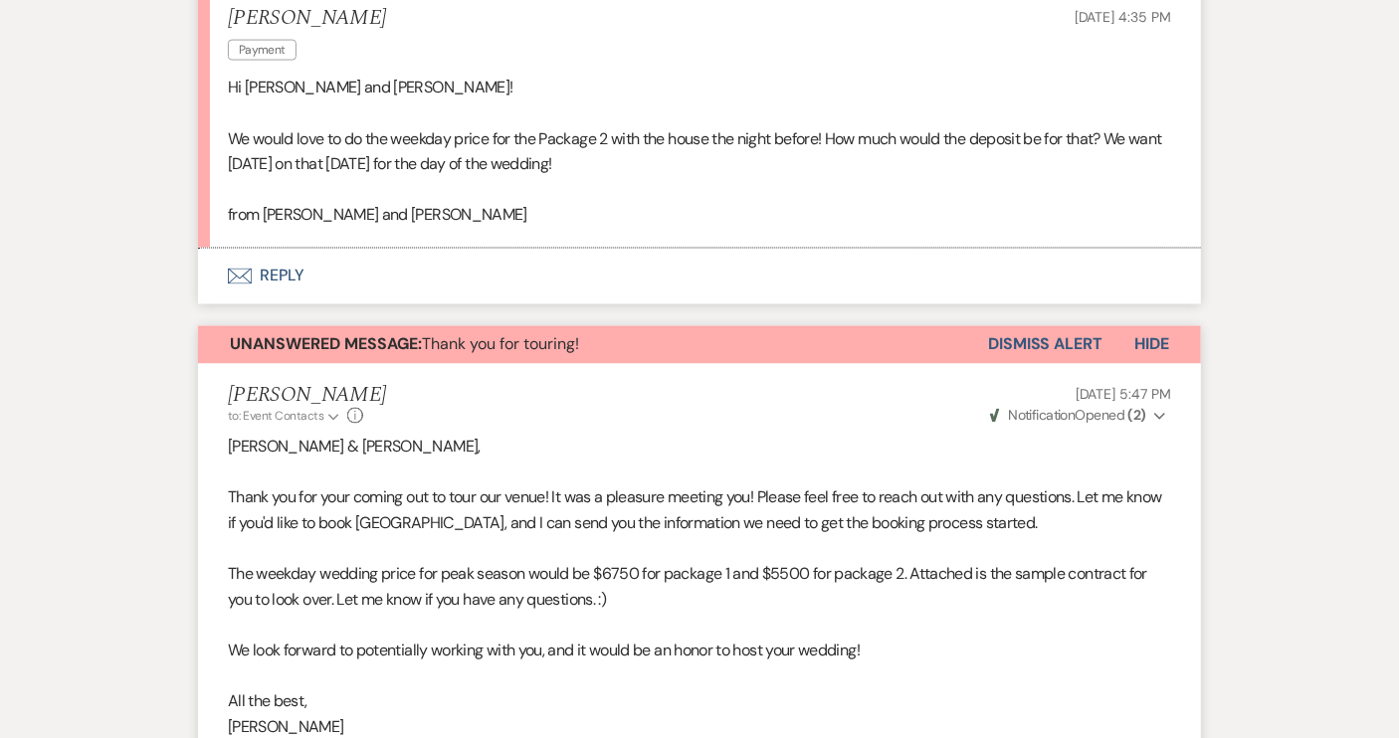
scroll to position [1085, 0]
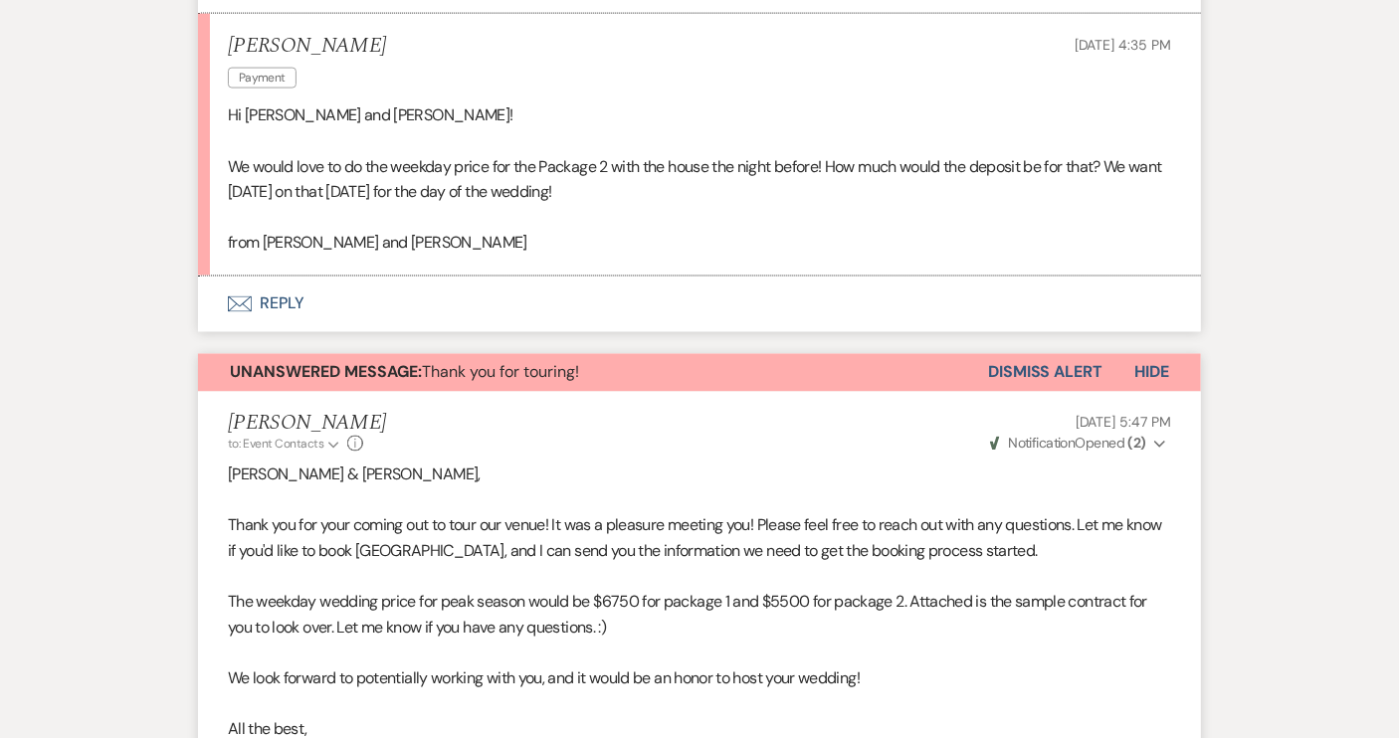
click at [290, 300] on button "Envelope Reply" at bounding box center [699, 305] width 1003 height 56
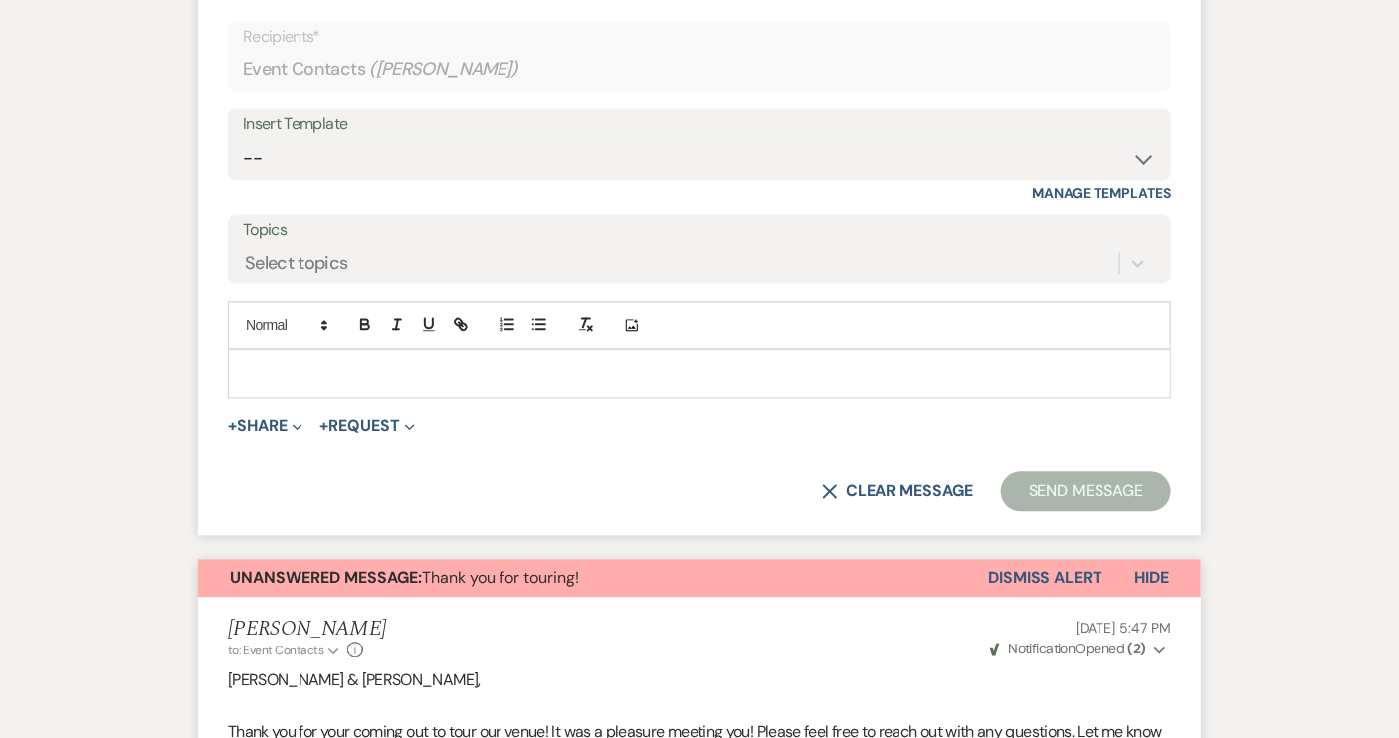
scroll to position [1375, 0]
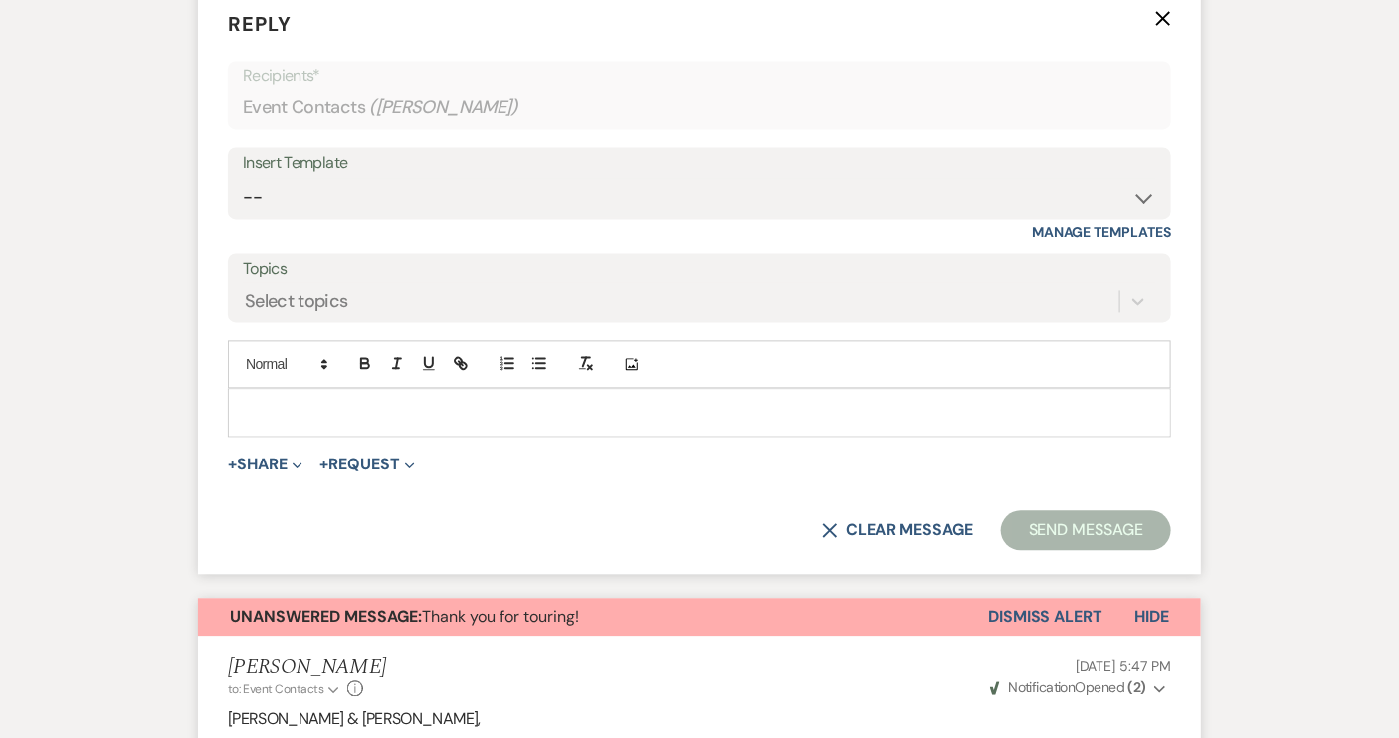
click at [260, 403] on p at bounding box center [700, 413] width 912 height 22
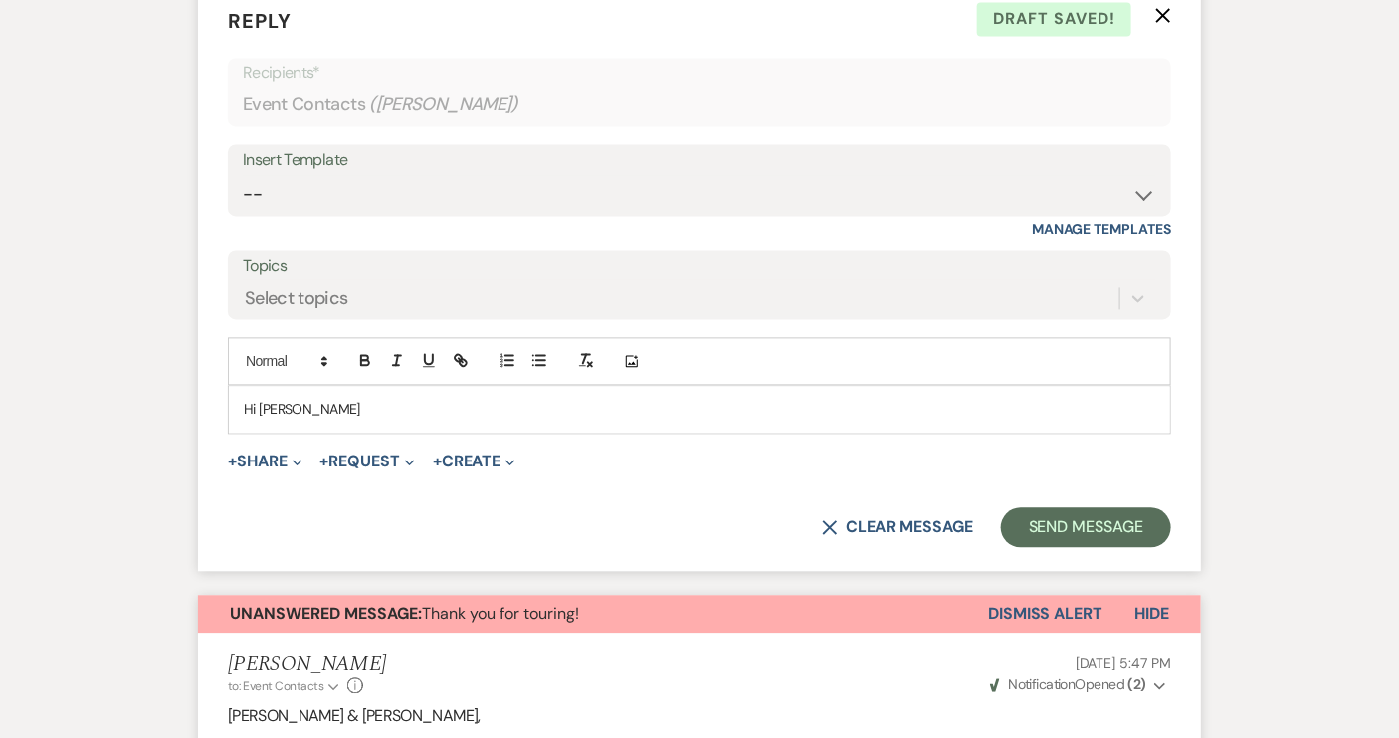
scroll to position [1237, 0]
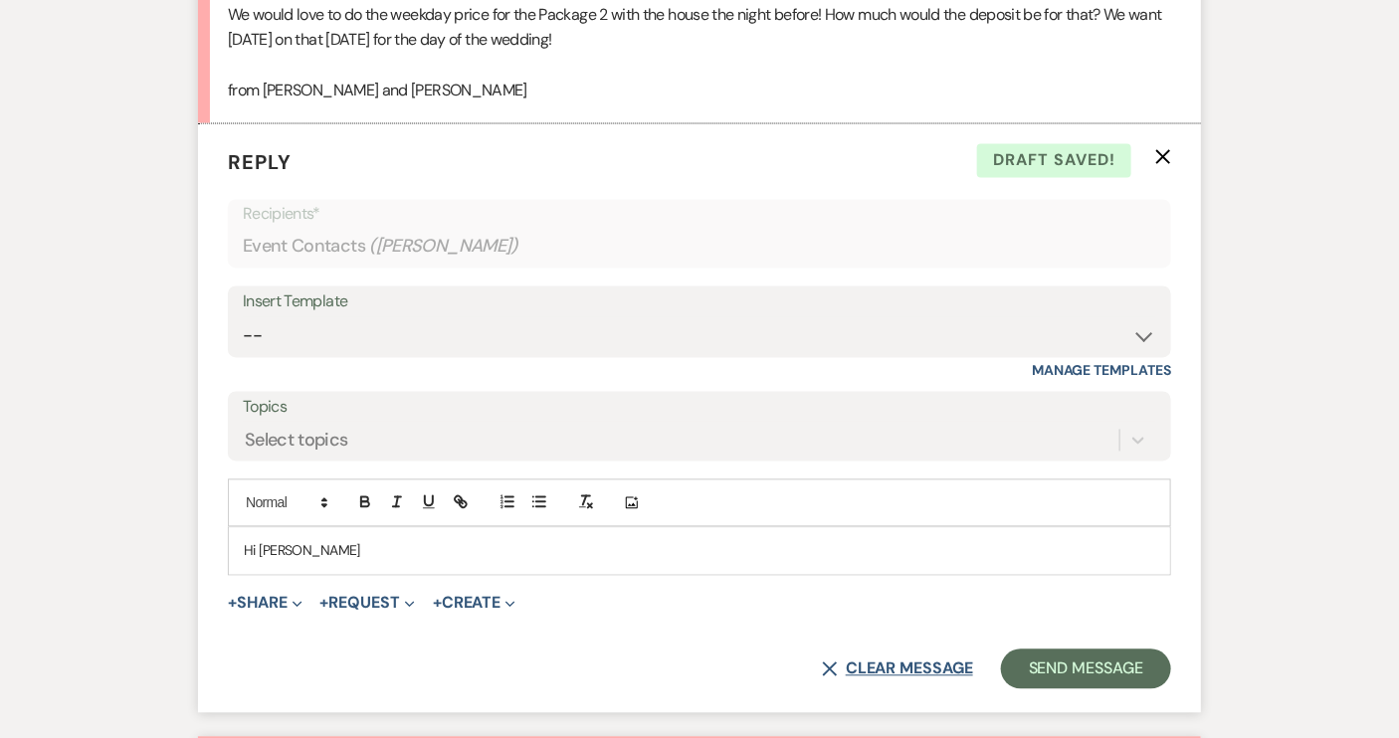
click at [904, 673] on button "X Clear message" at bounding box center [897, 670] width 151 height 16
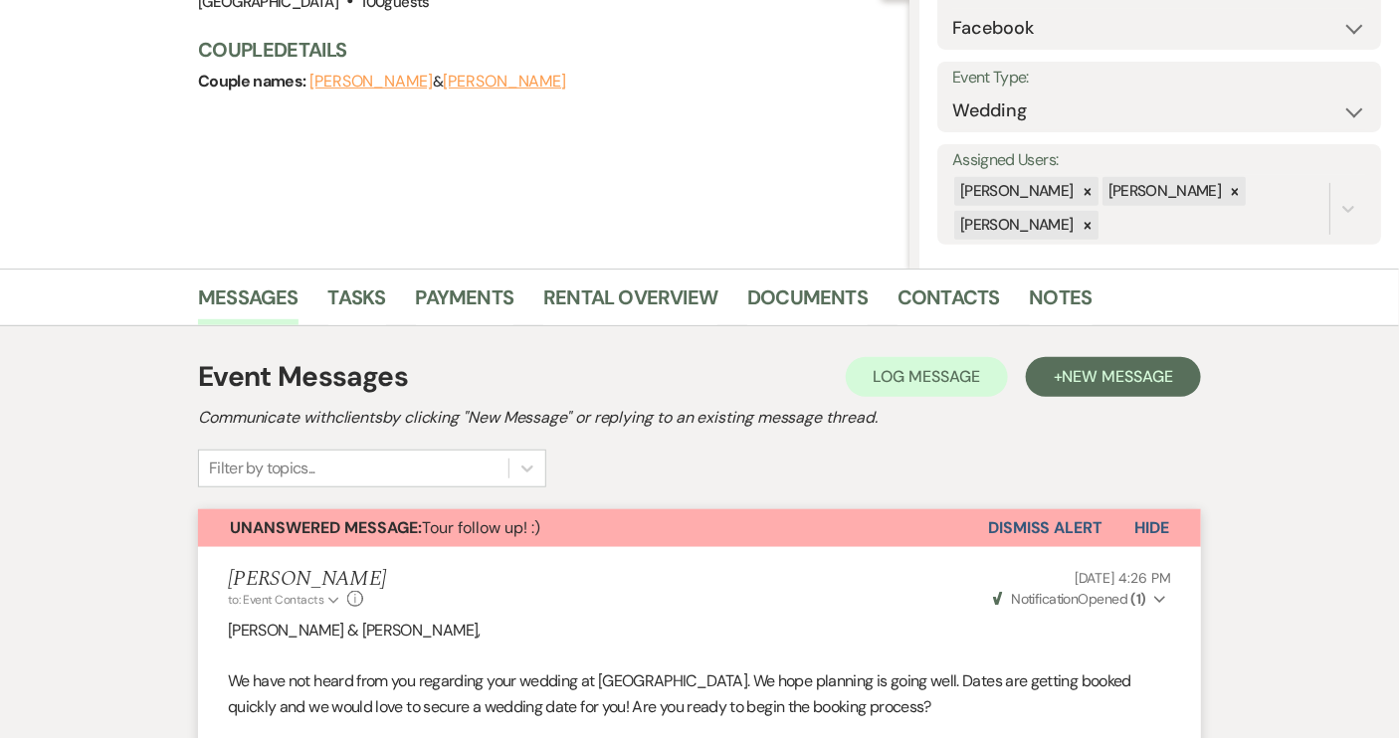
scroll to position [0, 0]
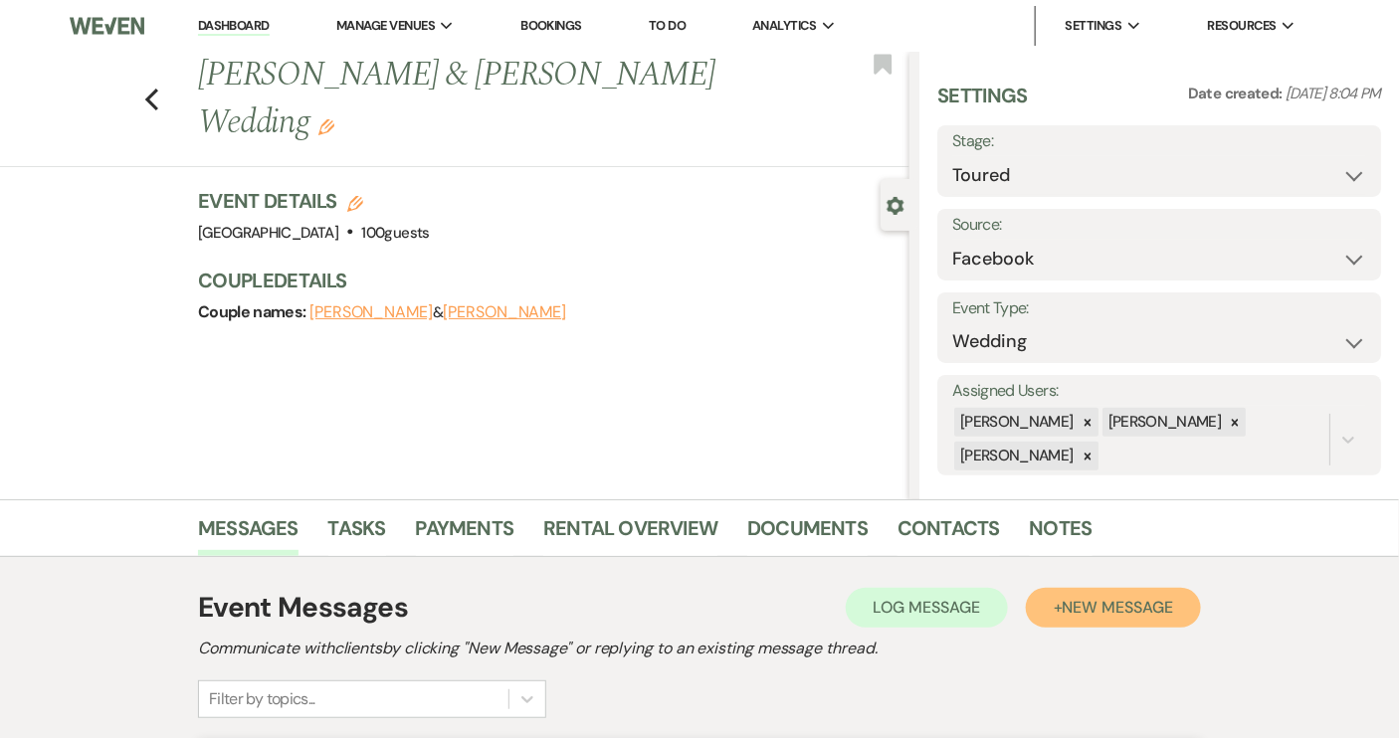
click at [1085, 617] on button "+ New Message" at bounding box center [1113, 608] width 175 height 40
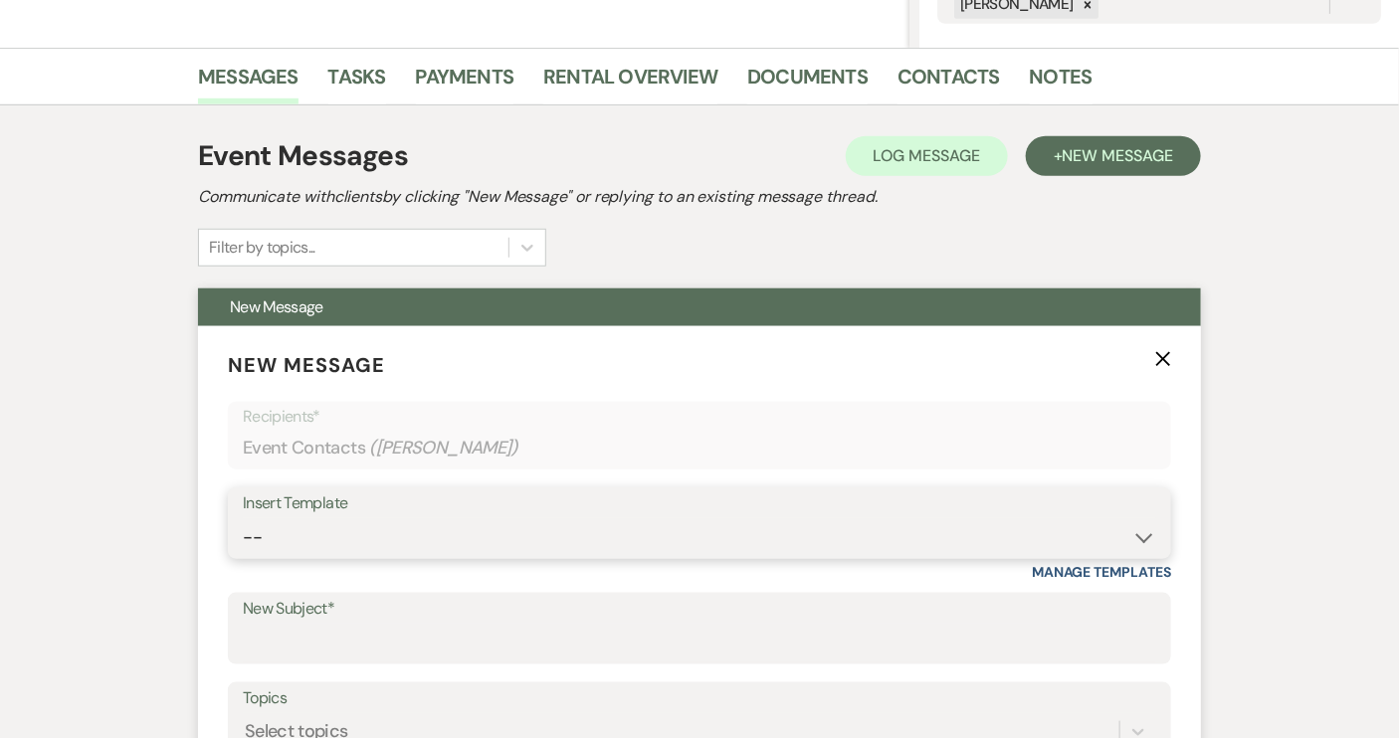
click at [1141, 541] on select "-- Weven Planning Portal Introduction (Booked Events) Tour Request Response Con…" at bounding box center [700, 538] width 914 height 39
select select "2549"
click at [243, 519] on select "-- Weven Planning Portal Introduction (Booked Events) Tour Request Response Con…" at bounding box center [700, 538] width 914 height 39
type input "We just need a few things first..."
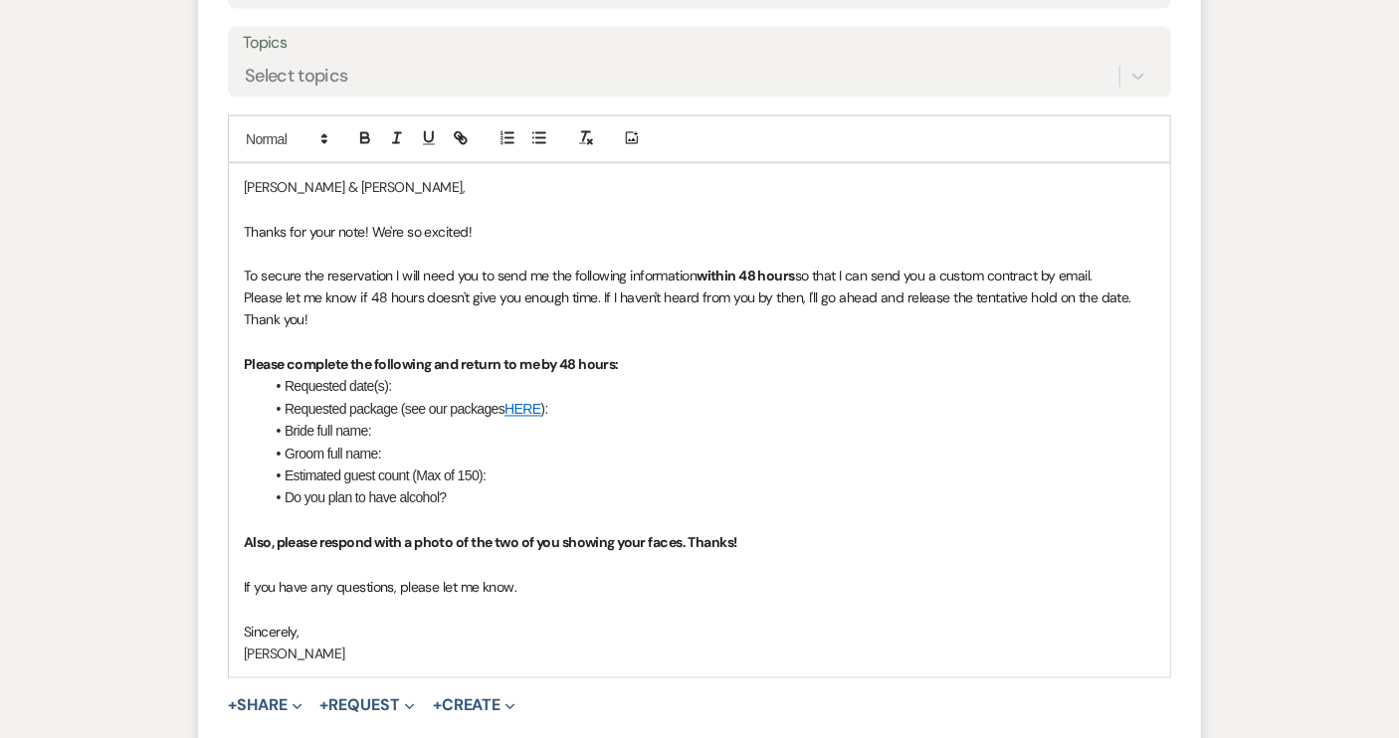
scroll to position [1085, 0]
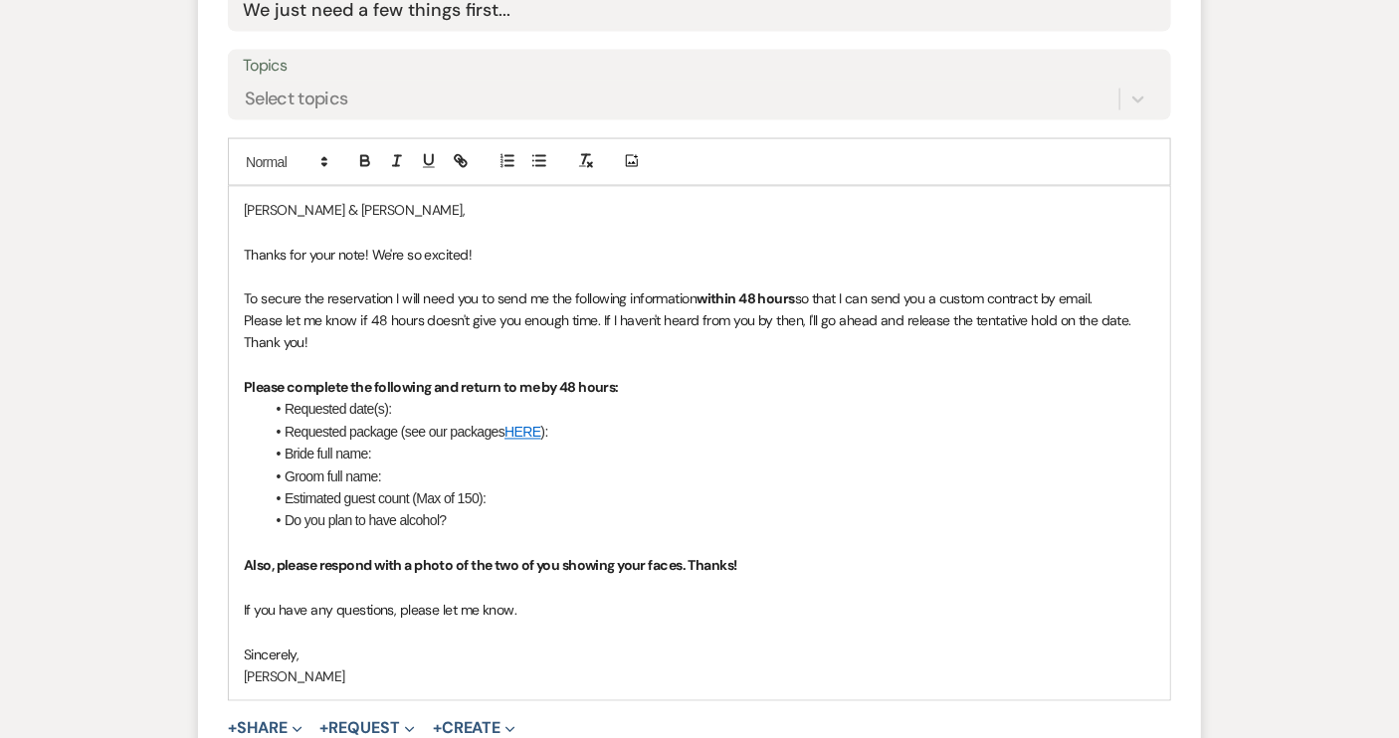
click at [526, 608] on p "If you have any questions, please let me know." at bounding box center [700, 611] width 912 height 22
click at [763, 562] on p "Also, please respond with a photo of the two of you showing your faces. Thanks!" at bounding box center [700, 566] width 912 height 22
click at [244, 607] on span "If you have any questions, please let me know." at bounding box center [380, 611] width 273 height 18
click at [318, 332] on p "Please let me know if 48 hours doesn't give you enough time. If I haven't heard…" at bounding box center [700, 333] width 912 height 45
click at [371, 334] on p "Please let me know if 48 hours doesn't give you enough time. If I haven't heard…" at bounding box center [700, 333] width 912 height 45
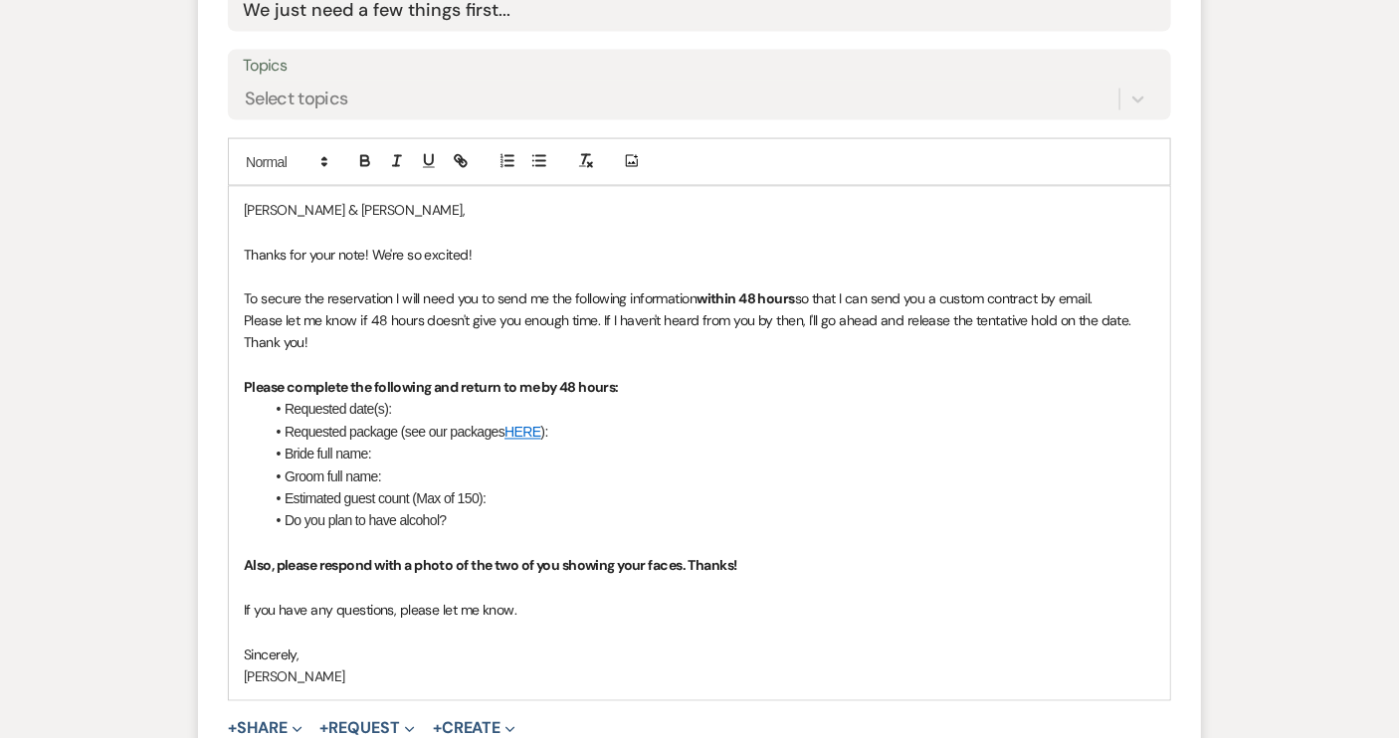
click at [371, 334] on p "Please let me know if 48 hours doesn't give you enough time. If I haven't heard…" at bounding box center [700, 333] width 912 height 45
drag, startPoint x: 453, startPoint y: 338, endPoint x: 871, endPoint y: 346, distance: 418.1
click at [871, 346] on p "Please let me know if 48 hours doesn't give you enough time. If I haven't heard…" at bounding box center [700, 333] width 912 height 45
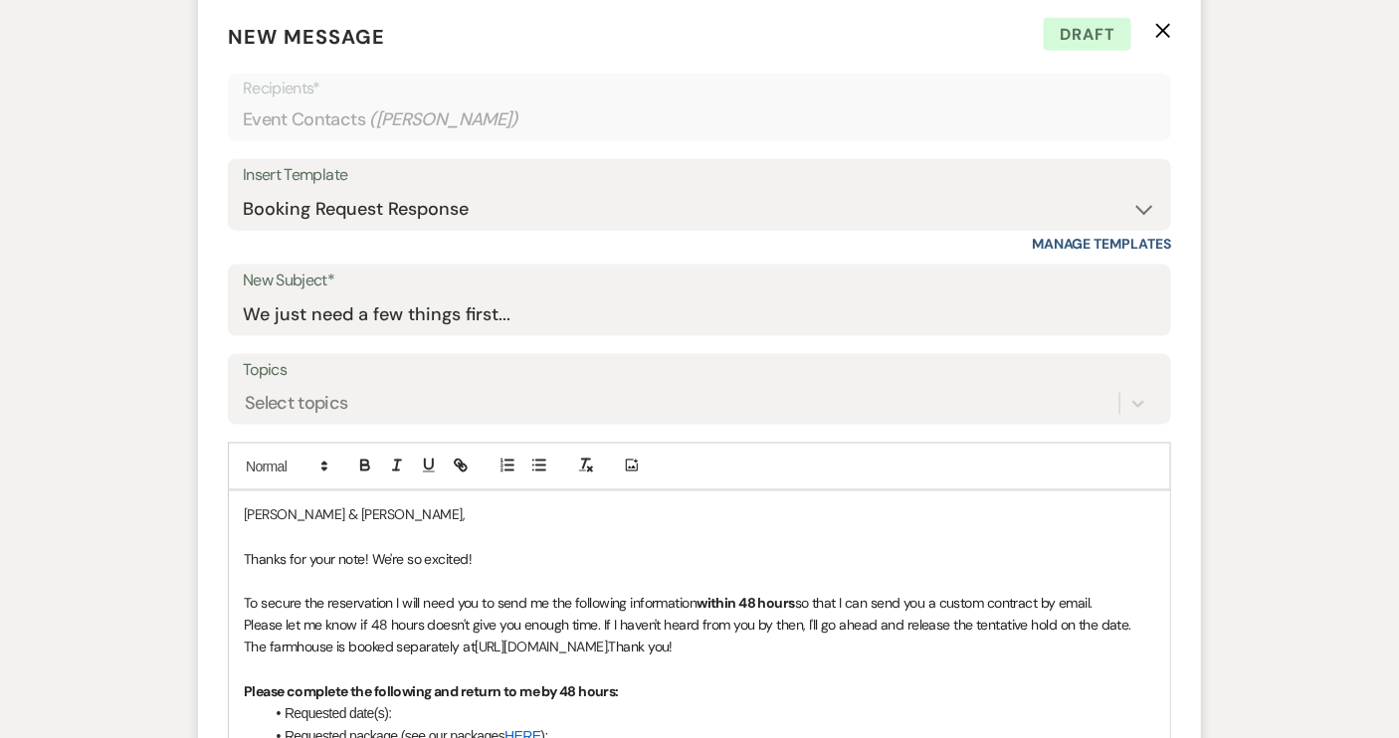
scroll to position [814, 0]
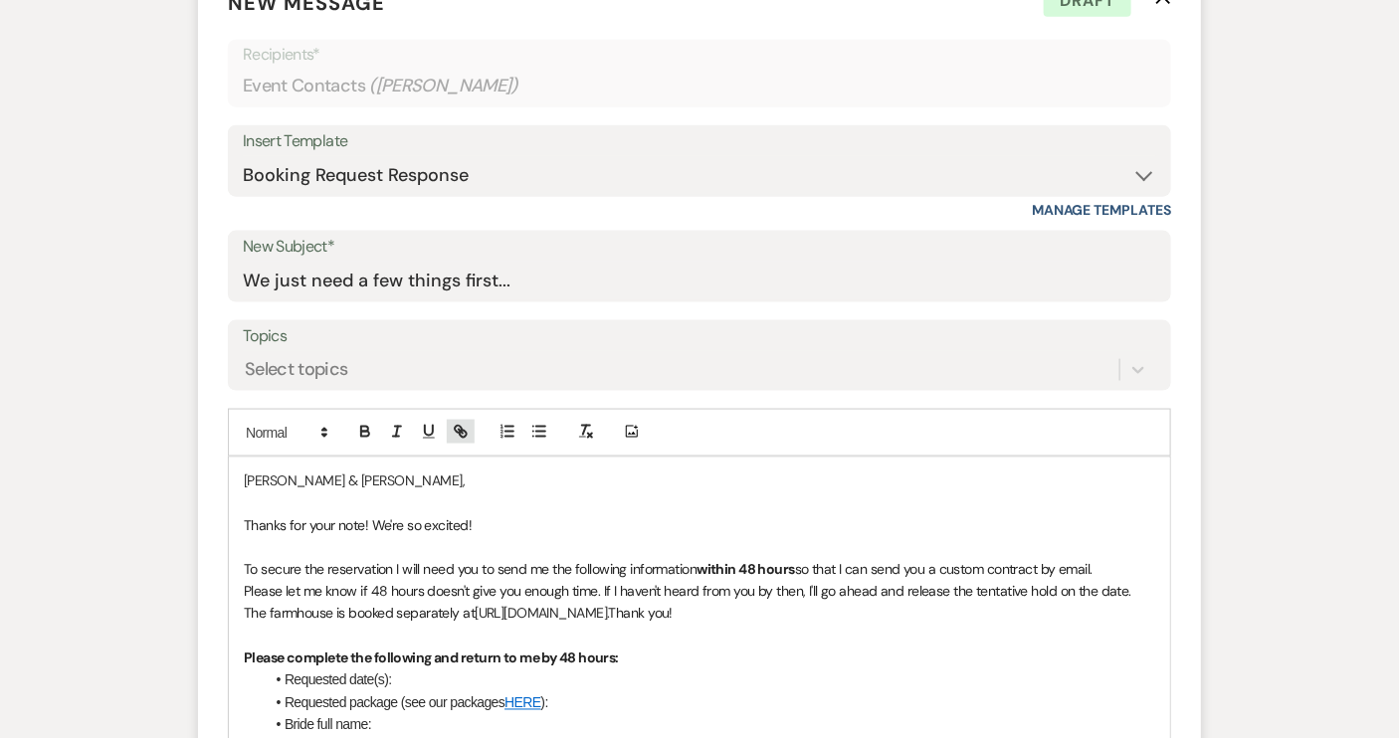
click at [468, 433] on icon "button" at bounding box center [461, 432] width 18 height 18
type input "[URL][DOMAIN_NAME]"
click at [779, 652] on link at bounding box center [775, 652] width 43 height 15
click at [853, 674] on li "Requested date(s):" at bounding box center [710, 681] width 892 height 22
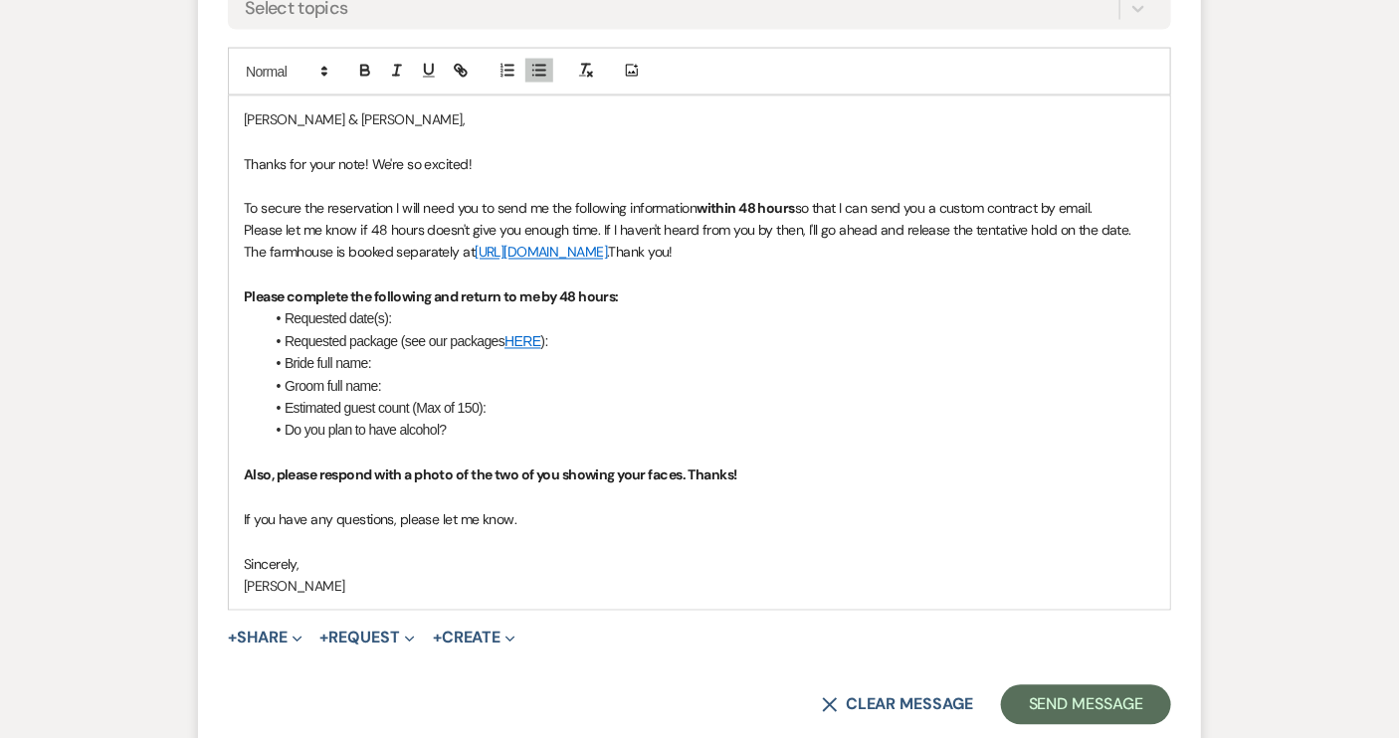
scroll to position [1266, 0]
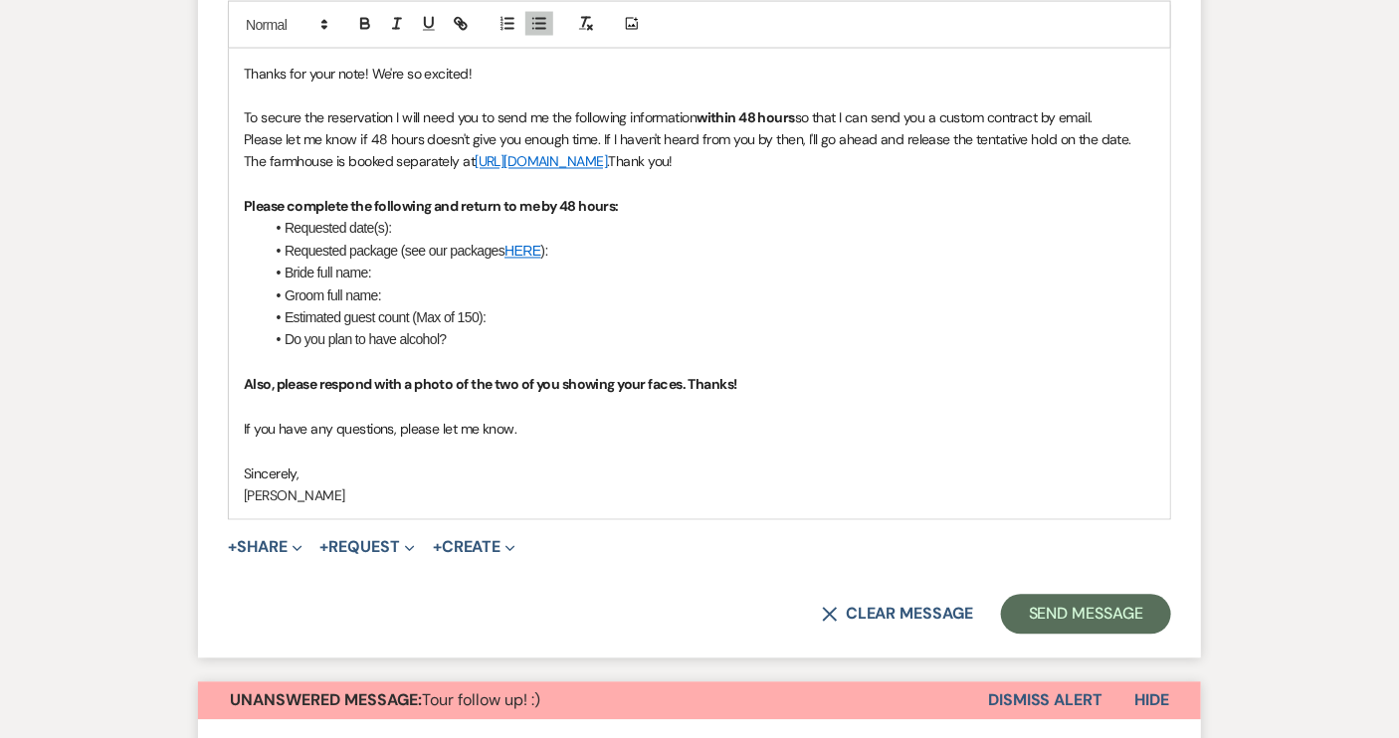
click at [485, 68] on p "Thanks for your note! We're so excited!" at bounding box center [700, 74] width 912 height 22
click at [1061, 621] on button "Send Message" at bounding box center [1086, 615] width 170 height 40
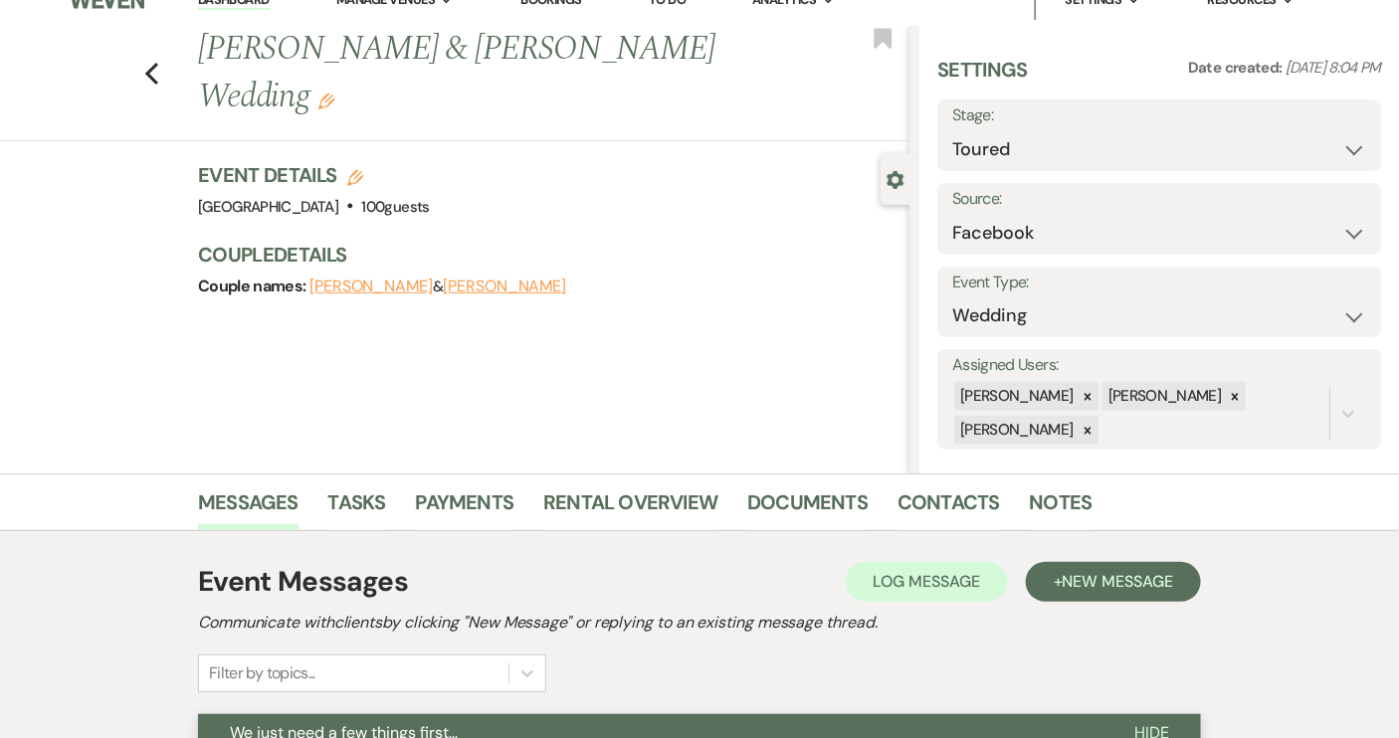
scroll to position [0, 0]
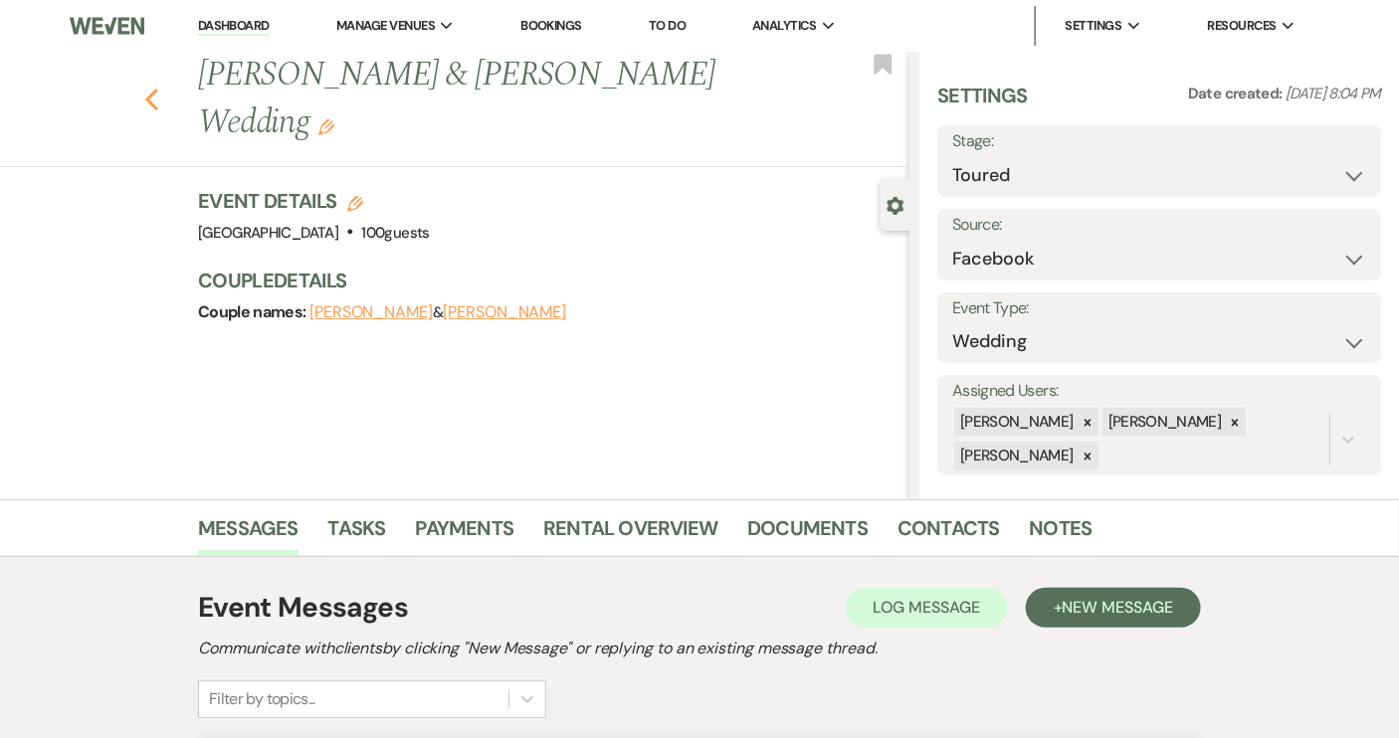
click at [159, 88] on icon "Previous" at bounding box center [151, 100] width 15 height 24
select select "5"
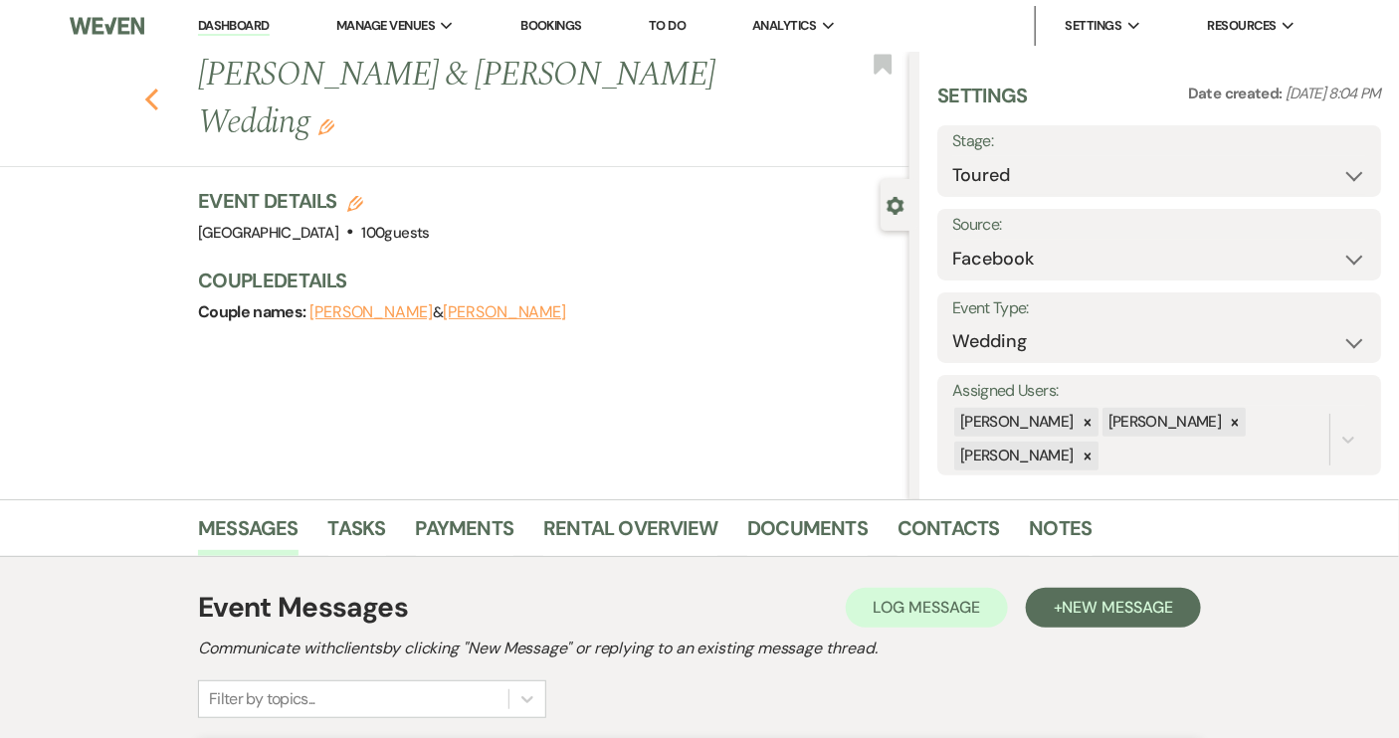
select select "5"
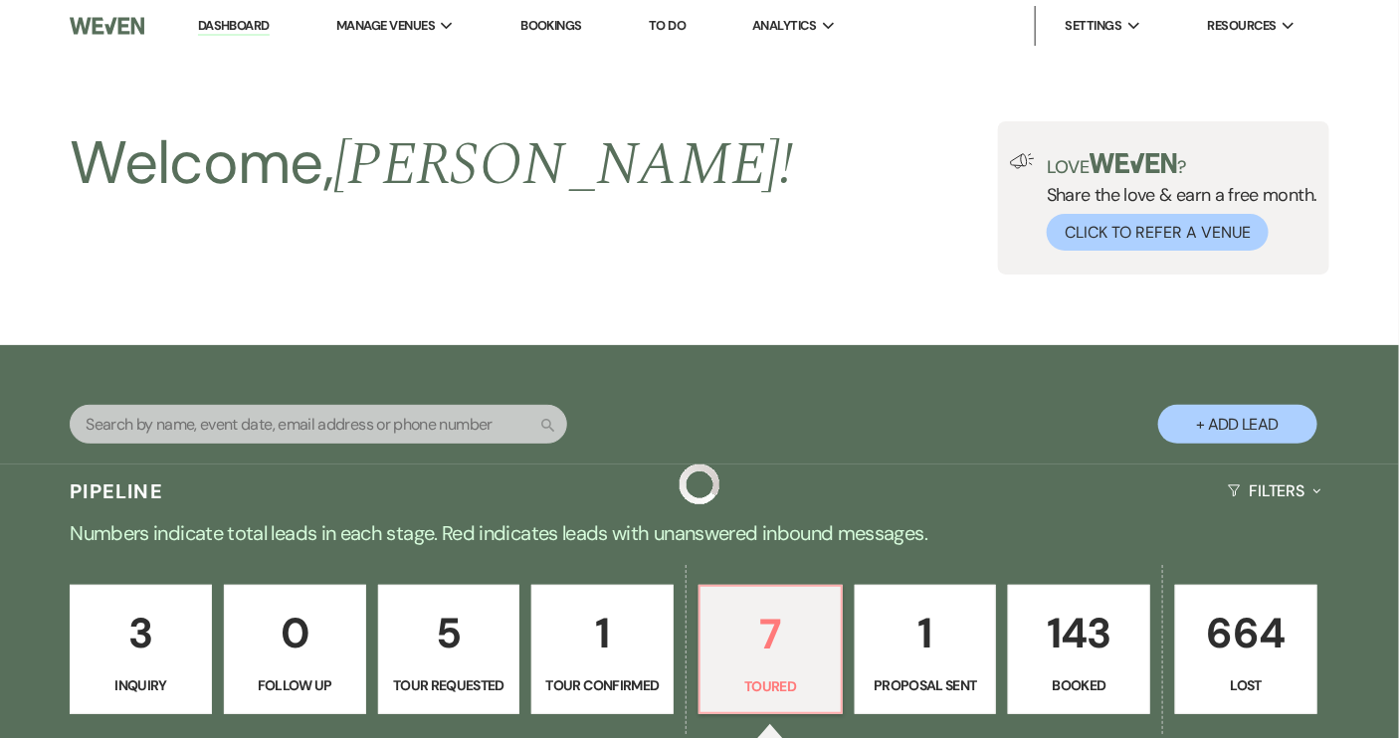
scroll to position [551, 0]
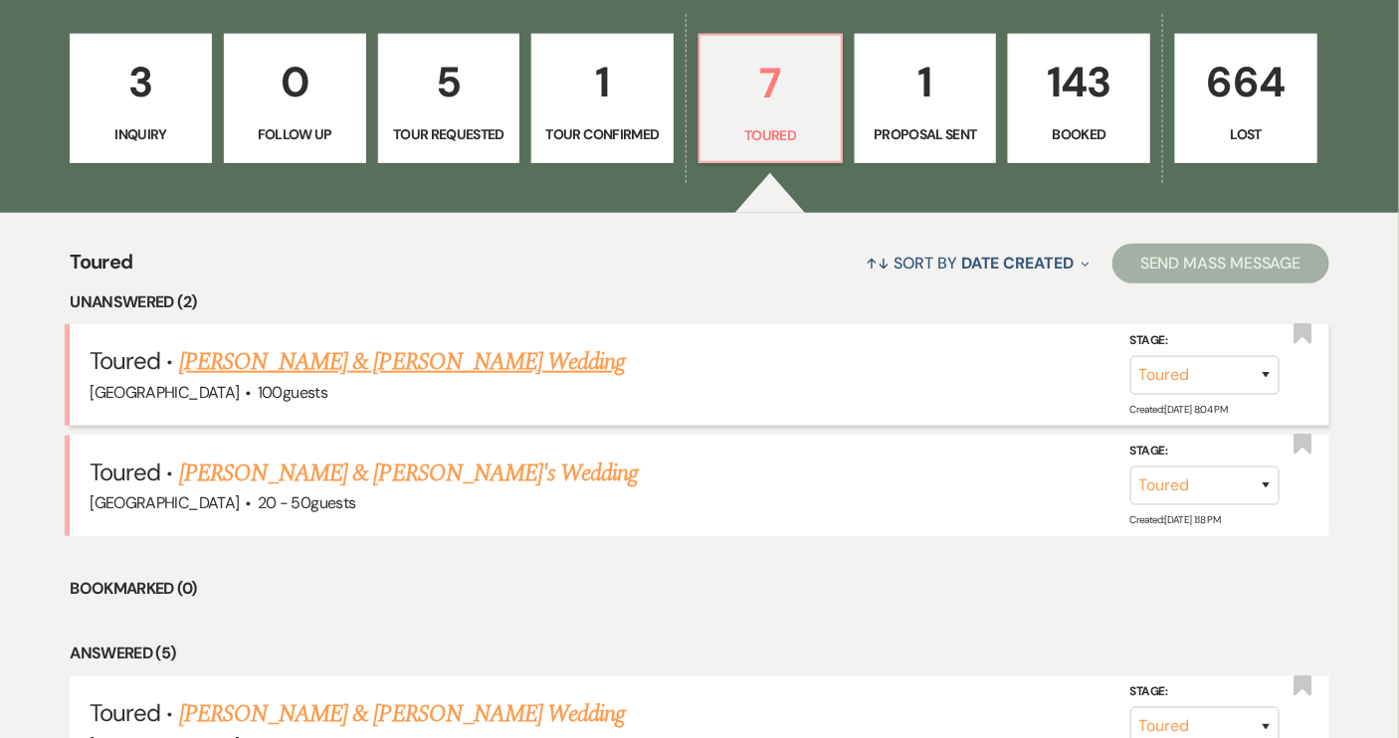
click at [369, 369] on link "[PERSON_NAME] & [PERSON_NAME] Wedding" at bounding box center [402, 362] width 446 height 36
select select "5"
select select "8"
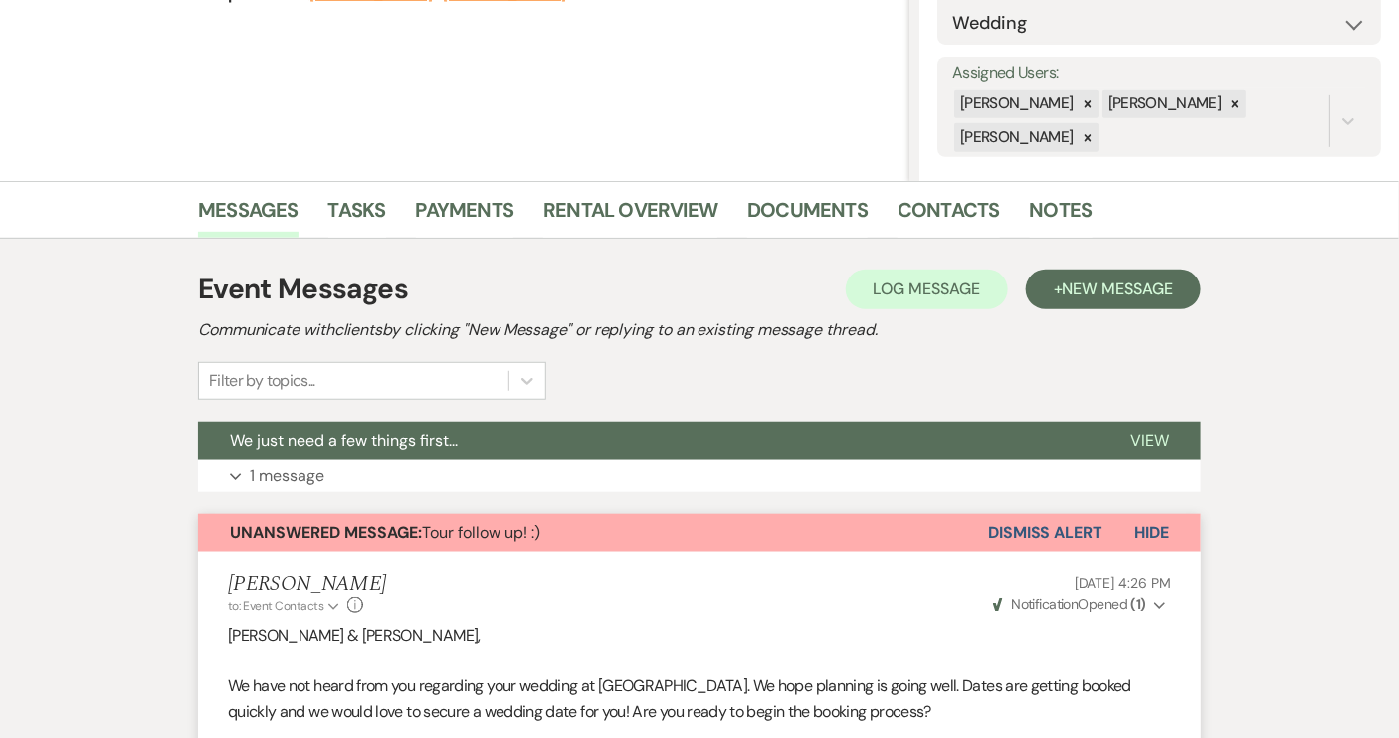
scroll to position [361, 0]
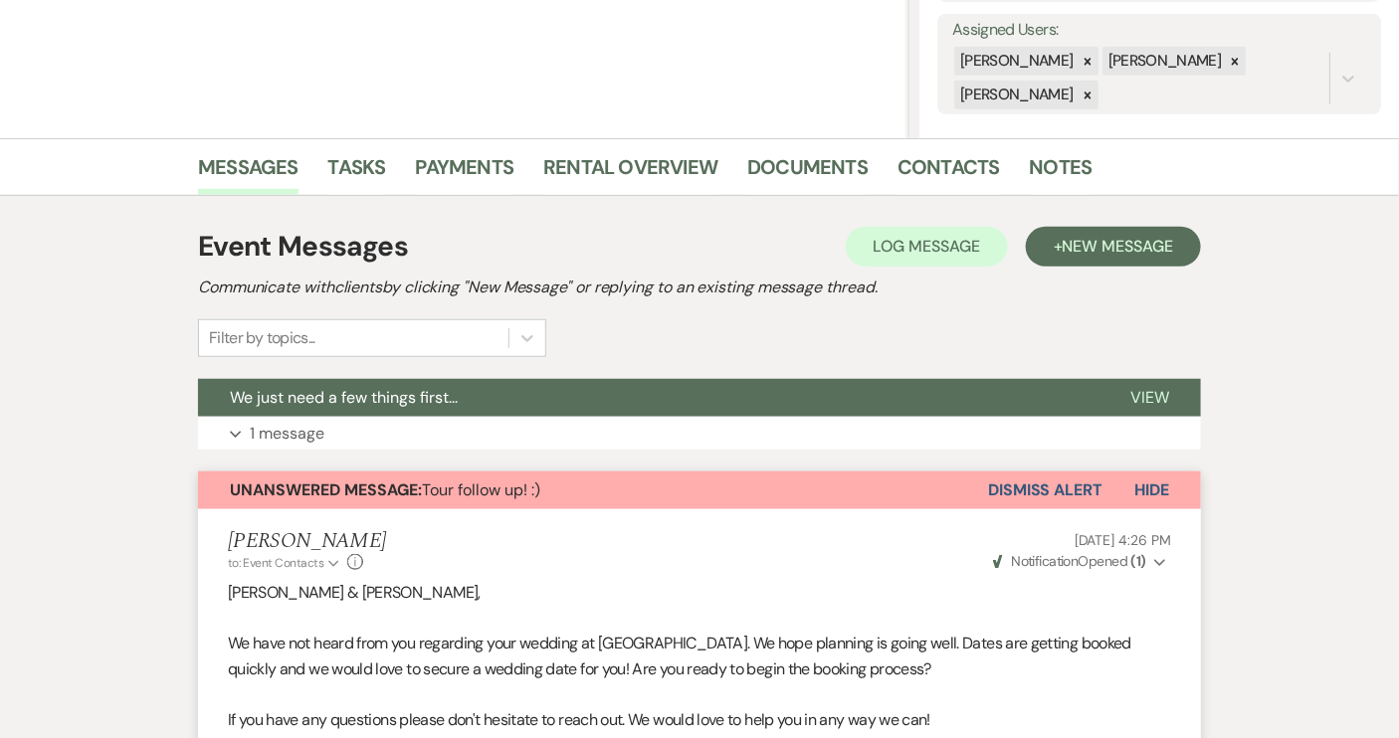
click at [1062, 489] on button "Dismiss Alert" at bounding box center [1045, 491] width 114 height 38
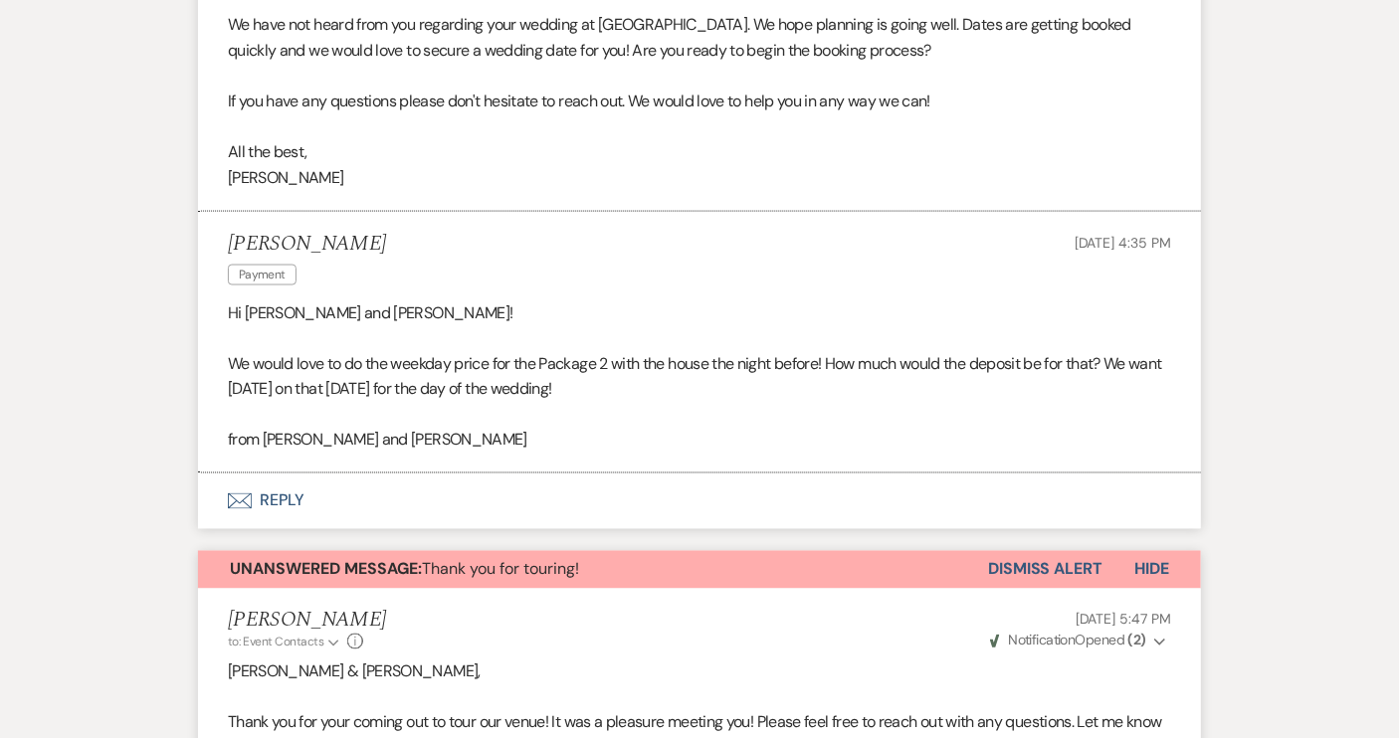
scroll to position [1085, 0]
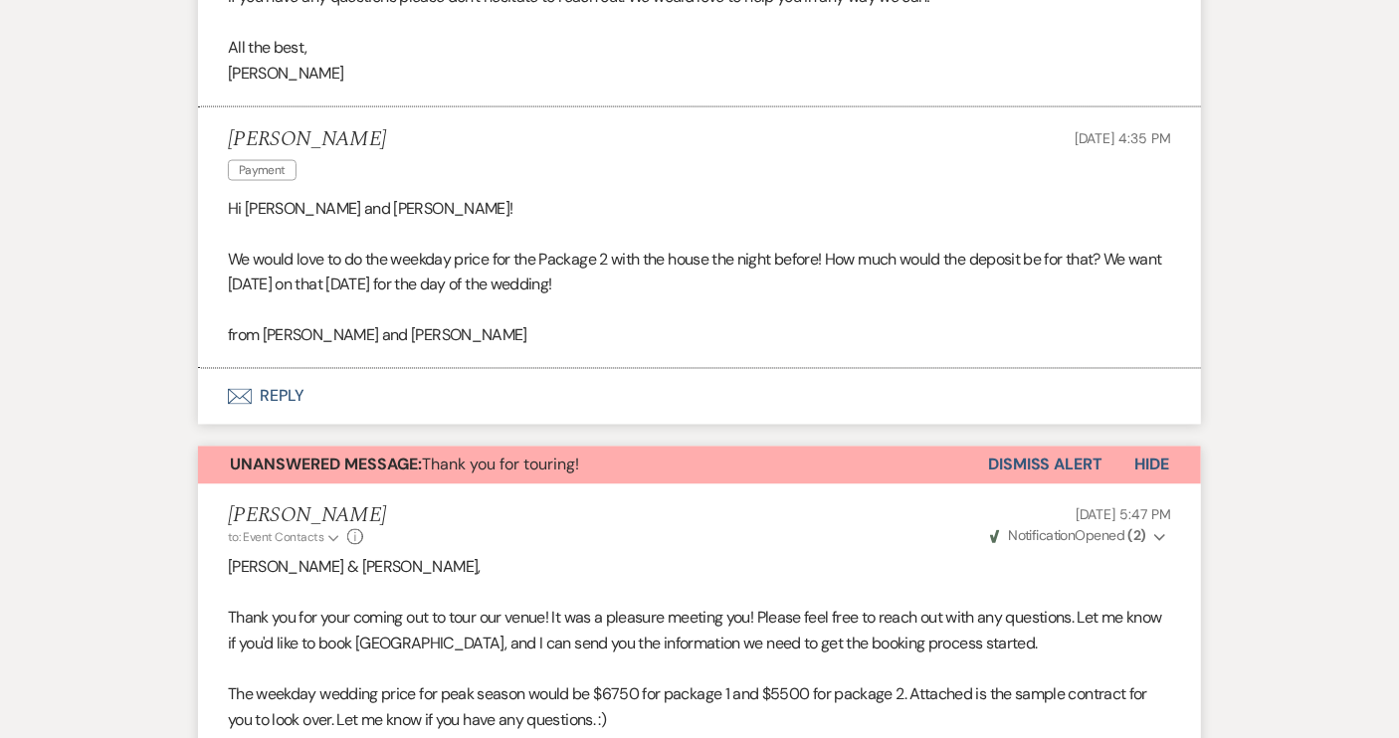
click at [1025, 459] on button "Dismiss Alert" at bounding box center [1045, 466] width 114 height 38
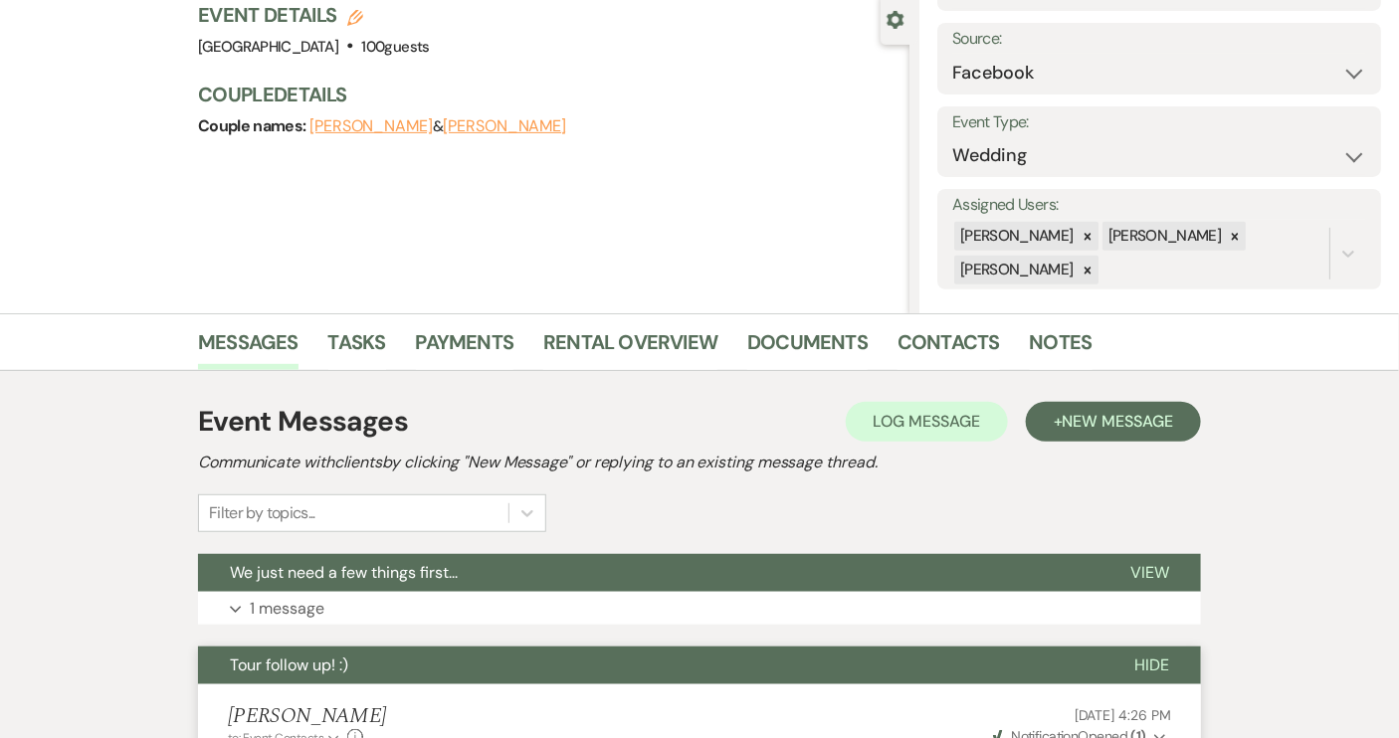
scroll to position [0, 0]
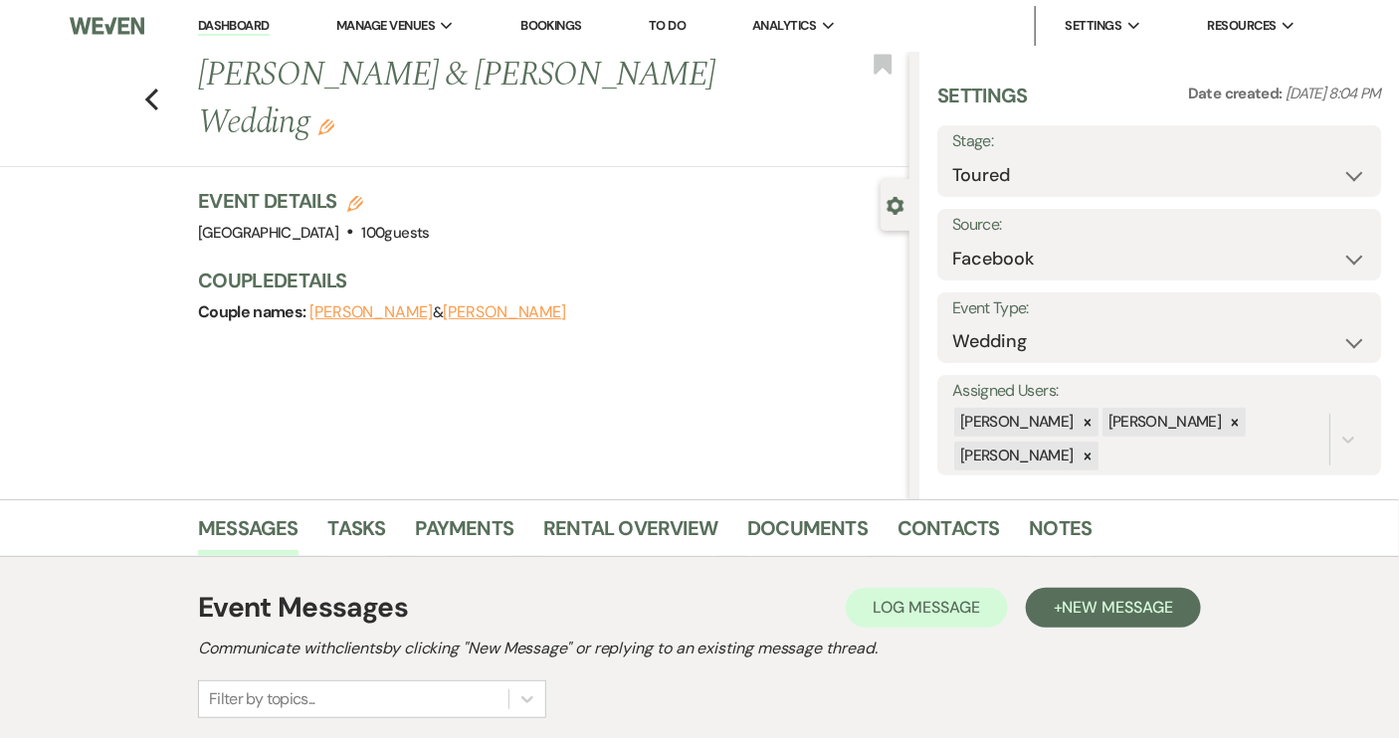
click at [168, 76] on div "Previous [PERSON_NAME] & [PERSON_NAME] Wedding Edit Bookmark" at bounding box center [450, 109] width 920 height 115
click at [159, 88] on icon "Previous" at bounding box center [151, 100] width 15 height 24
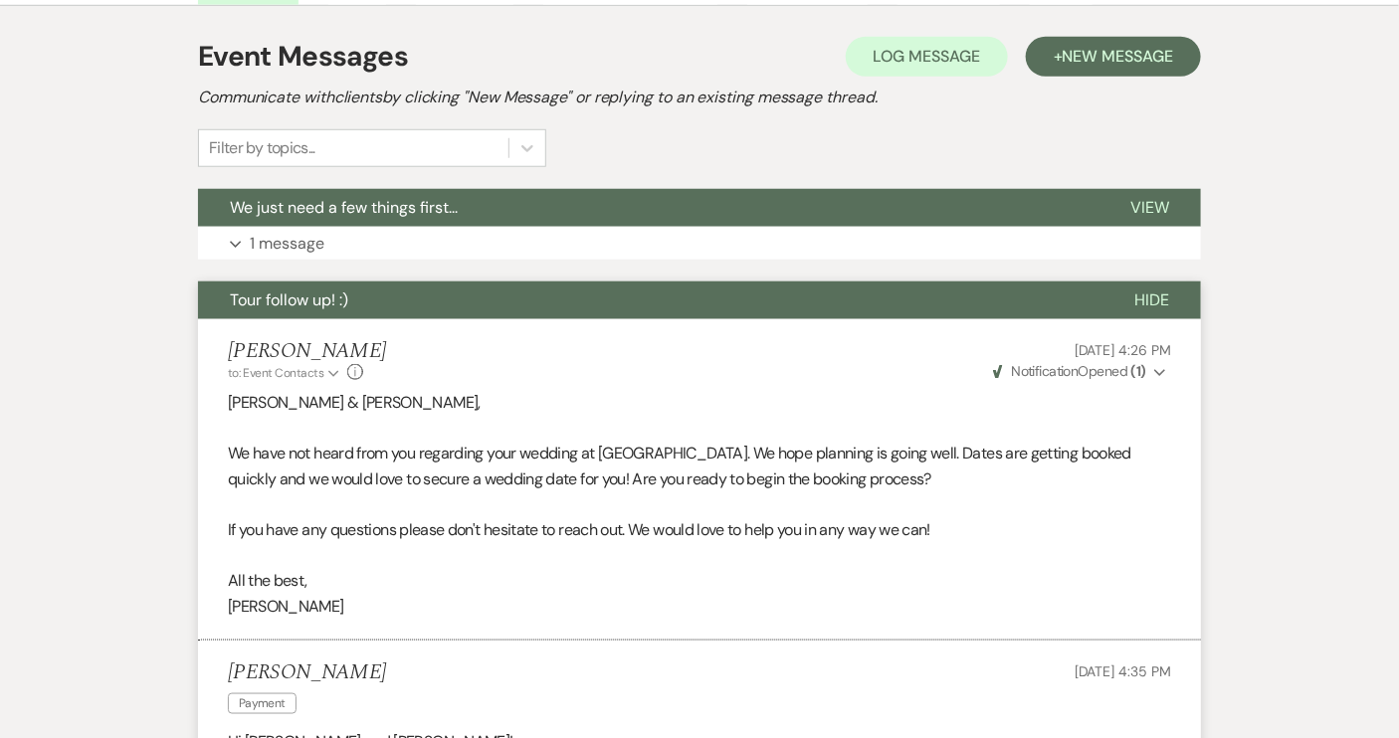
select select "5"
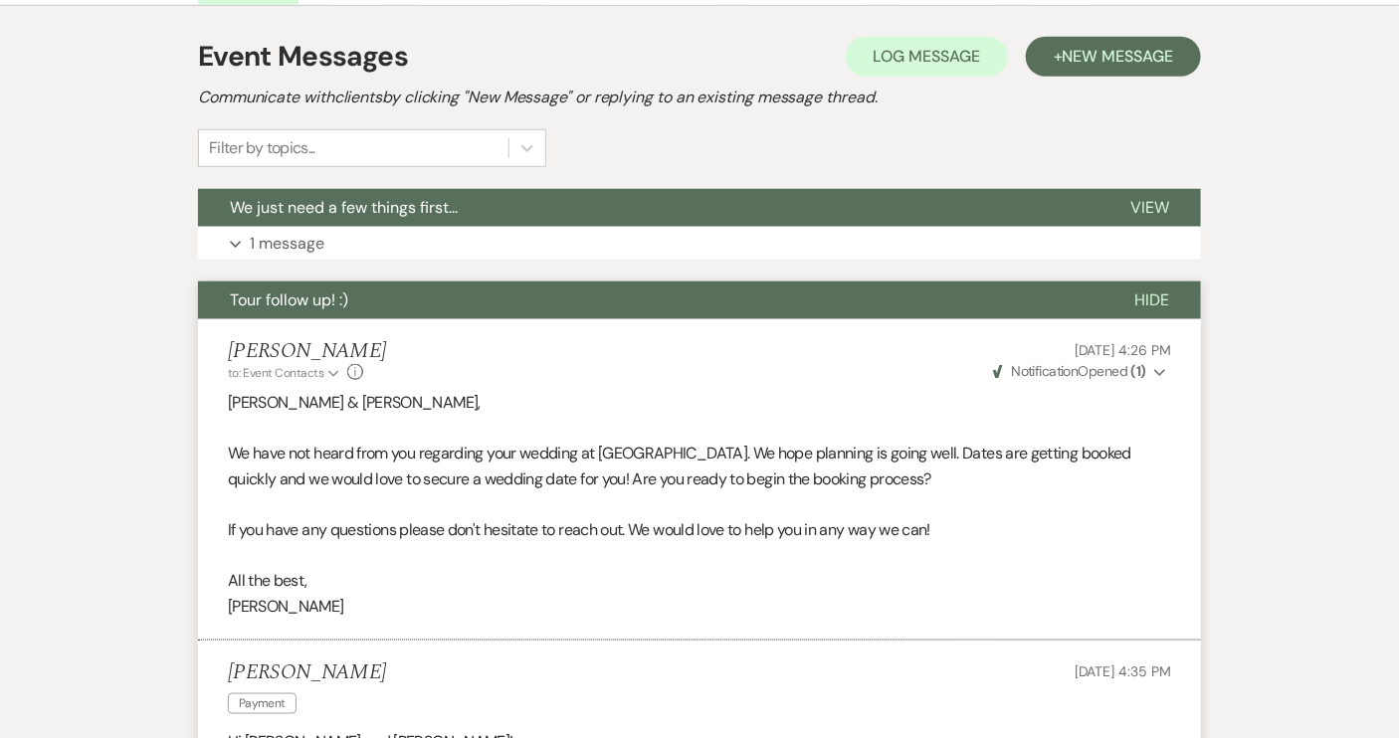
select select "5"
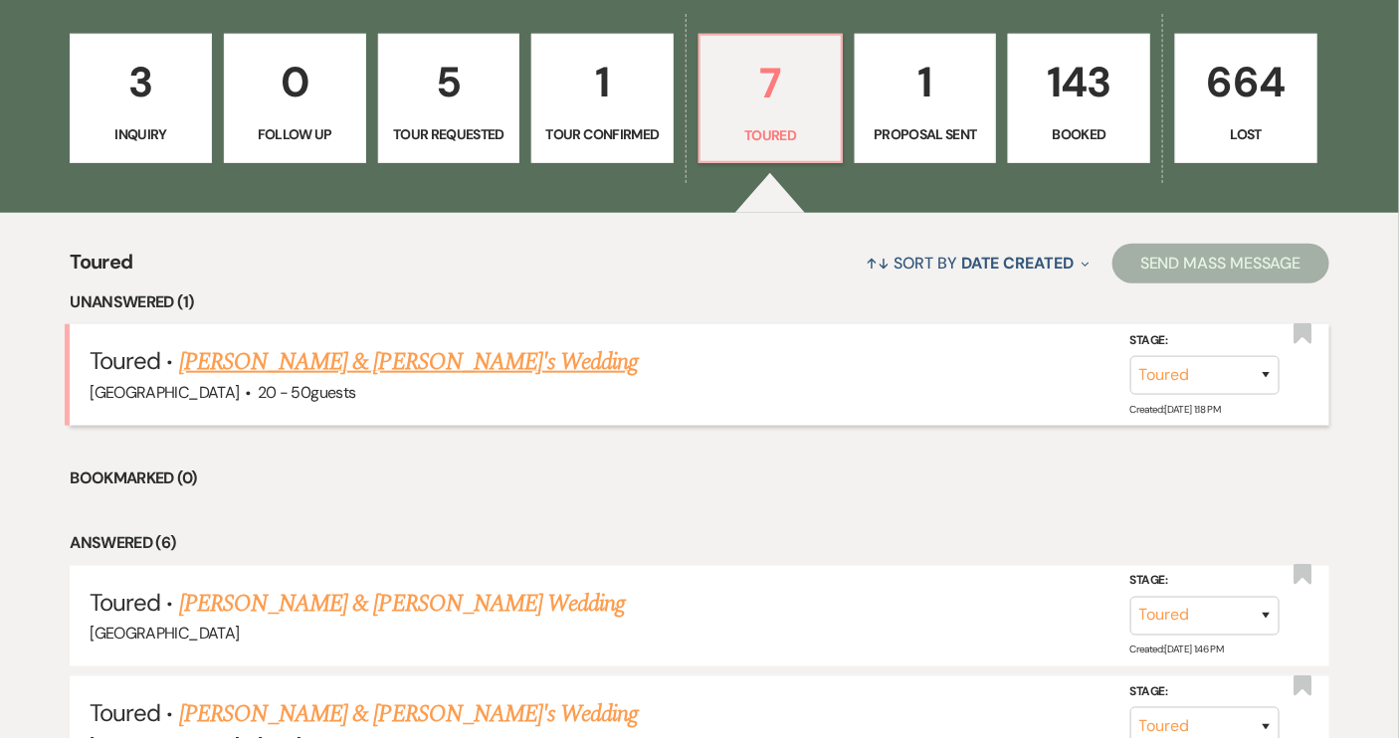
click at [379, 361] on link "[PERSON_NAME] & [PERSON_NAME]'s Wedding" at bounding box center [409, 362] width 460 height 36
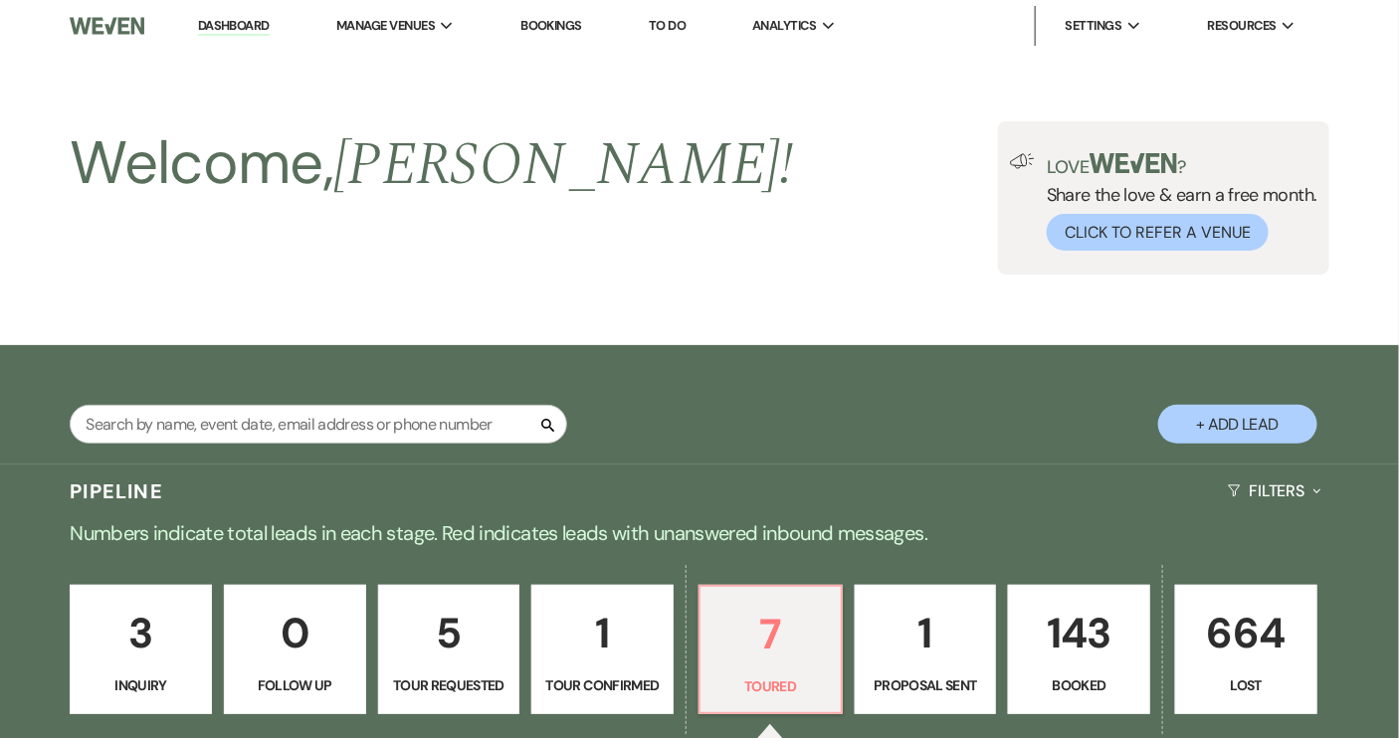
select select "5"
select select "14"
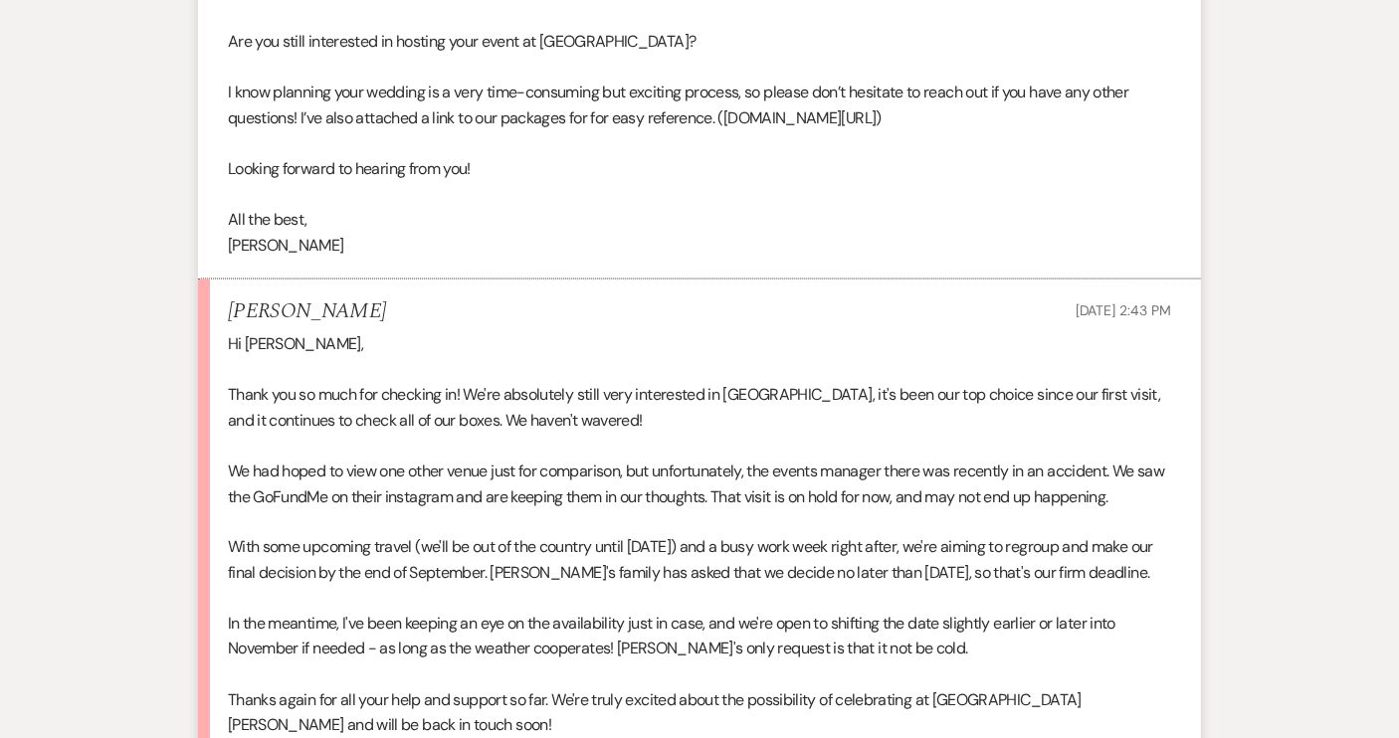
scroll to position [1085, 0]
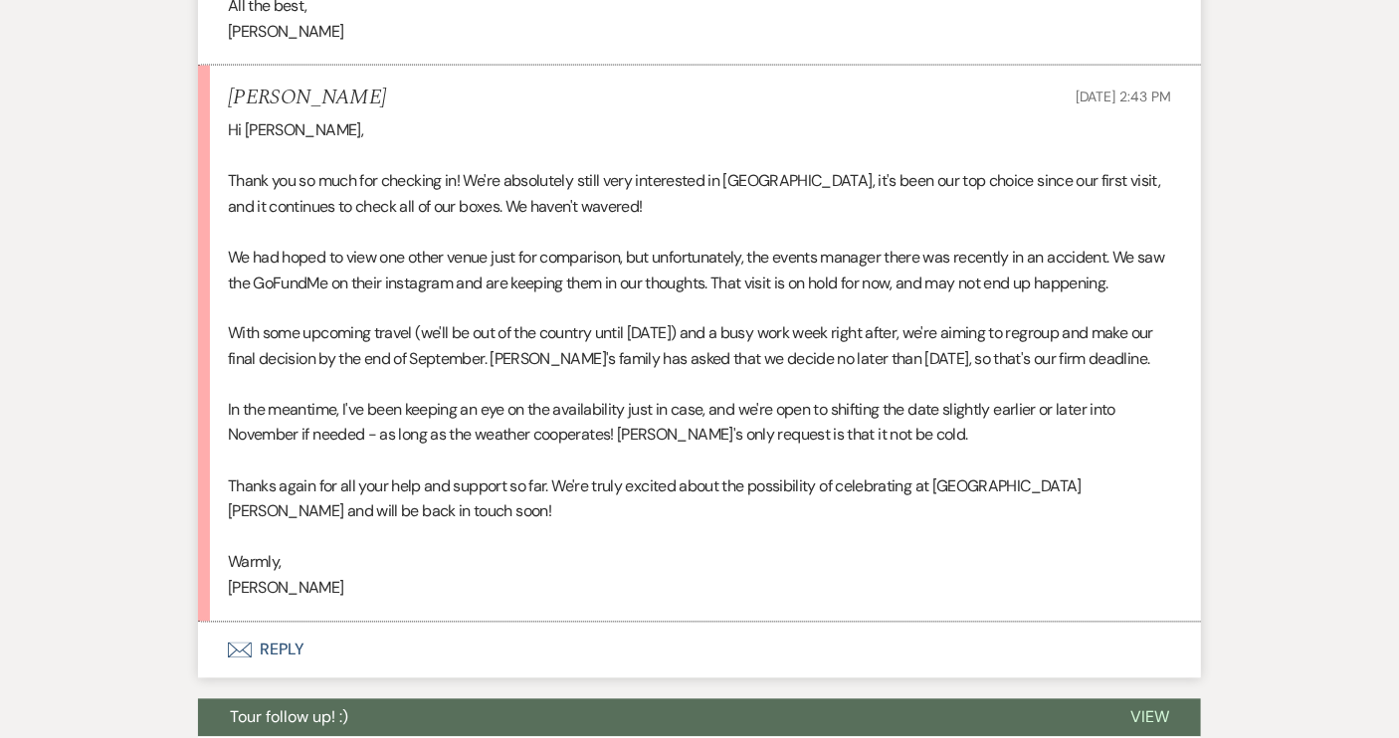
click at [285, 667] on button "Envelope Reply" at bounding box center [699, 651] width 1003 height 56
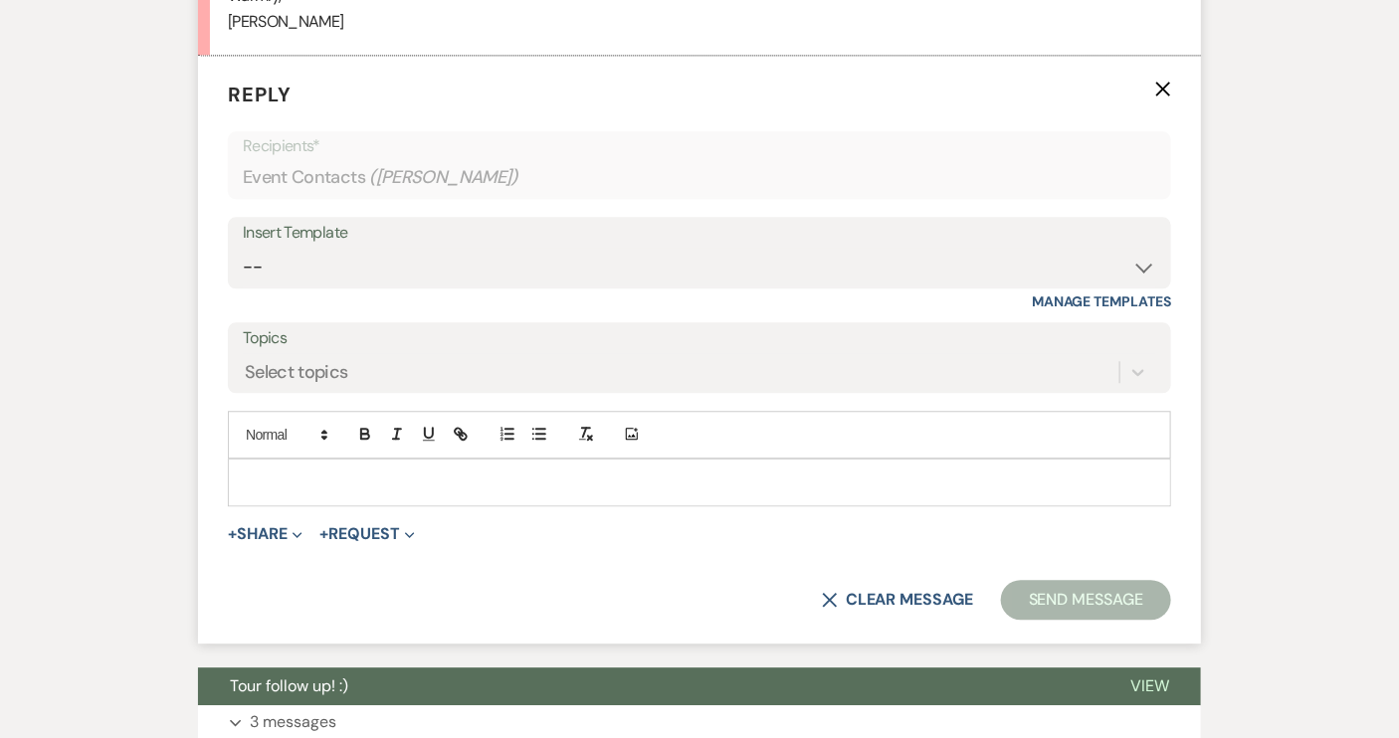
scroll to position [1657, 0]
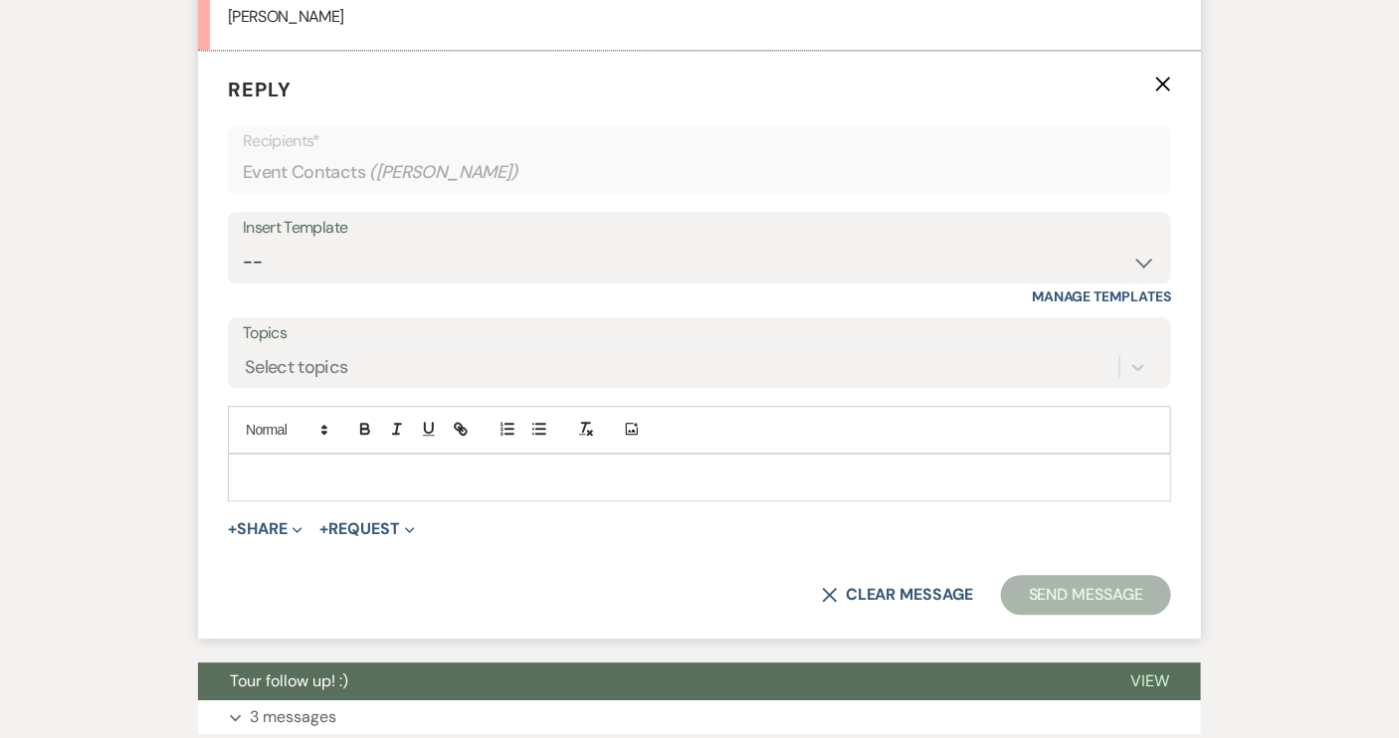
click at [278, 489] on p at bounding box center [700, 478] width 912 height 22
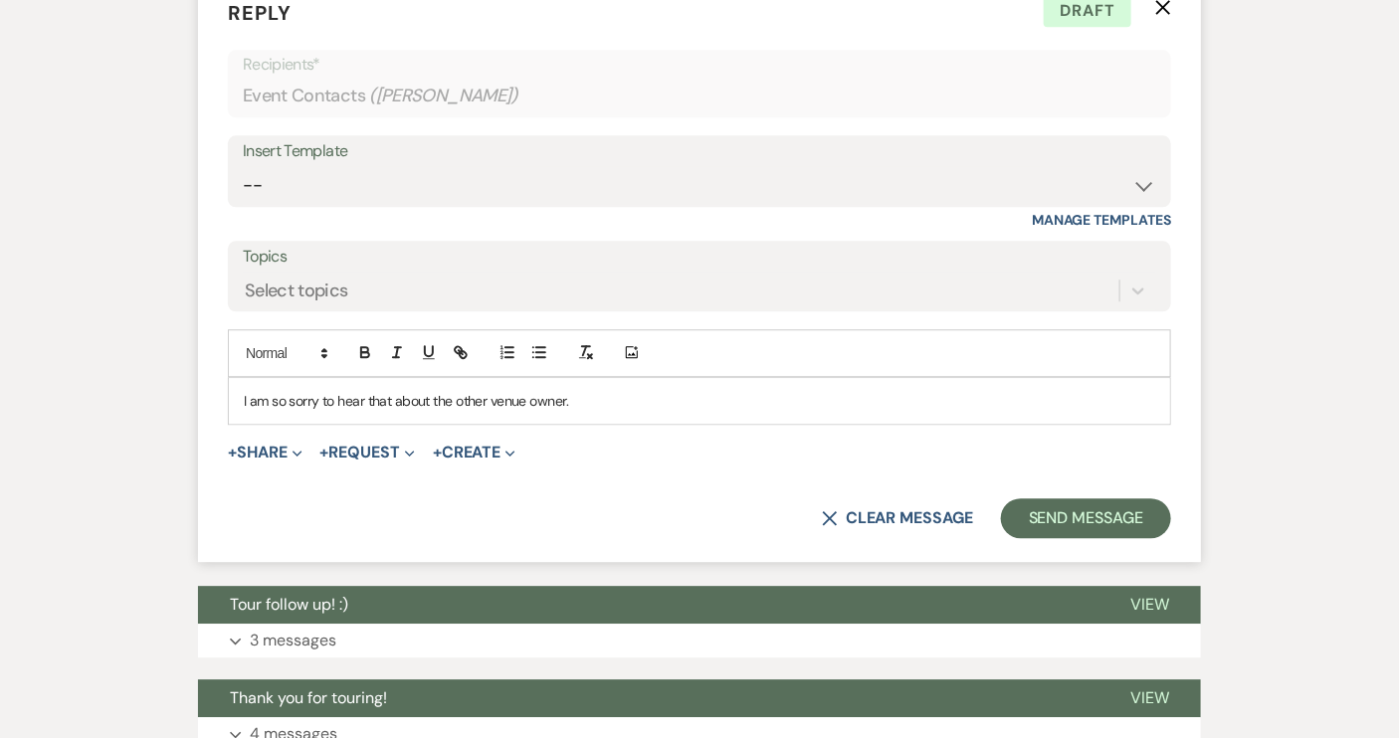
scroll to position [1838, 0]
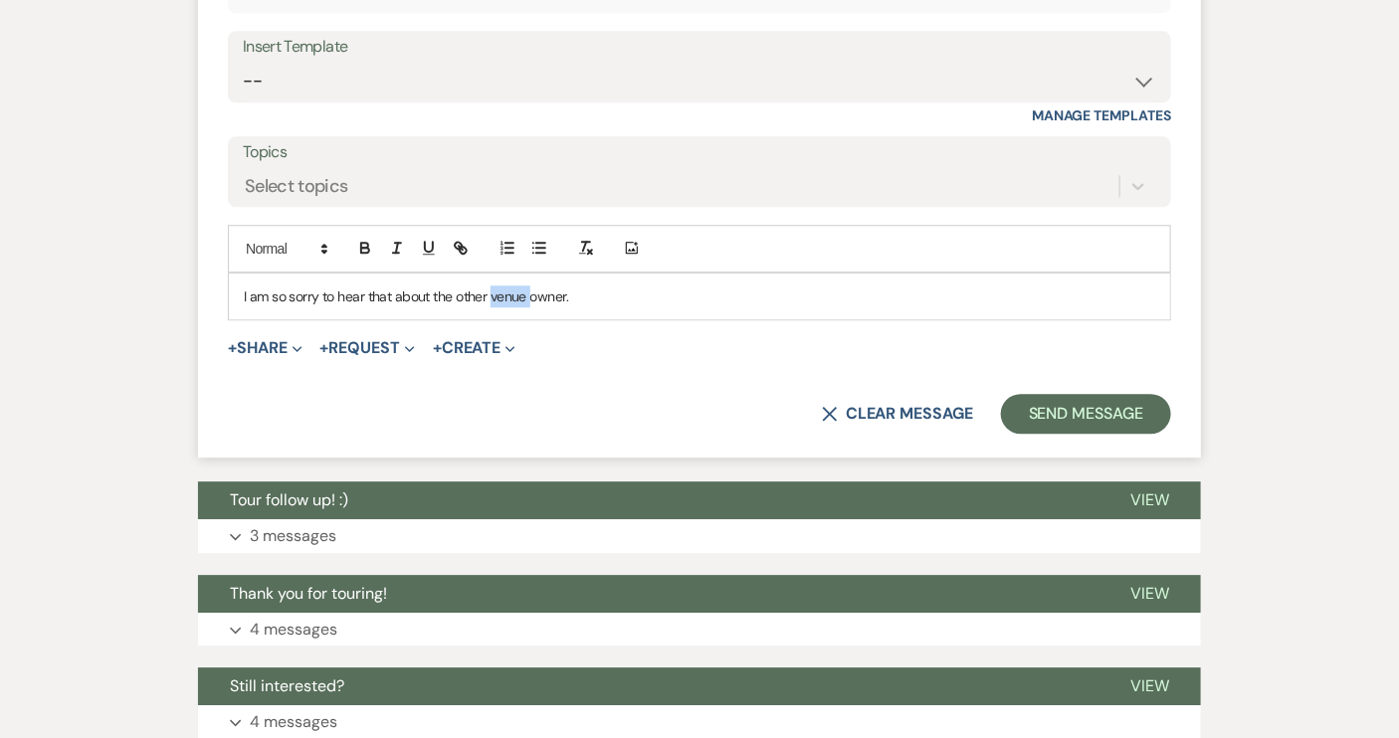
drag, startPoint x: 493, startPoint y: 323, endPoint x: 529, endPoint y: 322, distance: 36.8
click at [529, 308] on p "I am so sorry to hear that about the other venue owner." at bounding box center [700, 297] width 912 height 22
drag, startPoint x: 456, startPoint y: 322, endPoint x: 564, endPoint y: 321, distance: 108.5
click at [564, 308] on p "I am so sorry to hear that about the other venue owner." at bounding box center [700, 297] width 912 height 22
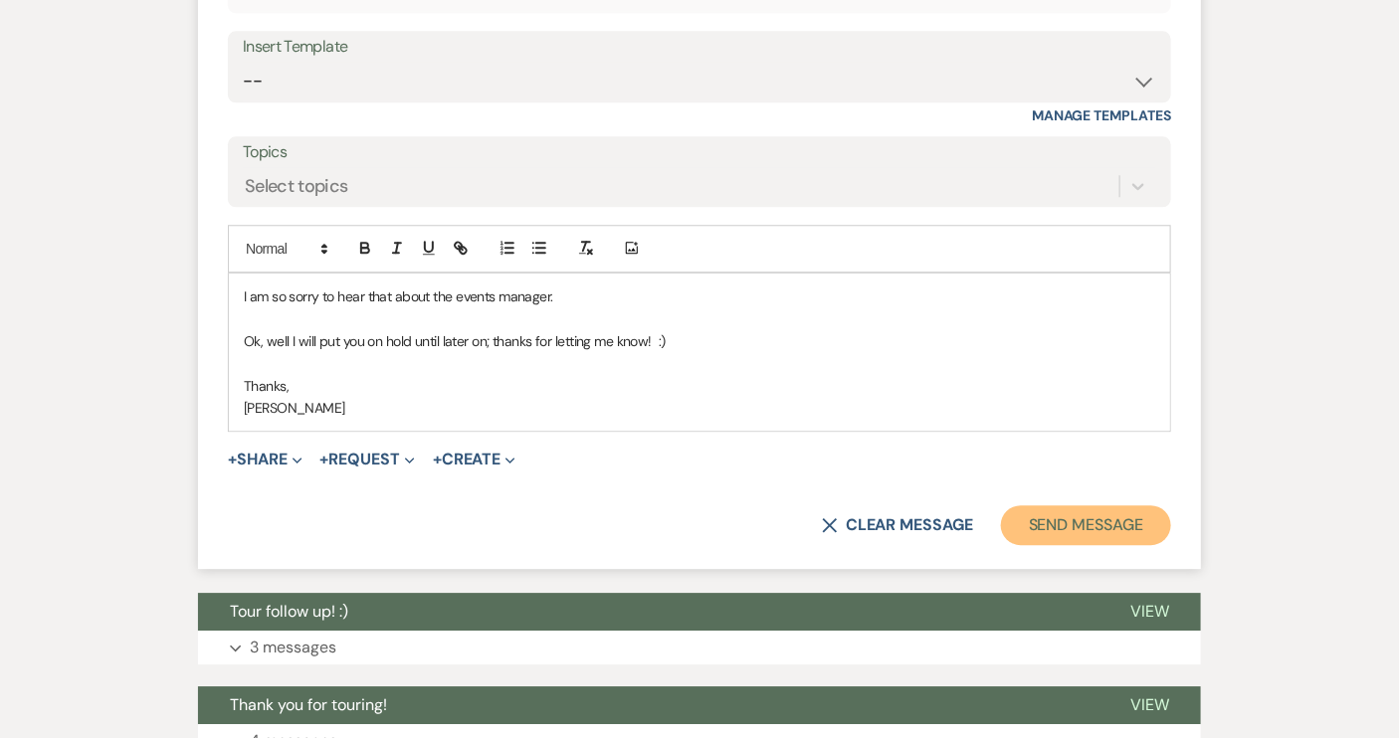
click at [1043, 538] on button "Send Message" at bounding box center [1086, 526] width 170 height 40
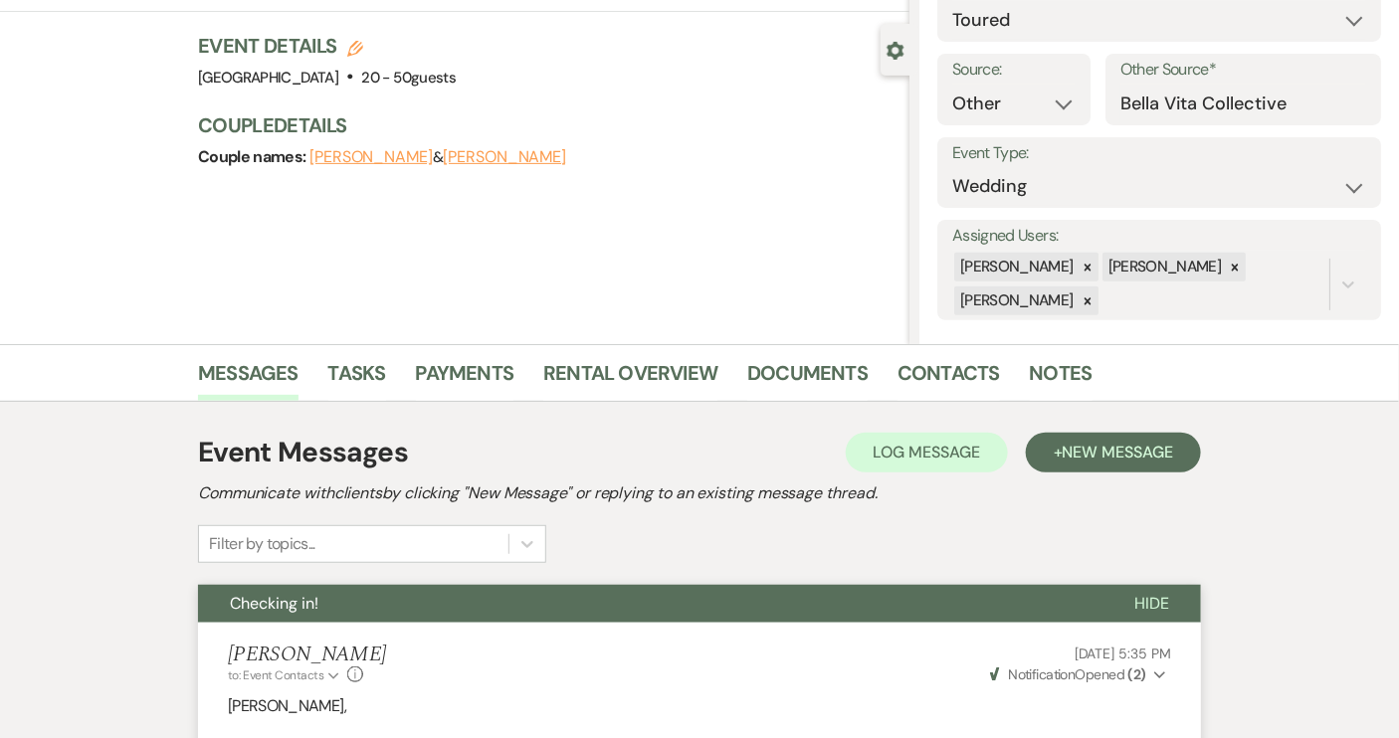
scroll to position [0, 0]
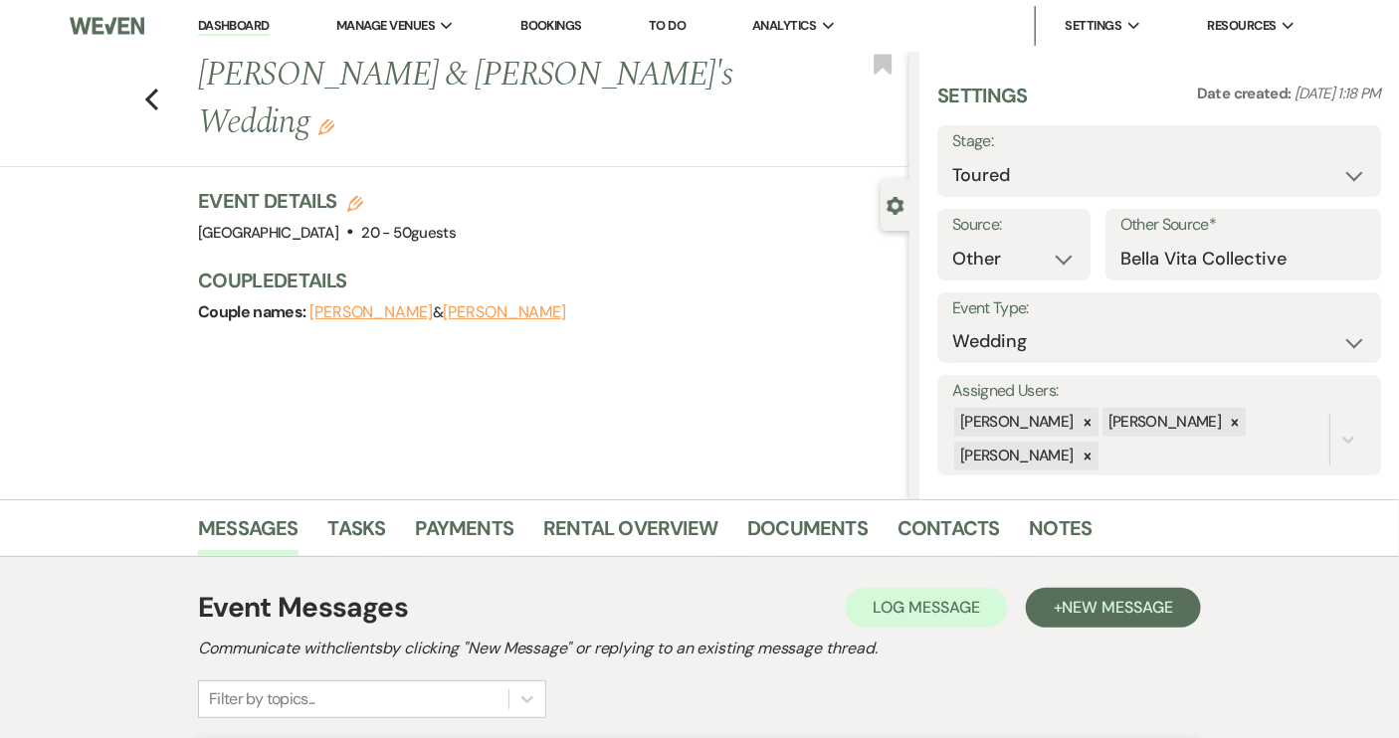
click at [216, 21] on link "Dashboard" at bounding box center [234, 26] width 72 height 19
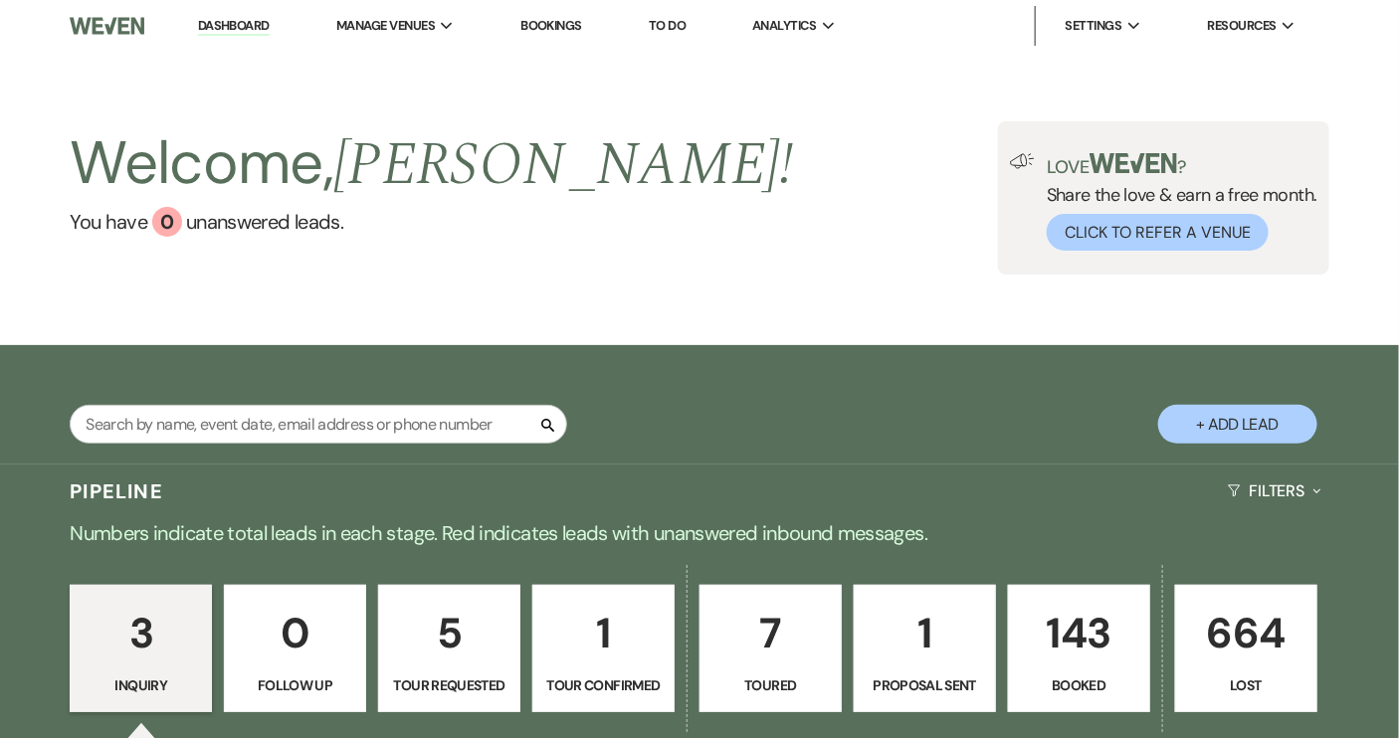
click at [1064, 632] on p "143" at bounding box center [1079, 633] width 116 height 67
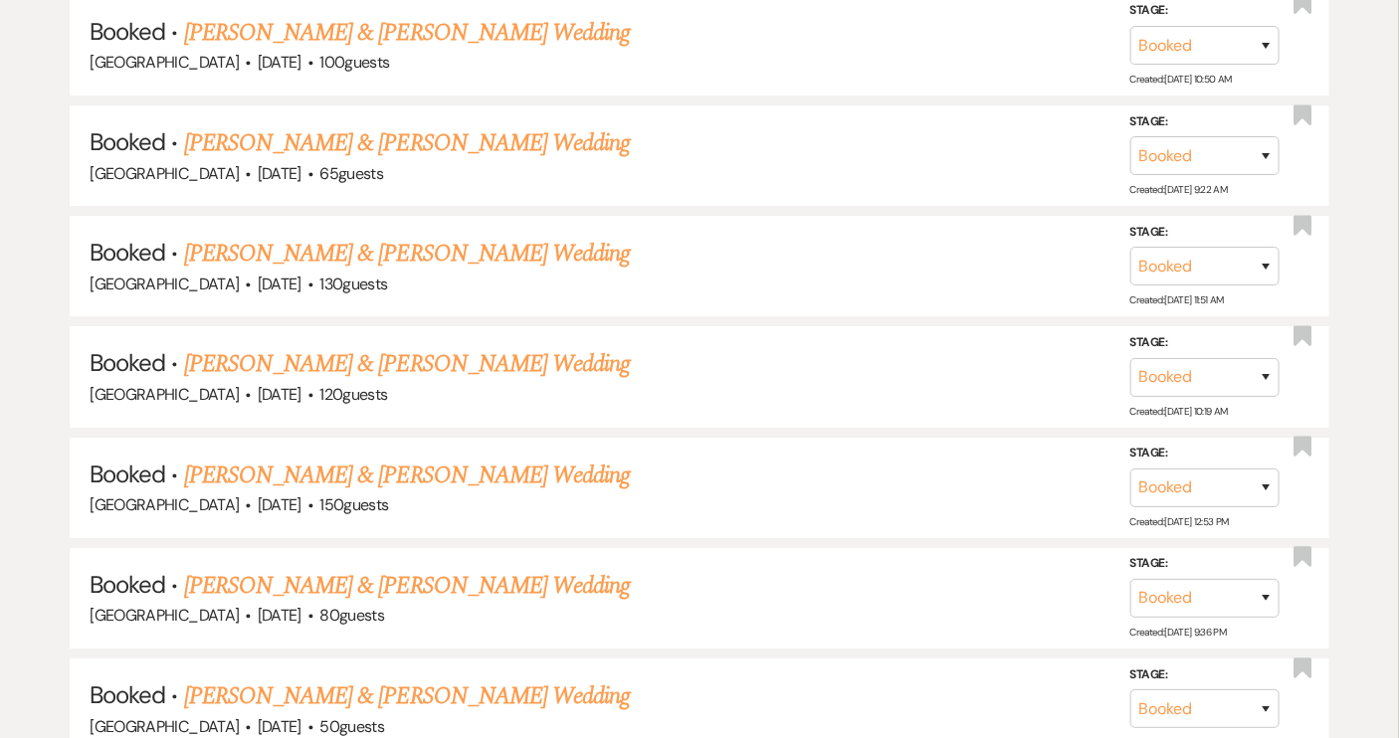
scroll to position [2352, 0]
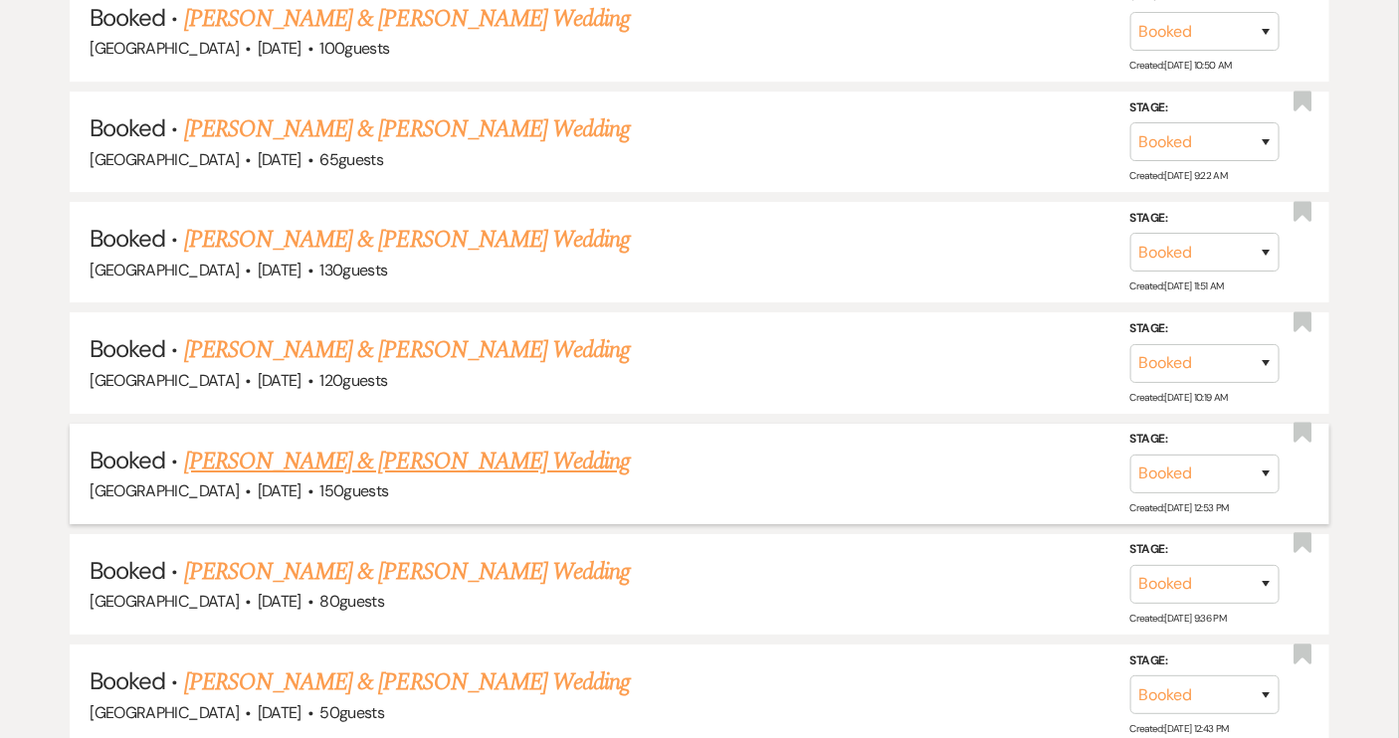
click at [417, 446] on link "[PERSON_NAME] & [PERSON_NAME] Wedding" at bounding box center [407, 462] width 446 height 36
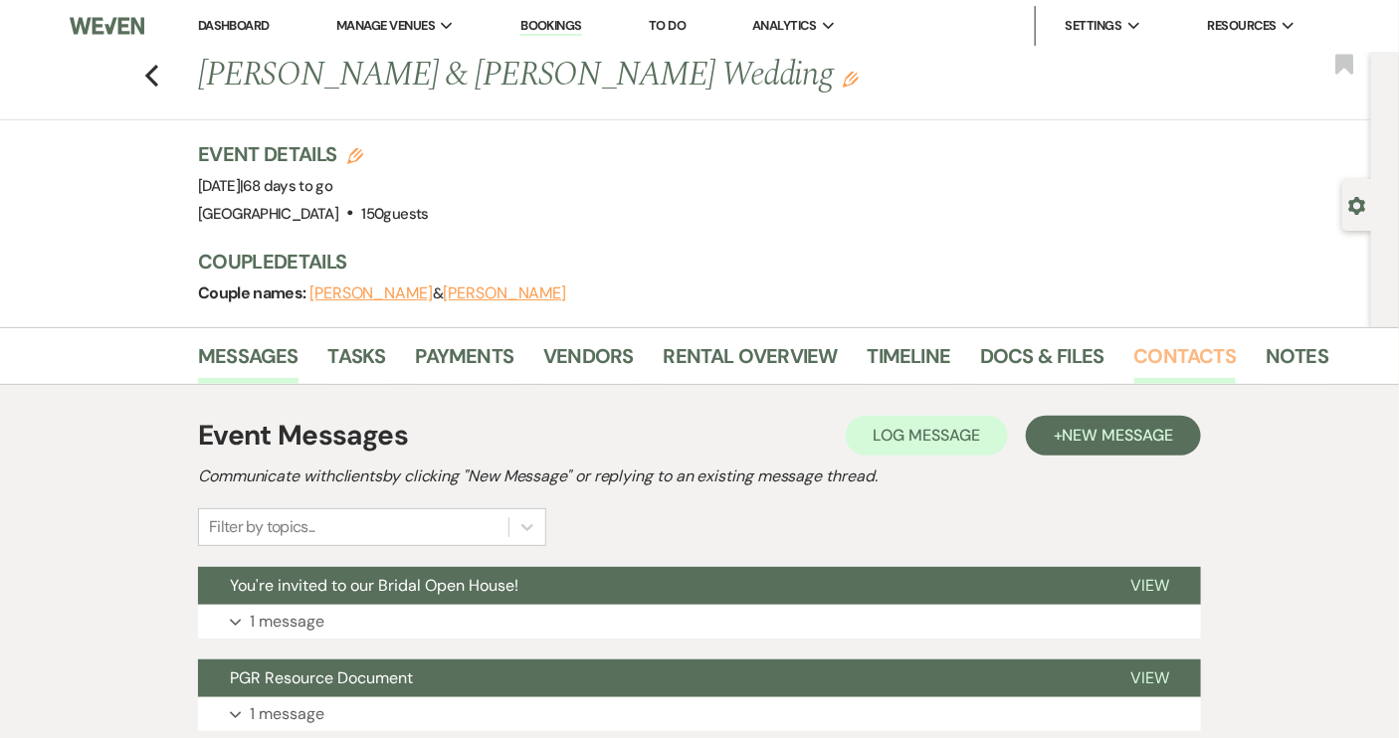
click at [1165, 356] on link "Contacts" at bounding box center [1186, 362] width 103 height 44
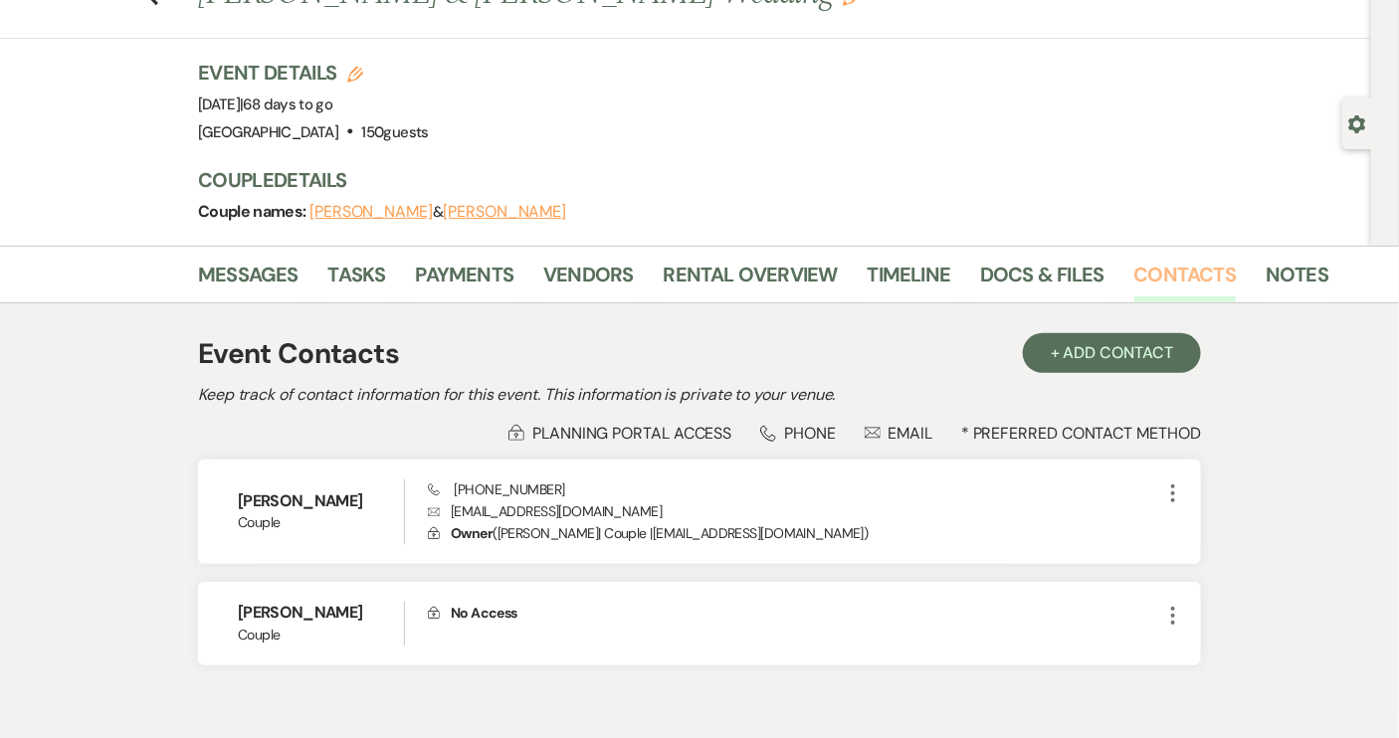
scroll to position [183, 0]
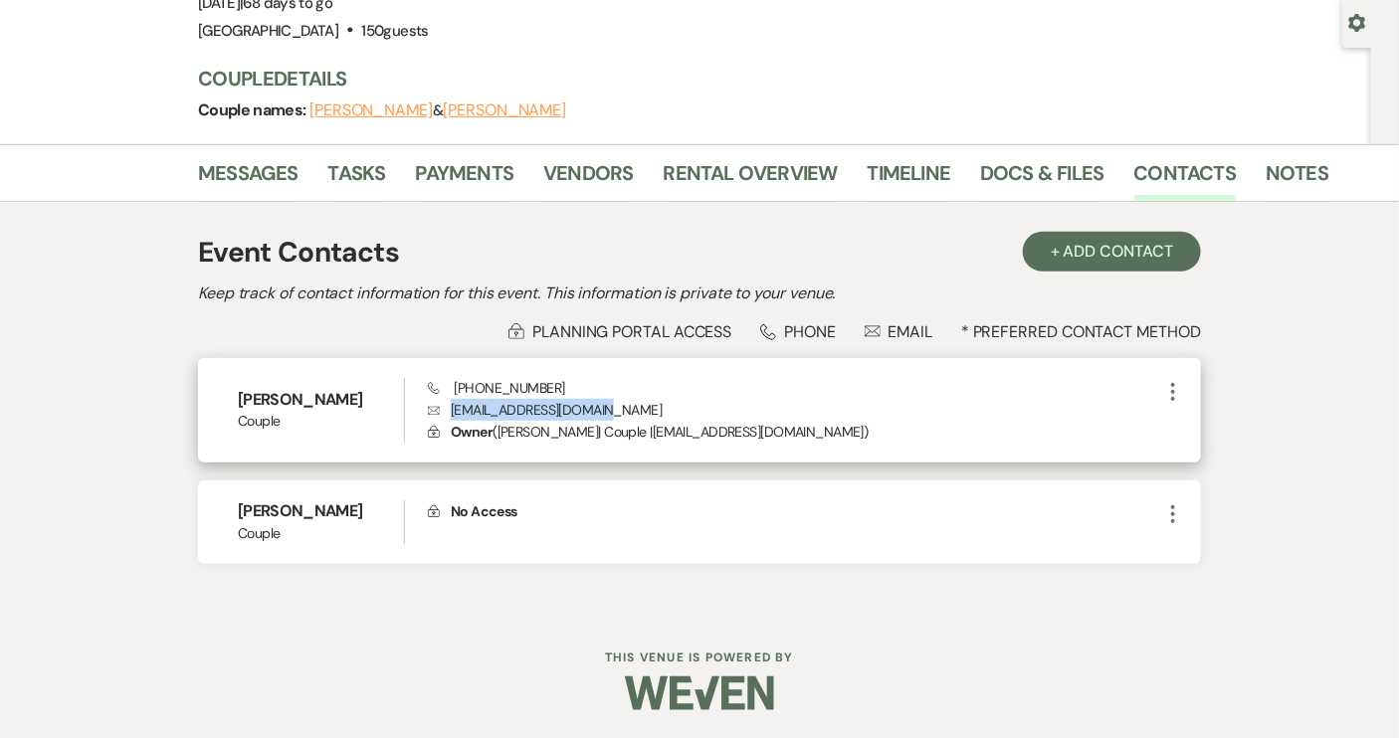
drag, startPoint x: 451, startPoint y: 409, endPoint x: 613, endPoint y: 405, distance: 162.3
click at [613, 405] on p "Envelope [EMAIL_ADDRESS][DOMAIN_NAME]" at bounding box center [794, 410] width 733 height 22
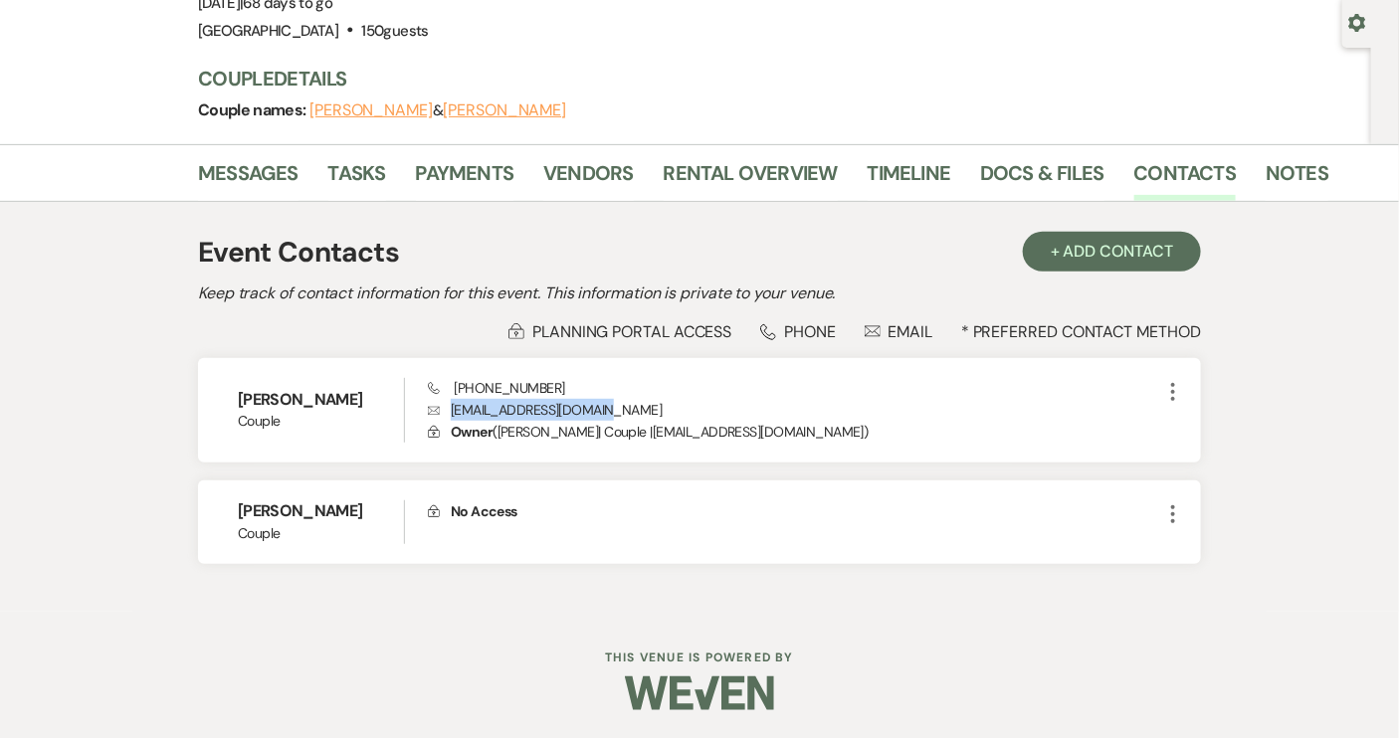
copy p "[EMAIL_ADDRESS][DOMAIN_NAME]"
